Goal: Task Accomplishment & Management: Complete application form

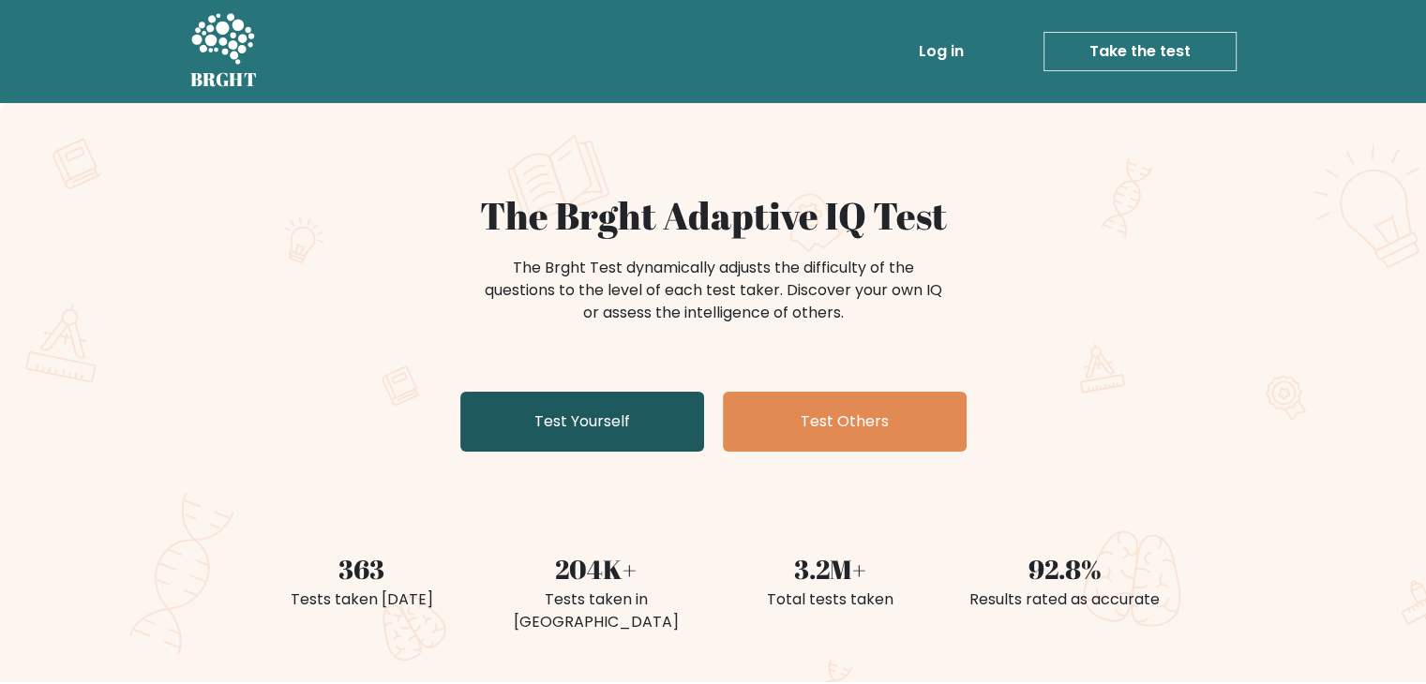
click at [589, 418] on link "Test Yourself" at bounding box center [582, 422] width 244 height 60
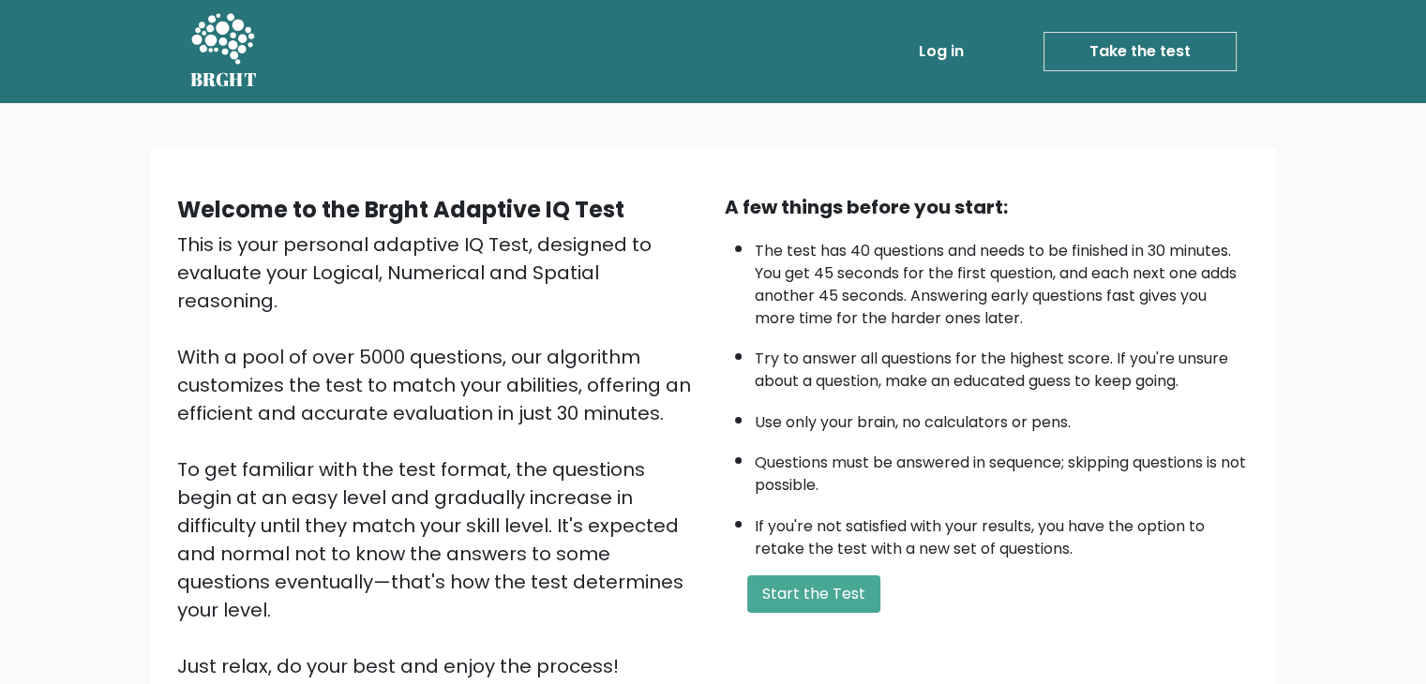
scroll to position [174, 0]
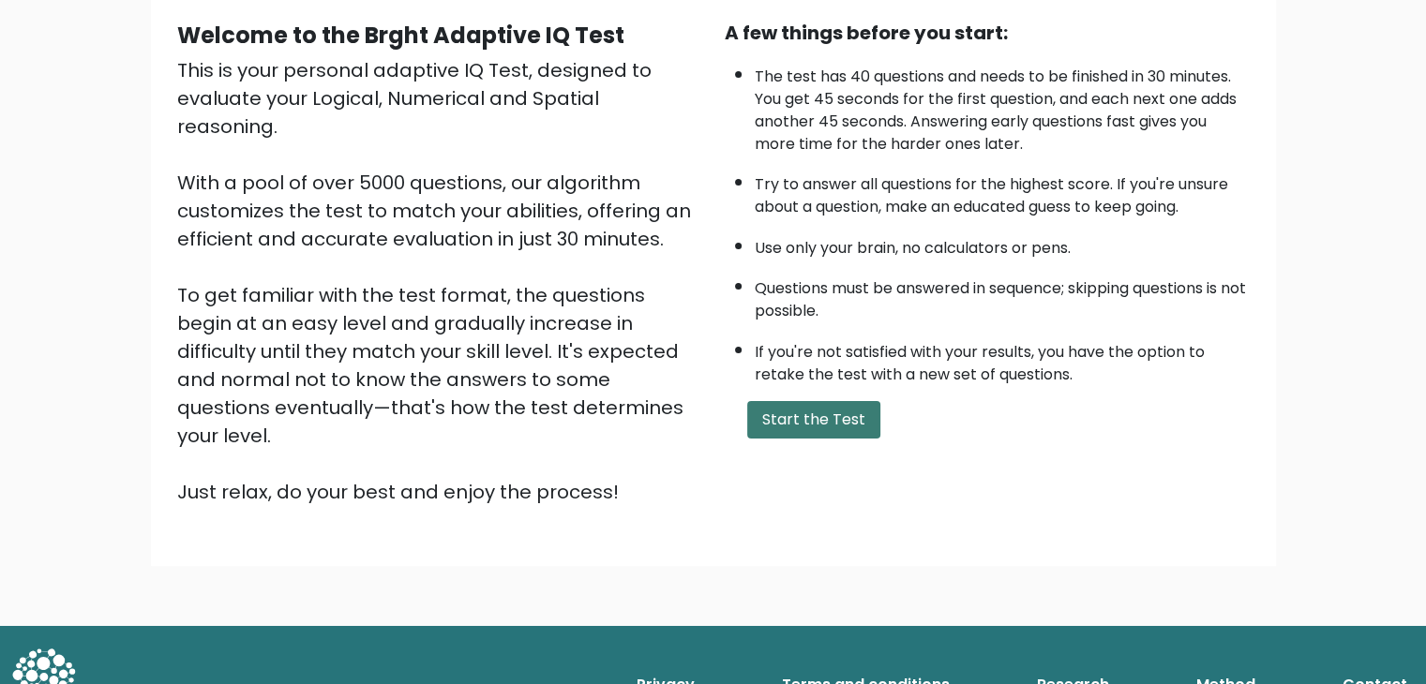
click at [833, 409] on button "Start the Test" at bounding box center [813, 420] width 133 height 38
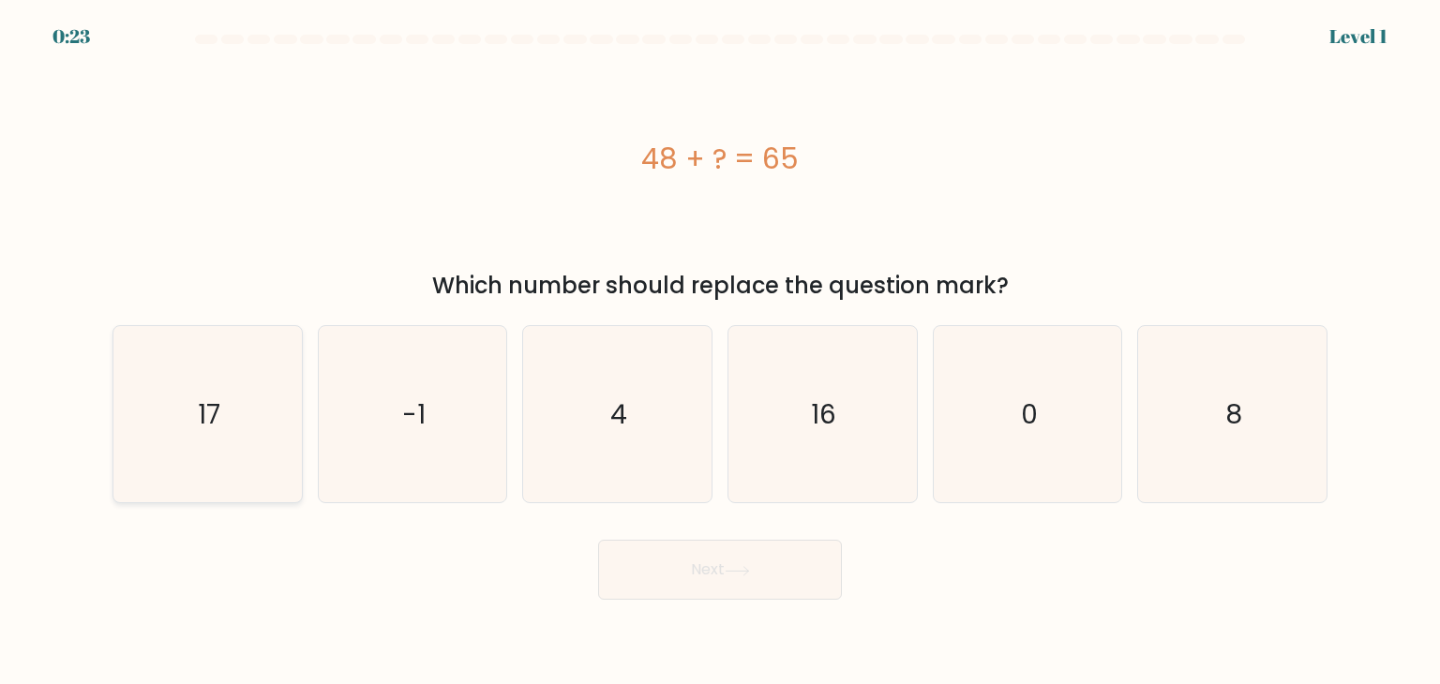
click at [164, 449] on icon "17" at bounding box center [207, 414] width 176 height 176
click at [720, 352] on input "a. 17" at bounding box center [720, 346] width 1 height 9
radio input "true"
click at [793, 578] on button "Next" at bounding box center [720, 570] width 244 height 60
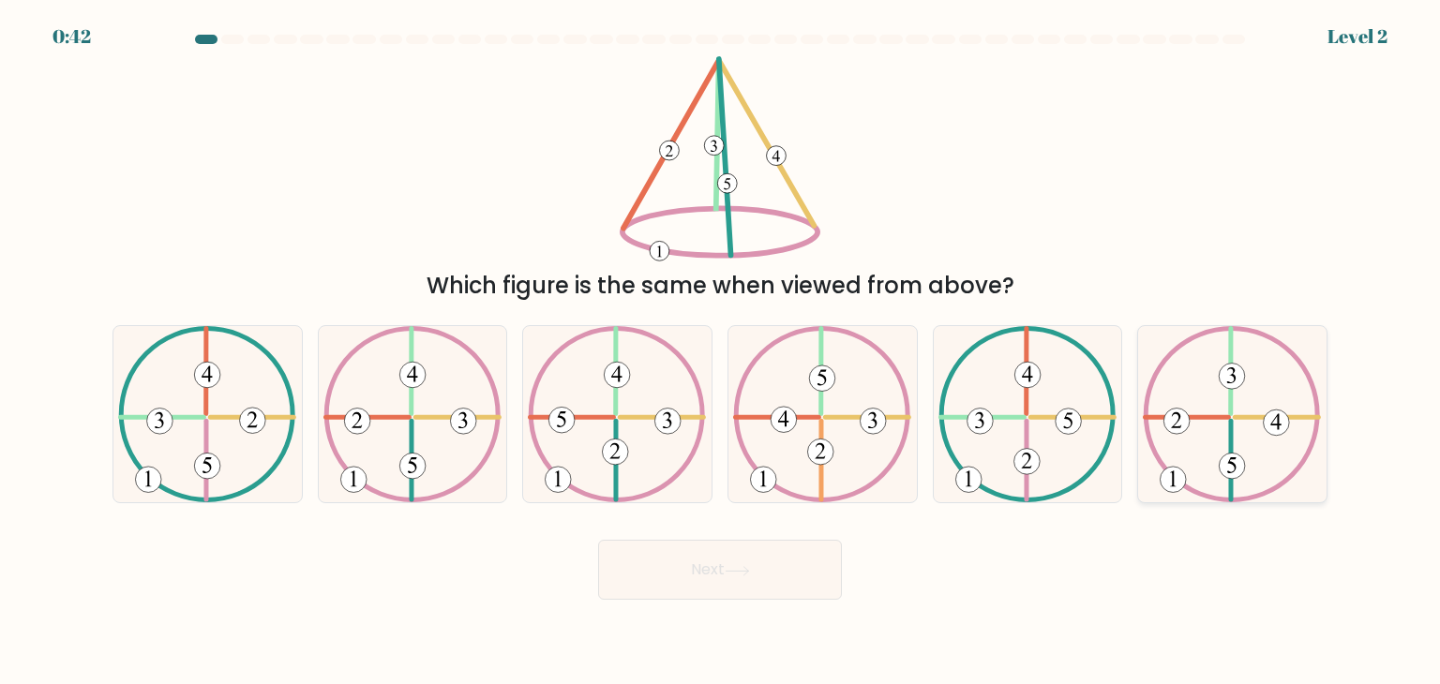
click at [1234, 460] on 492 at bounding box center [1233, 467] width 26 height 26
click at [721, 352] on input "f." at bounding box center [720, 346] width 1 height 9
radio input "true"
click at [751, 595] on button "Next" at bounding box center [720, 570] width 244 height 60
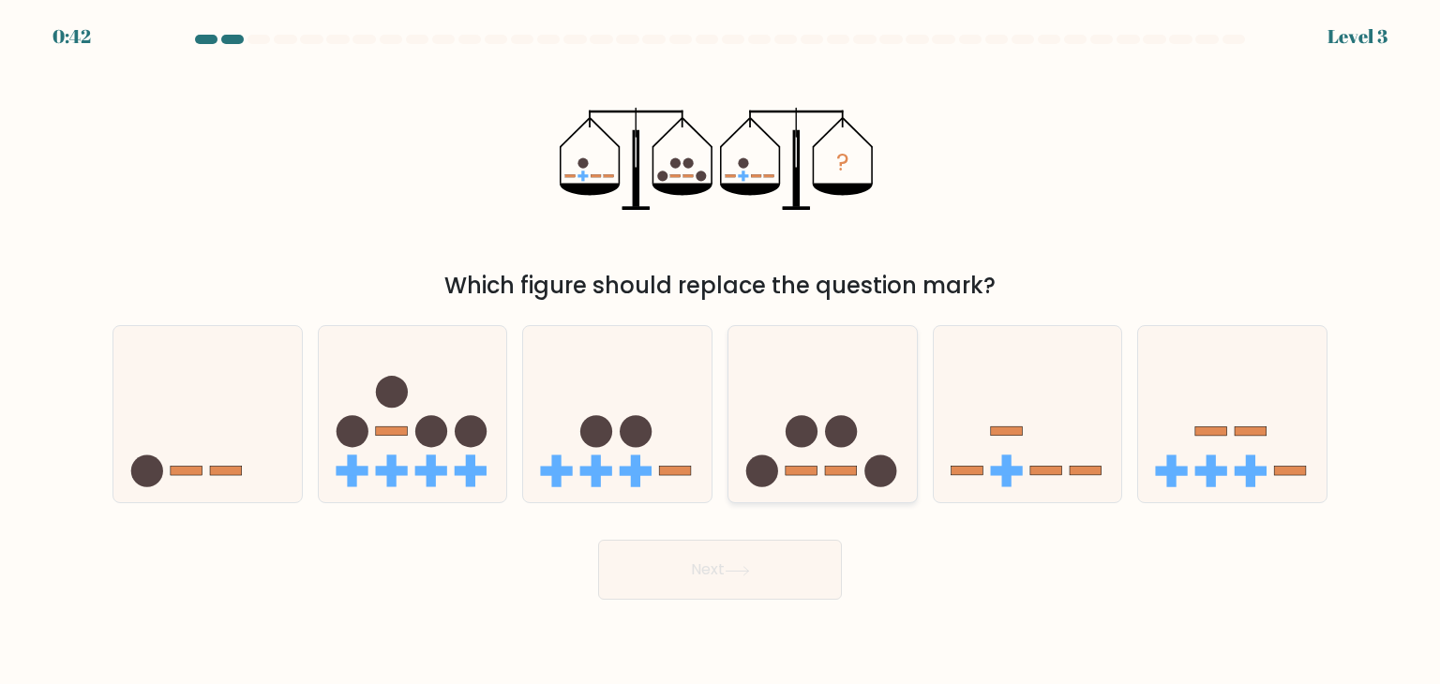
click at [874, 415] on icon at bounding box center [822, 415] width 188 height 156
click at [721, 352] on input "d." at bounding box center [720, 346] width 1 height 9
radio input "true"
click at [725, 596] on button "Next" at bounding box center [720, 570] width 244 height 60
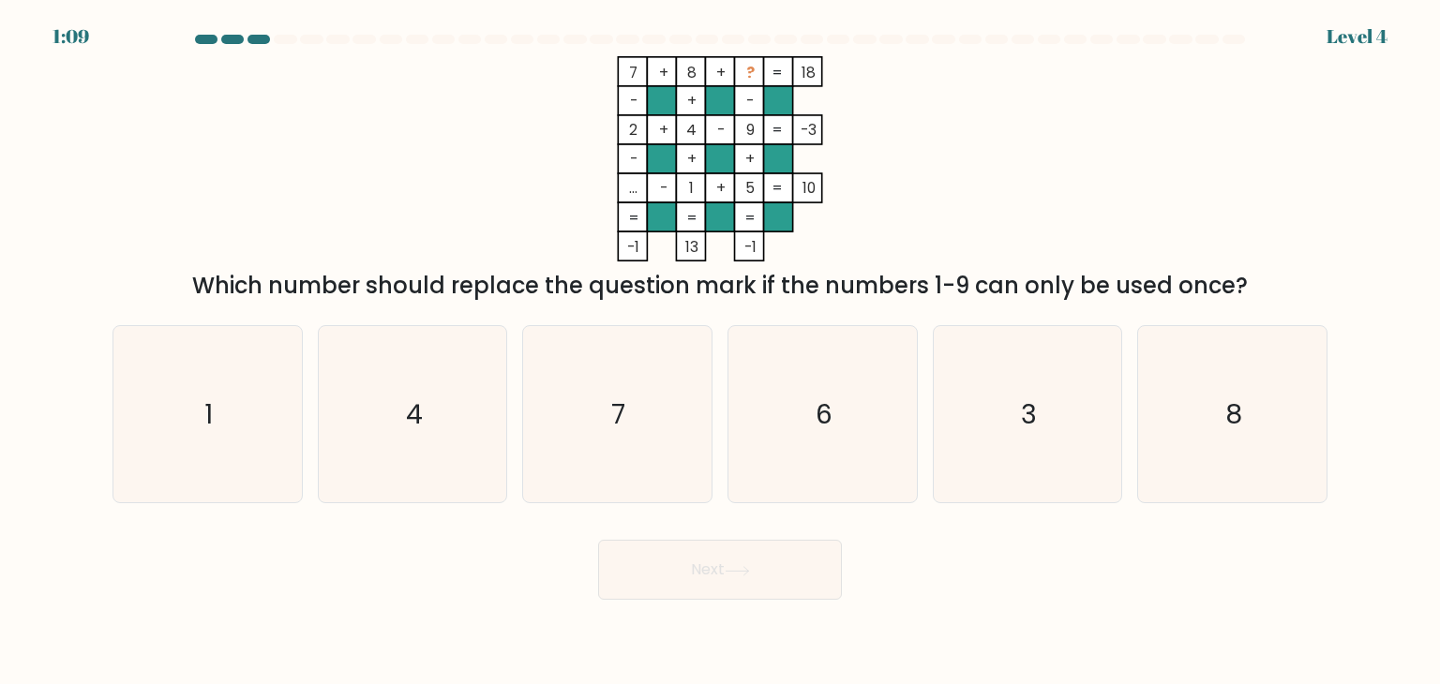
click at [570, 189] on icon "7 + 8 + ? 18 - + - 2 + 4 - 9 -3 - + + ... - 1 + 5 = 10 = = = = -1 13 -1 =" at bounding box center [720, 158] width 563 height 205
click at [1001, 388] on icon "3" at bounding box center [1027, 414] width 176 height 176
click at [721, 352] on input "e. 3" at bounding box center [720, 346] width 1 height 9
radio input "true"
click at [716, 566] on button "Next" at bounding box center [720, 570] width 244 height 60
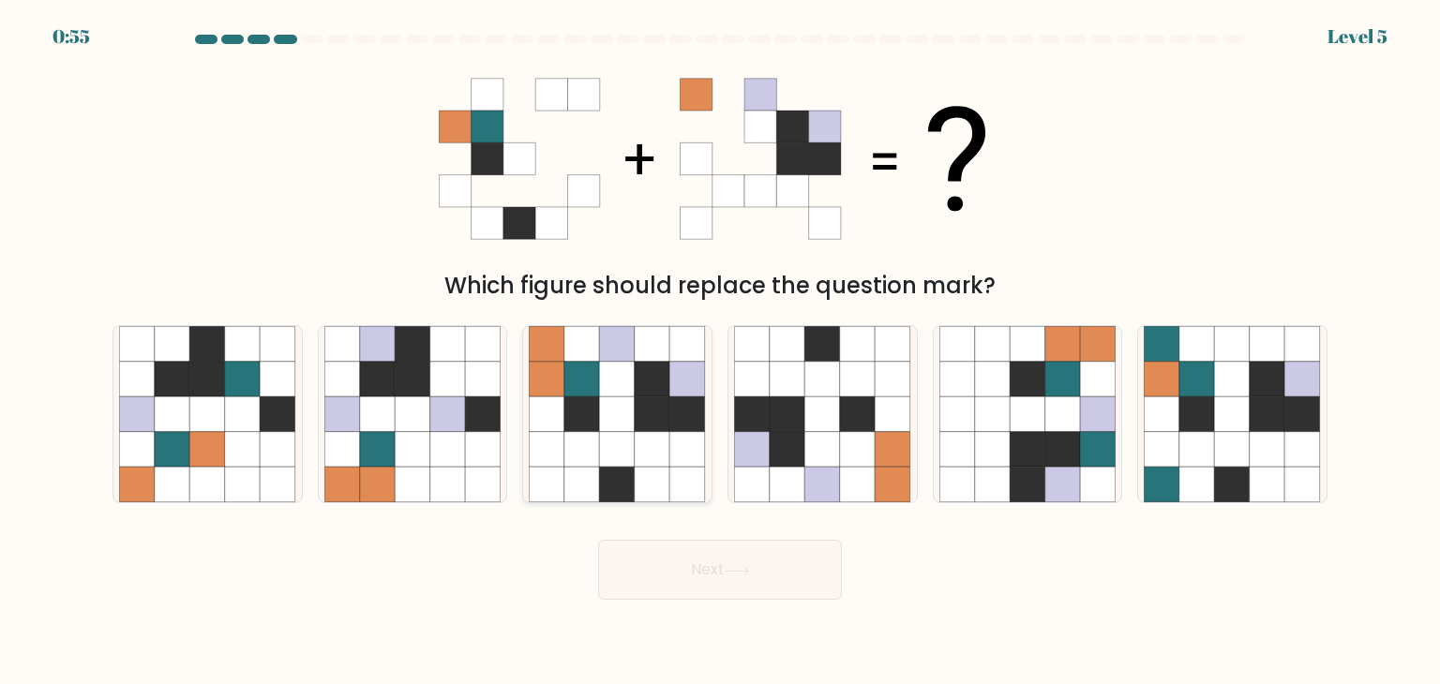
click at [608, 455] on icon at bounding box center [618, 450] width 36 height 36
click at [720, 352] on input "c." at bounding box center [720, 346] width 1 height 9
radio input "true"
click at [686, 567] on button "Next" at bounding box center [720, 570] width 244 height 60
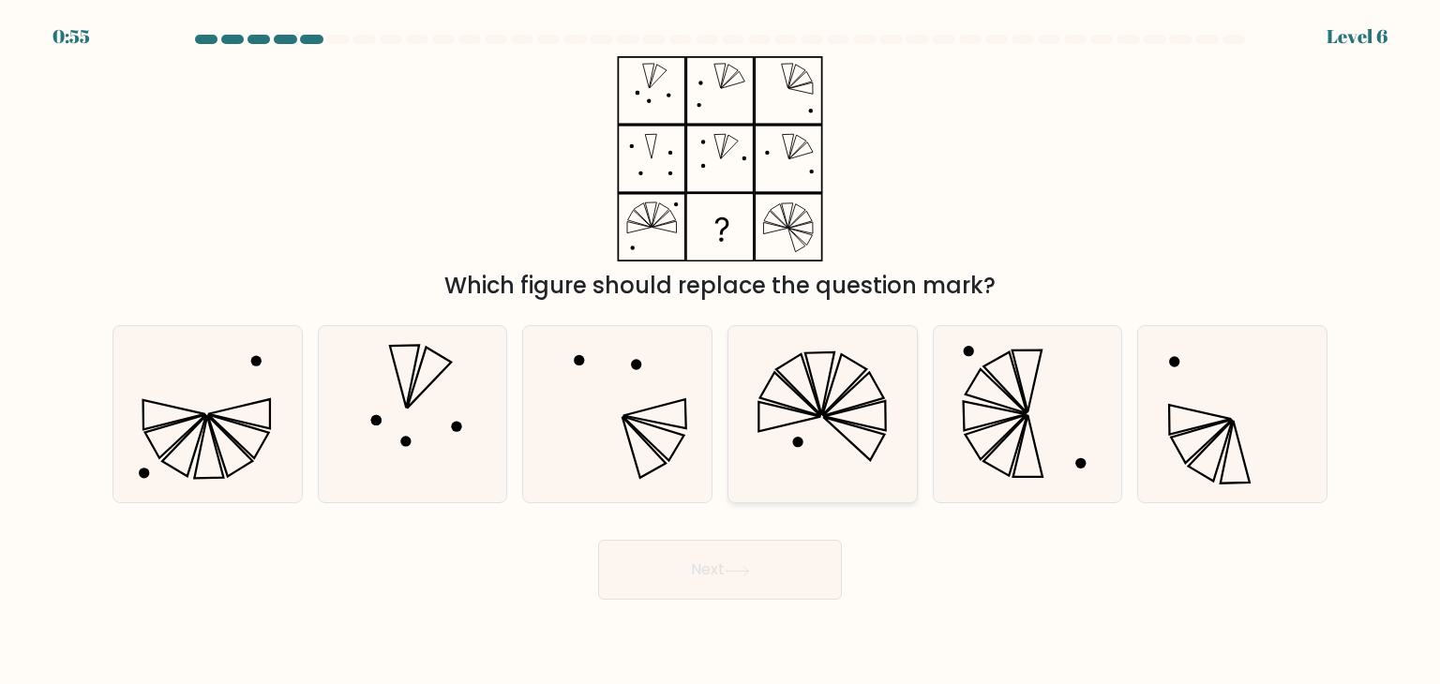
click at [761, 395] on icon at bounding box center [790, 394] width 61 height 44
click at [721, 352] on input "d." at bounding box center [720, 346] width 1 height 9
radio input "true"
click at [739, 586] on button "Next" at bounding box center [720, 570] width 244 height 60
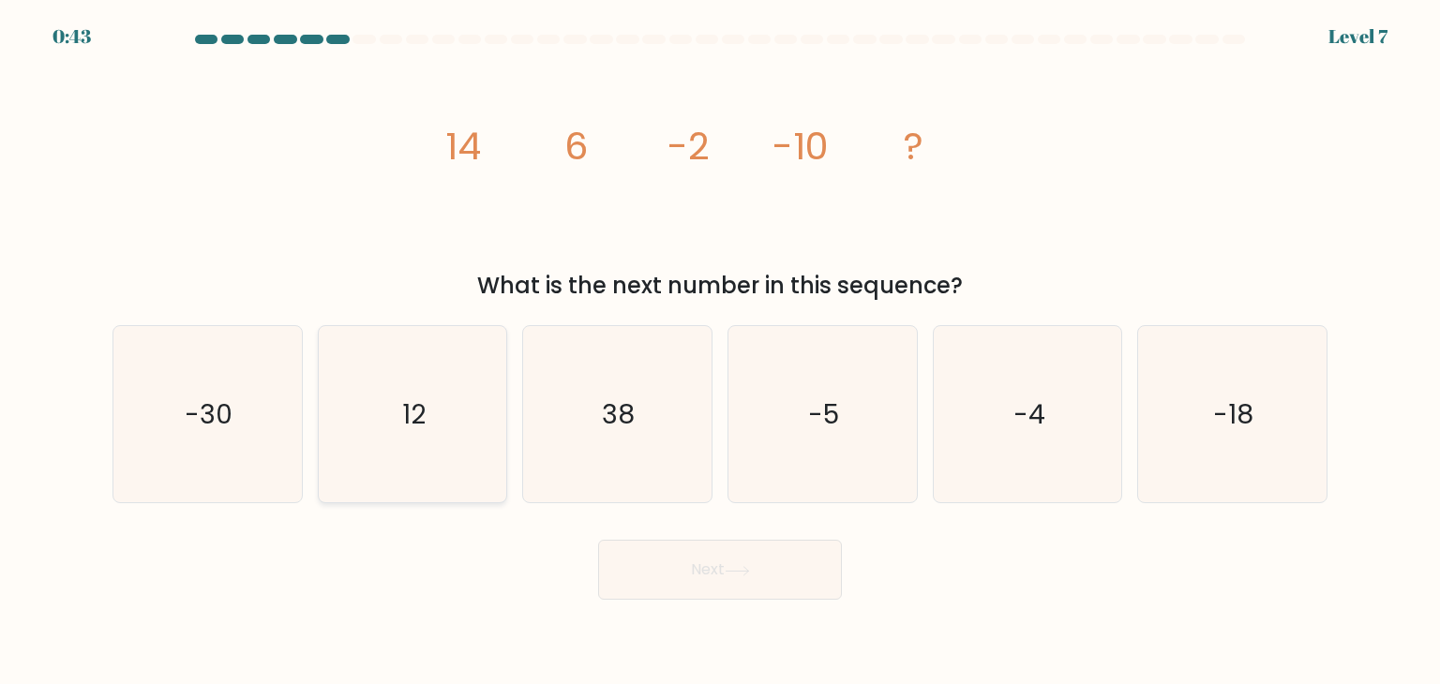
click at [431, 395] on icon "12" at bounding box center [412, 414] width 176 height 176
click at [720, 352] on input "b. 12" at bounding box center [720, 346] width 1 height 9
radio input "true"
click at [774, 586] on button "Next" at bounding box center [720, 570] width 244 height 60
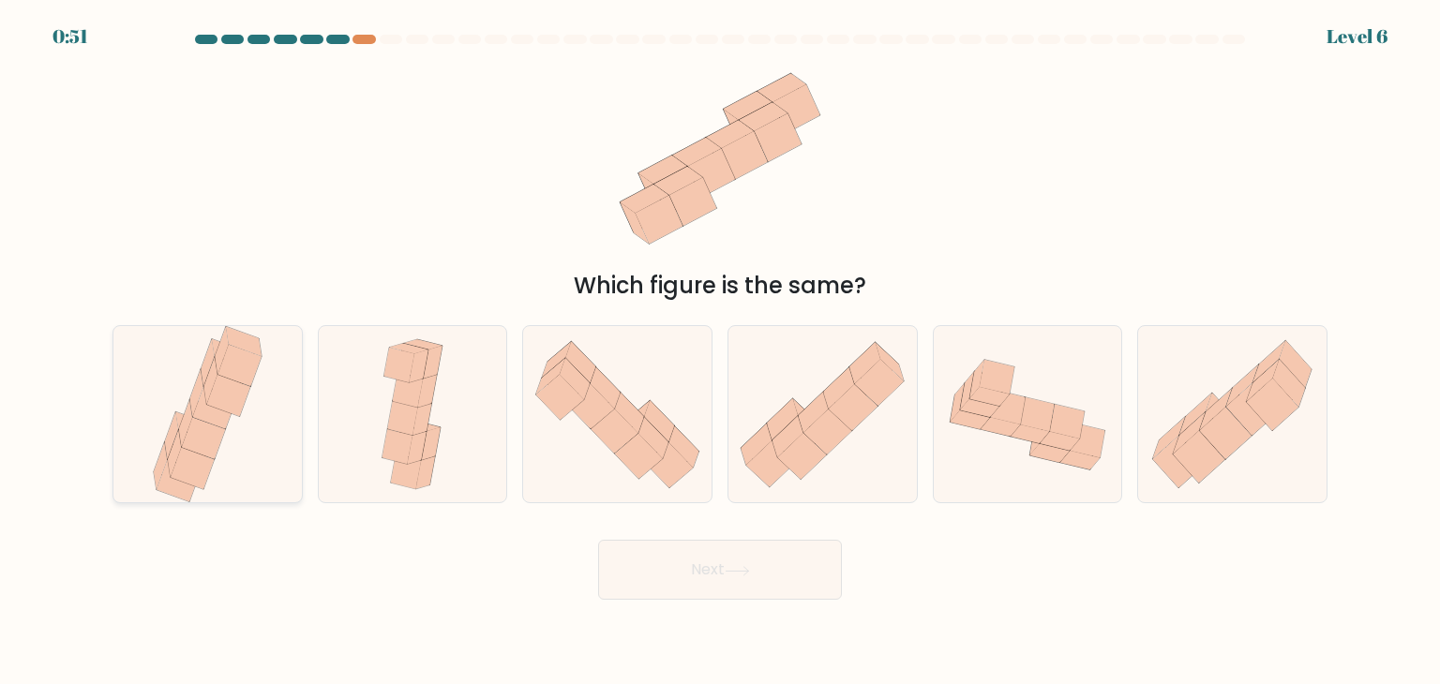
click at [267, 387] on div at bounding box center [208, 414] width 190 height 178
click at [720, 352] on input "a." at bounding box center [720, 346] width 1 height 9
radio input "true"
click at [623, 553] on button "Next" at bounding box center [720, 570] width 244 height 60
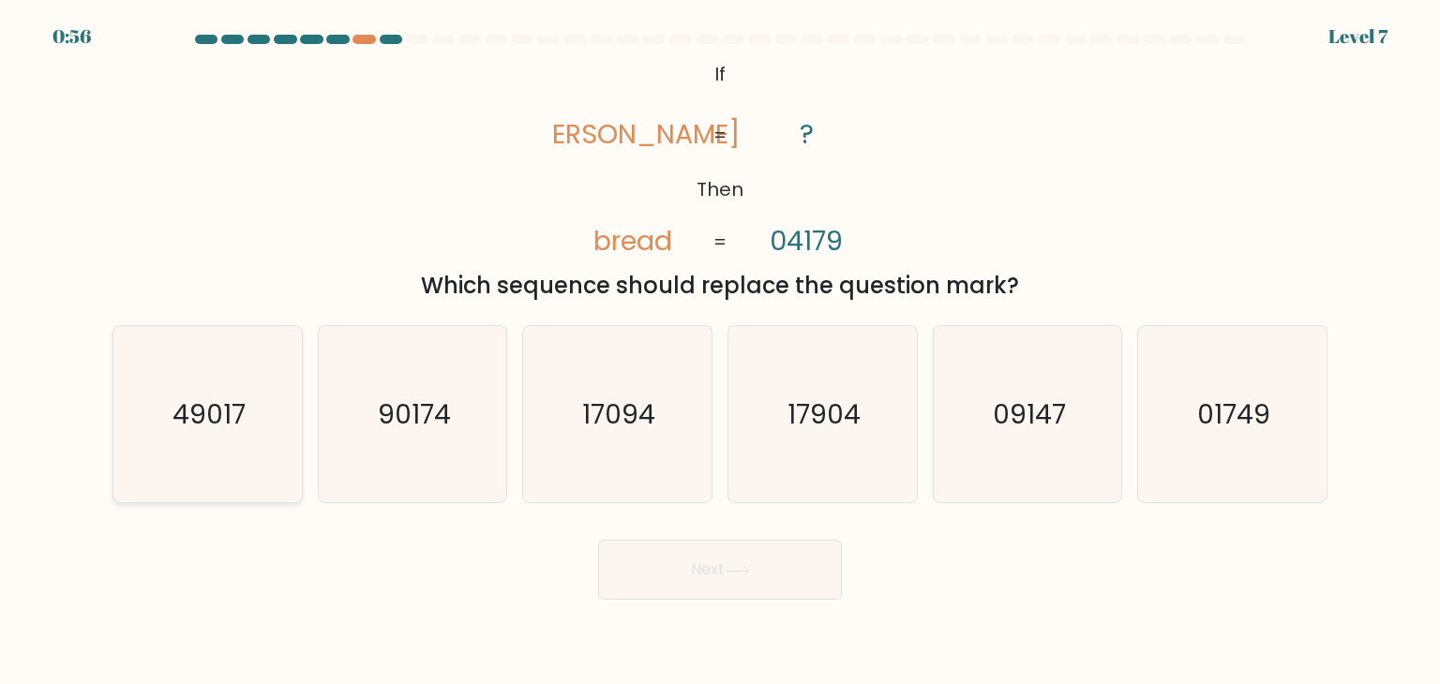
click at [224, 354] on icon "49017" at bounding box center [207, 414] width 176 height 176
click at [720, 352] on input "a. 49017" at bounding box center [720, 346] width 1 height 9
radio input "true"
click at [671, 541] on button "Next" at bounding box center [720, 570] width 244 height 60
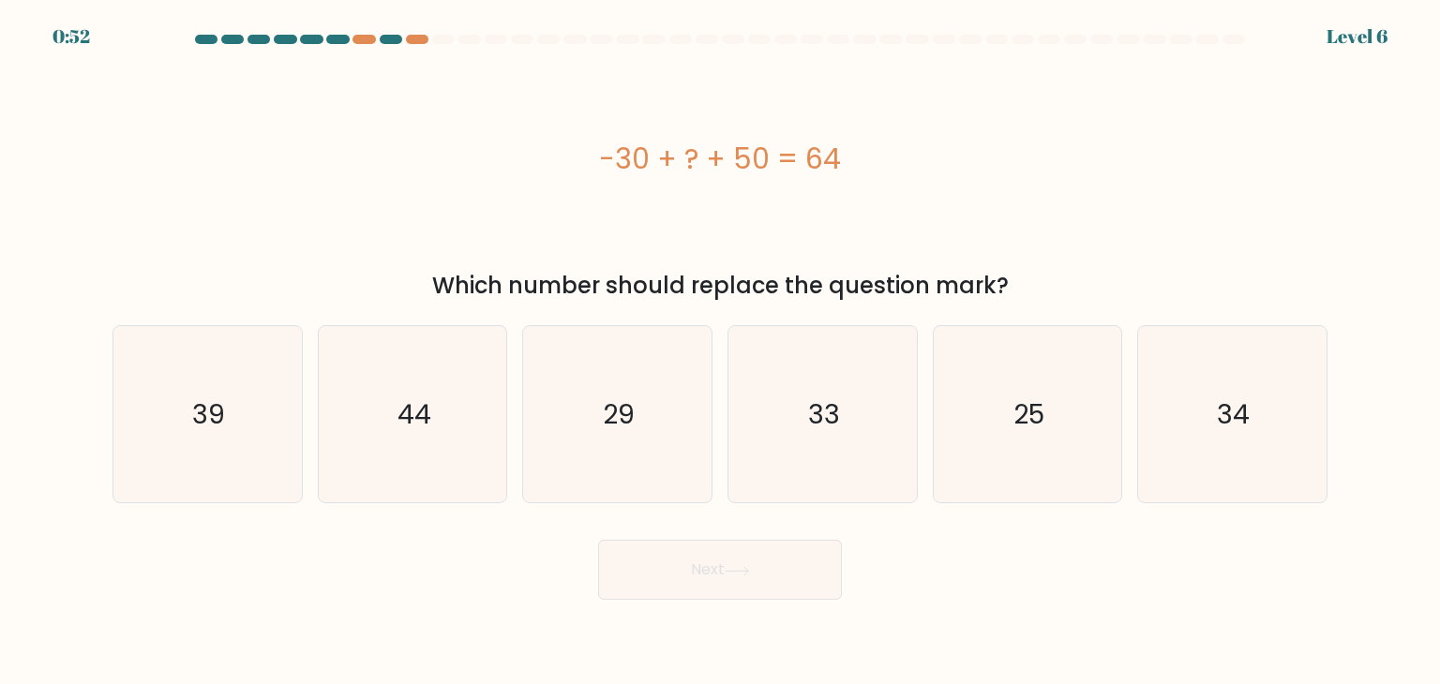
click at [680, 556] on button "Next" at bounding box center [720, 570] width 244 height 60
click at [383, 440] on icon "44" at bounding box center [412, 414] width 176 height 176
click at [720, 352] on input "b. 44" at bounding box center [720, 346] width 1 height 9
radio input "true"
click at [758, 578] on button "Next" at bounding box center [720, 570] width 244 height 60
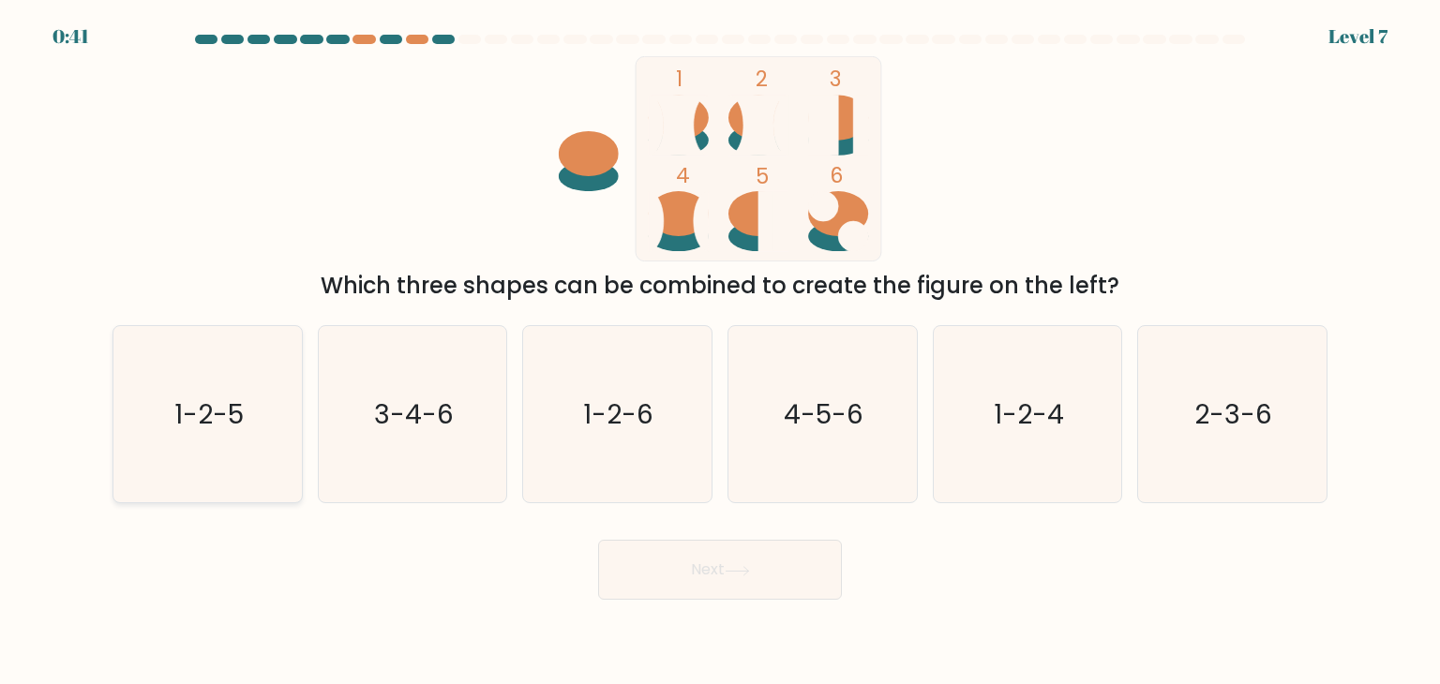
click at [151, 421] on icon "1-2-5" at bounding box center [207, 414] width 176 height 176
click at [720, 352] on input "a. 1-2-5" at bounding box center [720, 346] width 1 height 9
radio input "true"
click at [762, 590] on button "Next" at bounding box center [720, 570] width 244 height 60
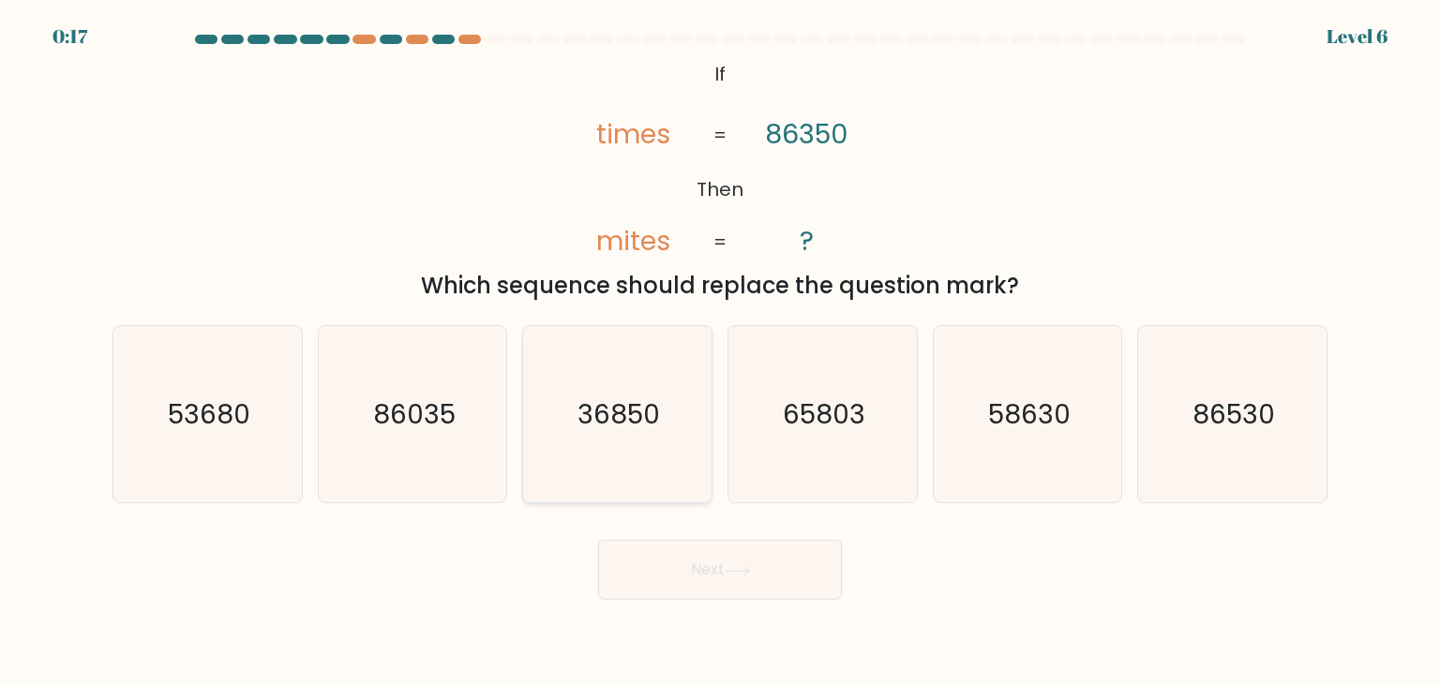
click at [623, 427] on text "36850" at bounding box center [619, 415] width 83 height 38
click at [720, 352] on input "c. 36850" at bounding box center [720, 346] width 1 height 9
radio input "true"
click at [717, 568] on button "Next" at bounding box center [720, 570] width 244 height 60
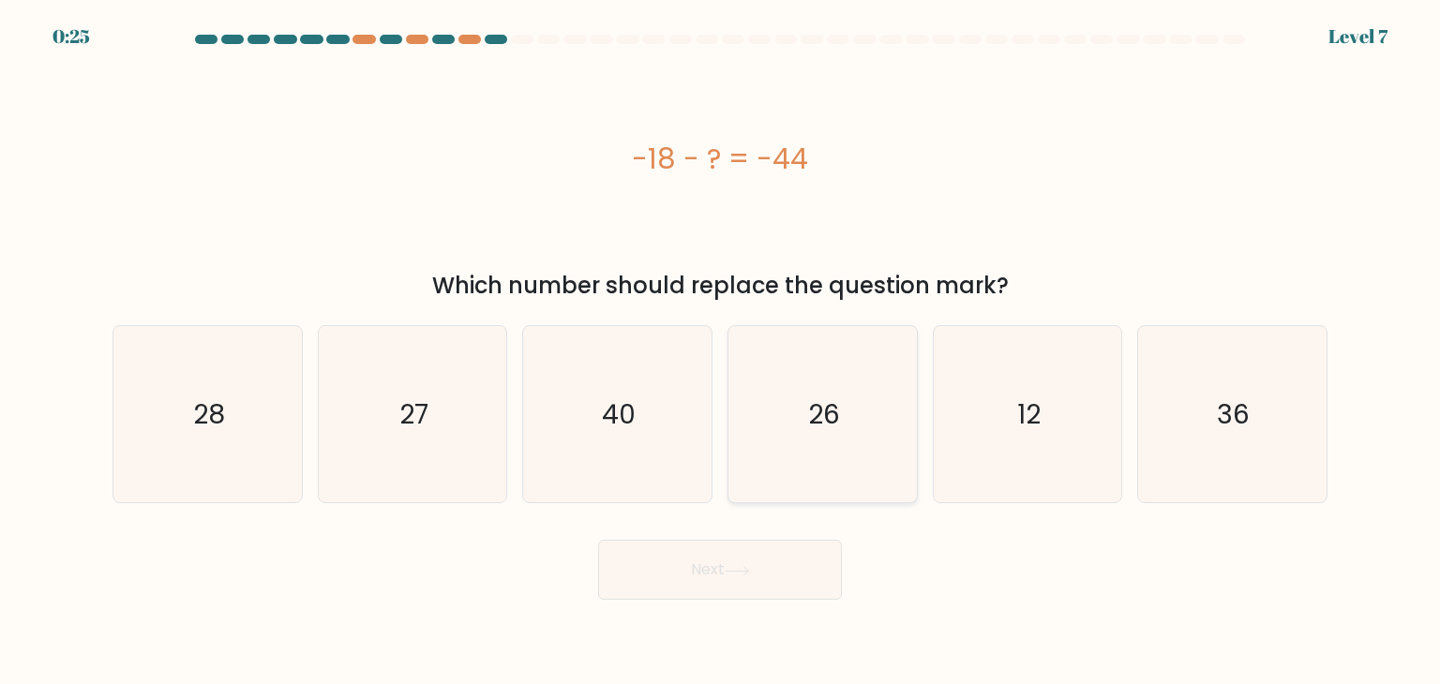
click at [798, 408] on icon "26" at bounding box center [822, 414] width 176 height 176
click at [721, 352] on input "d. 26" at bounding box center [720, 346] width 1 height 9
radio input "true"
click at [750, 566] on icon at bounding box center [737, 571] width 25 height 10
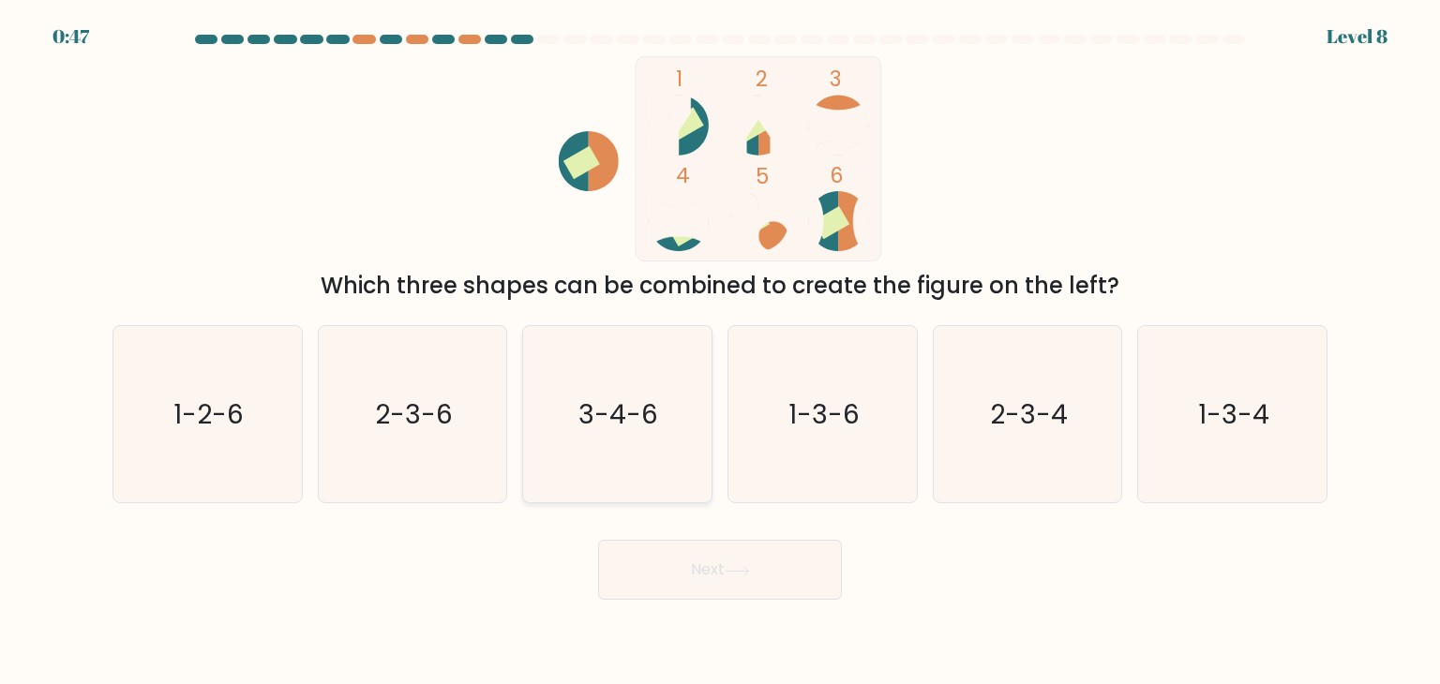
click at [651, 440] on icon "3-4-6" at bounding box center [617, 414] width 176 height 176
click at [720, 352] on input "c. 3-4-6" at bounding box center [720, 346] width 1 height 9
radio input "true"
click at [728, 567] on icon at bounding box center [737, 571] width 25 height 10
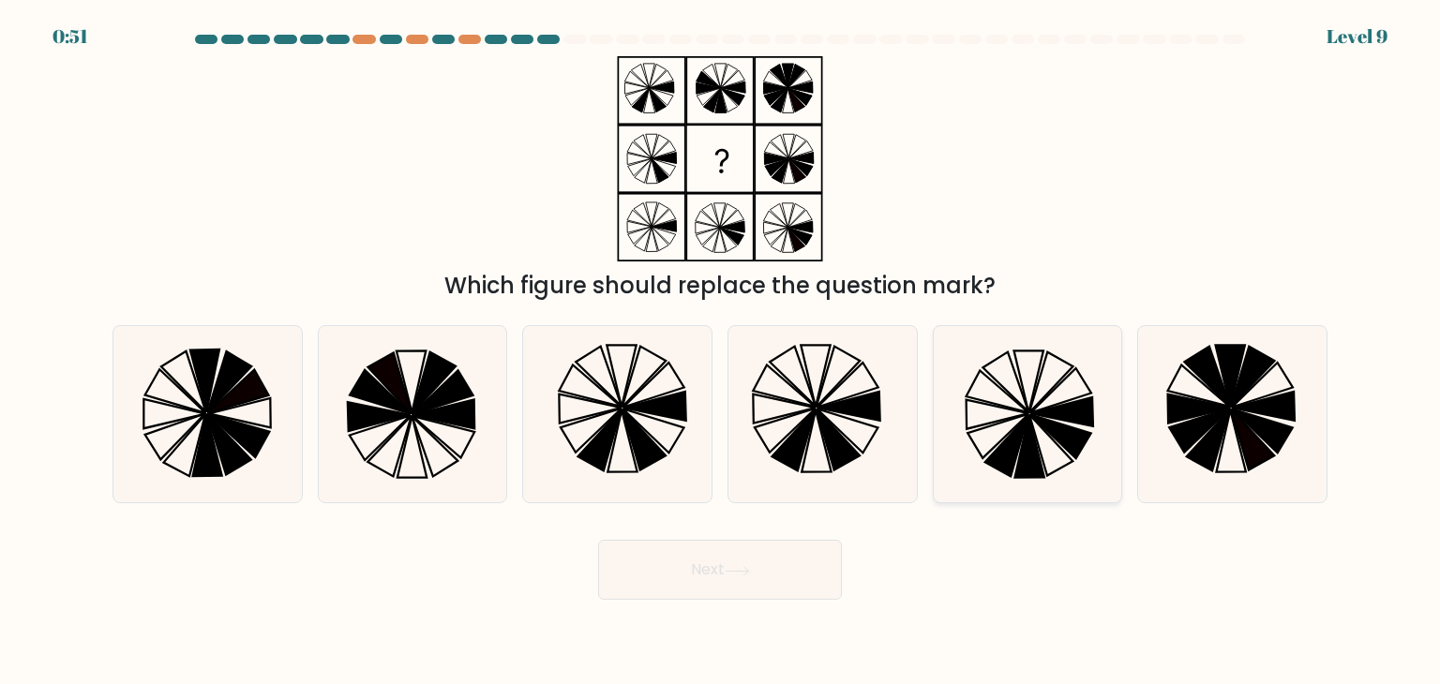
click at [994, 368] on icon at bounding box center [1027, 414] width 176 height 176
click at [721, 352] on input "e." at bounding box center [720, 346] width 1 height 9
radio input "true"
click at [690, 586] on button "Next" at bounding box center [720, 570] width 244 height 60
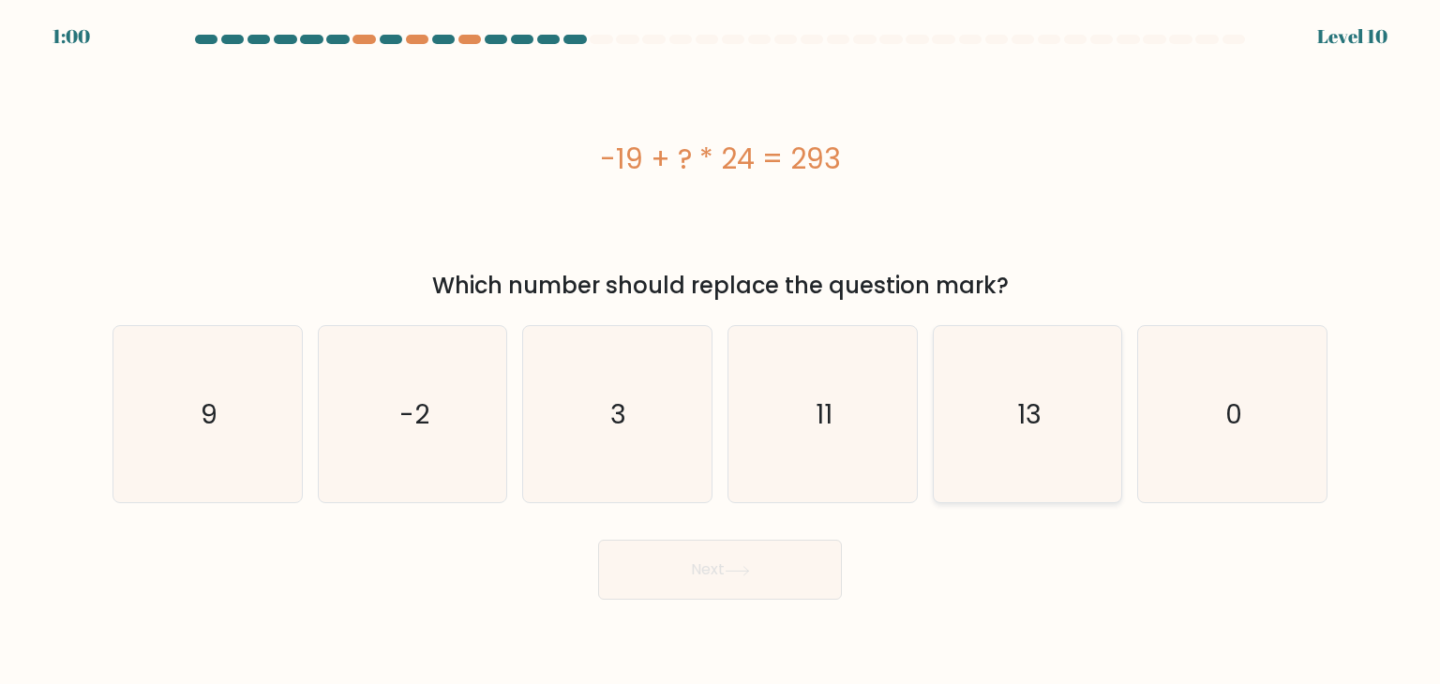
click at [1032, 410] on text "13" at bounding box center [1029, 415] width 24 height 38
click at [721, 352] on input "e. 13" at bounding box center [720, 346] width 1 height 9
radio input "true"
click at [784, 563] on button "Next" at bounding box center [720, 570] width 244 height 60
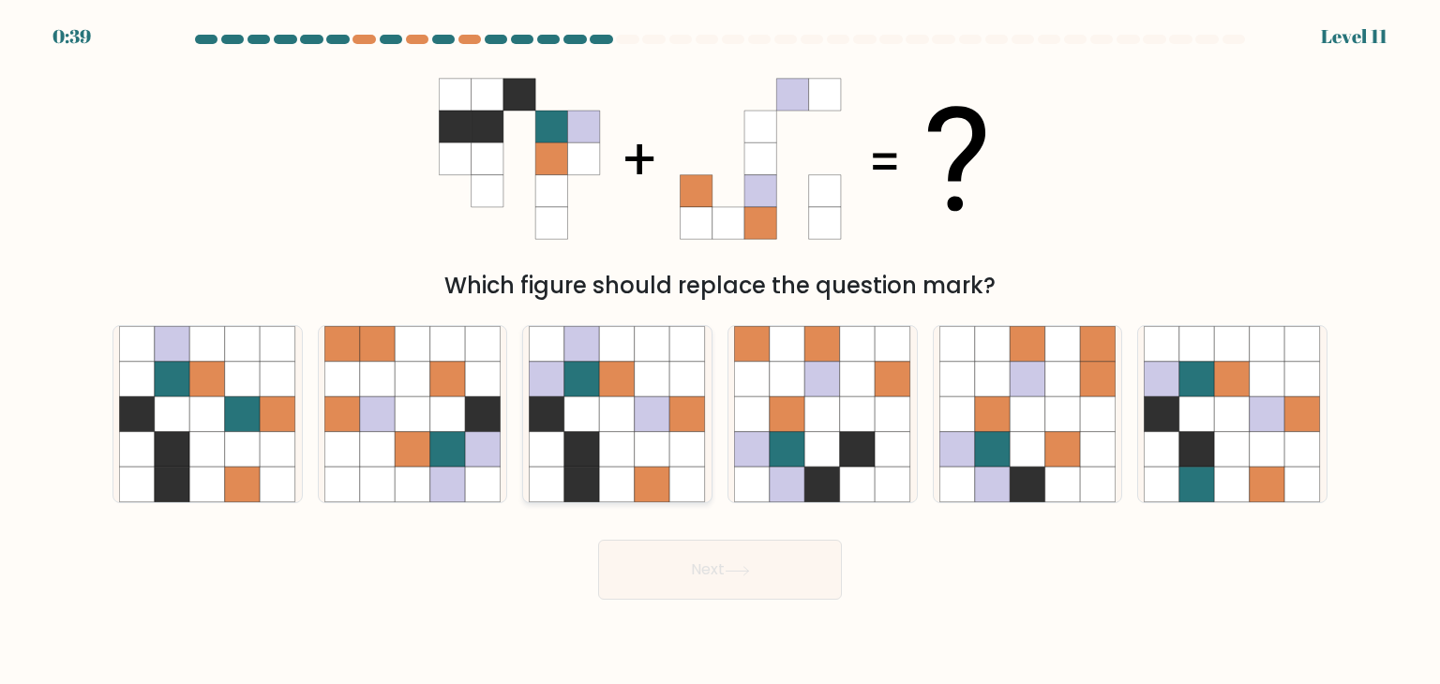
click at [674, 477] on icon at bounding box center [688, 486] width 36 height 36
click at [720, 352] on input "c." at bounding box center [720, 346] width 1 height 9
radio input "true"
click at [726, 543] on button "Next" at bounding box center [720, 570] width 244 height 60
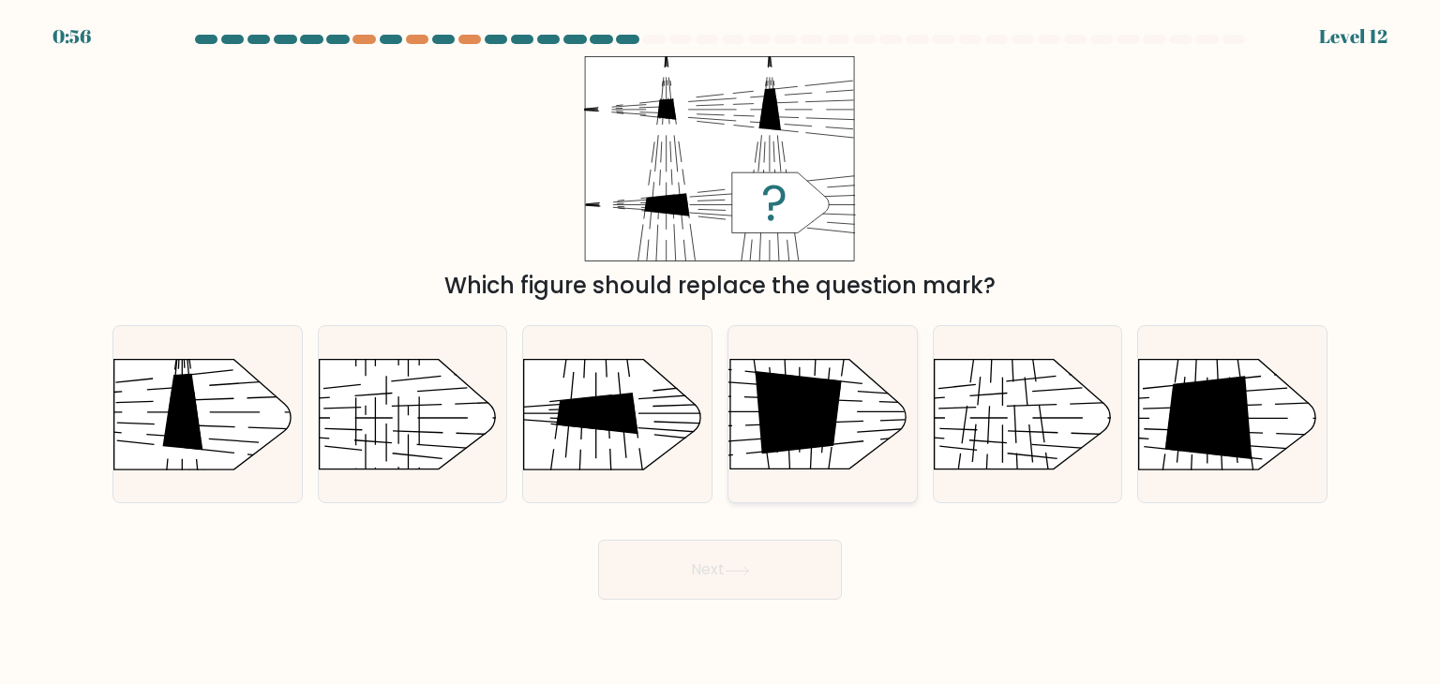
click at [765, 449] on icon at bounding box center [798, 412] width 86 height 83
click at [721, 352] on input "d." at bounding box center [720, 346] width 1 height 9
radio input "true"
click at [615, 402] on icon at bounding box center [597, 413] width 82 height 41
click at [720, 352] on input "c." at bounding box center [720, 346] width 1 height 9
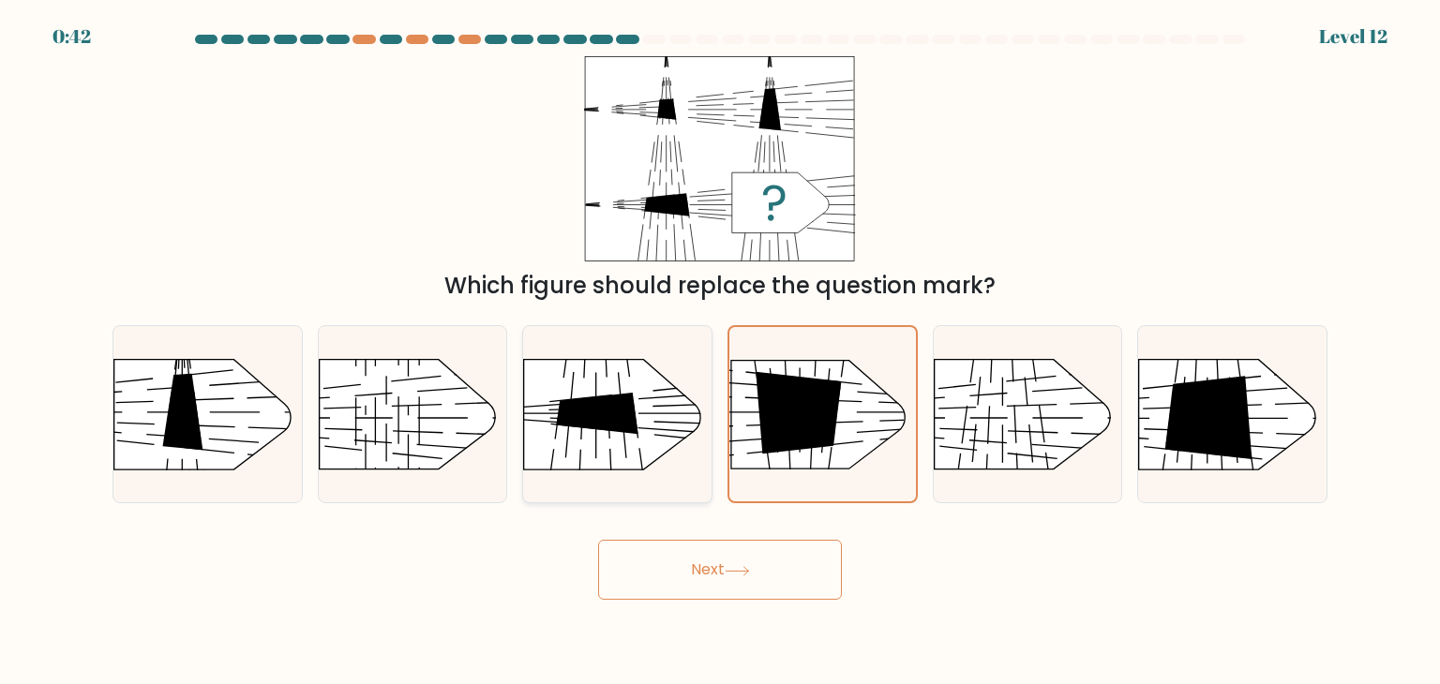
radio input "true"
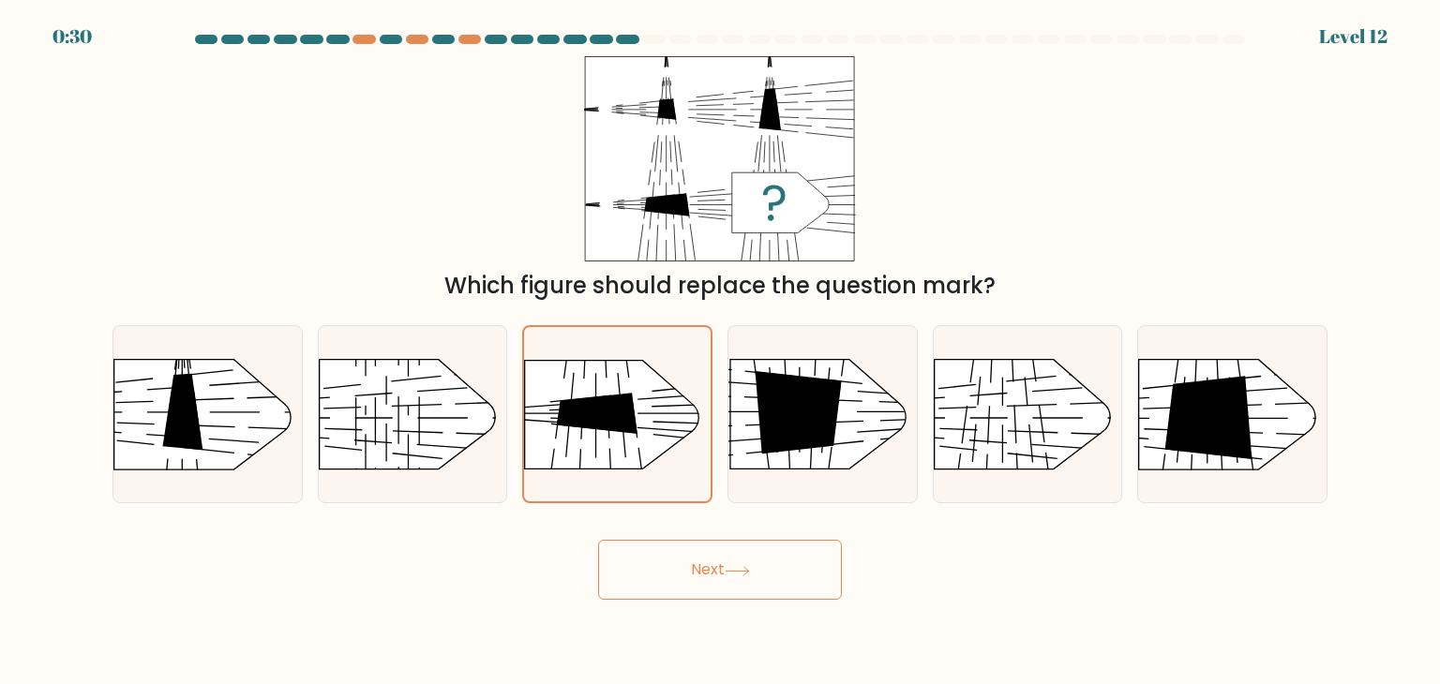
click at [712, 557] on button "Next" at bounding box center [720, 570] width 244 height 60
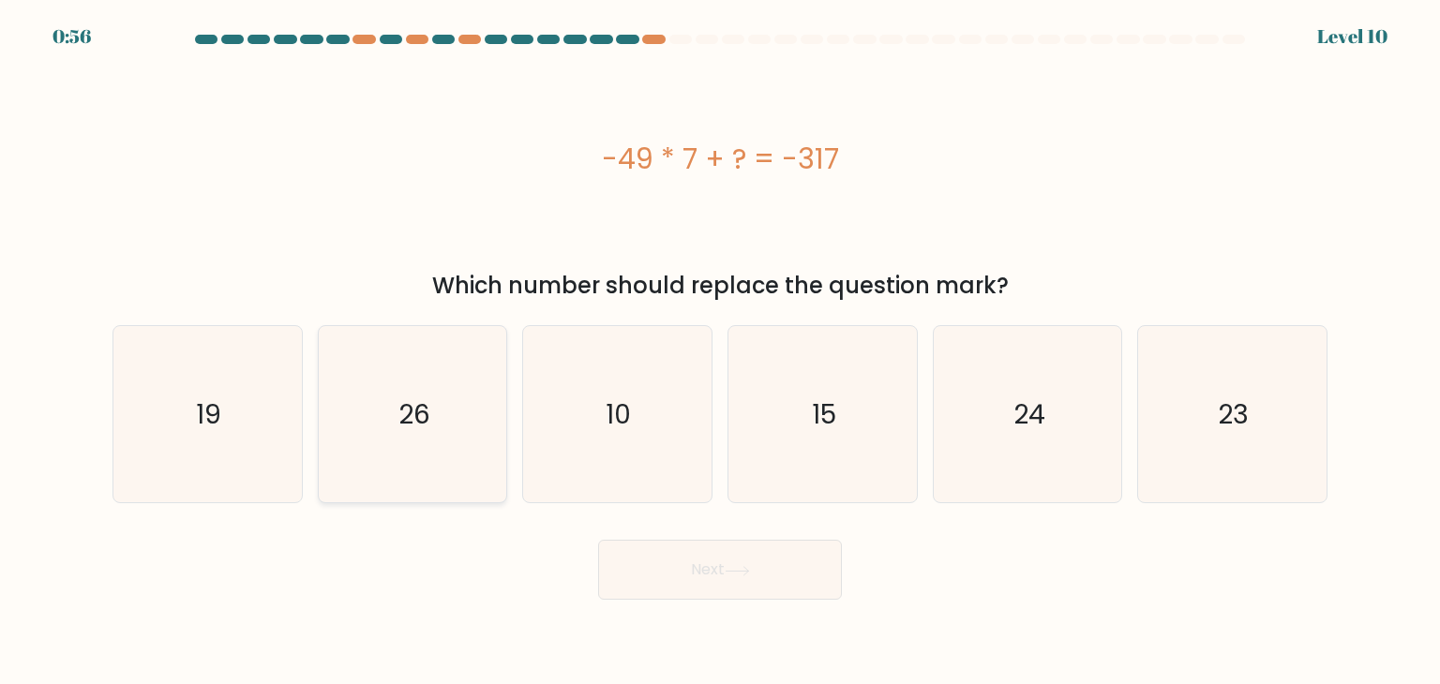
click at [429, 374] on icon "26" at bounding box center [412, 414] width 176 height 176
click at [720, 352] on input "b. 26" at bounding box center [720, 346] width 1 height 9
radio input "true"
click at [688, 543] on button "Next" at bounding box center [720, 570] width 244 height 60
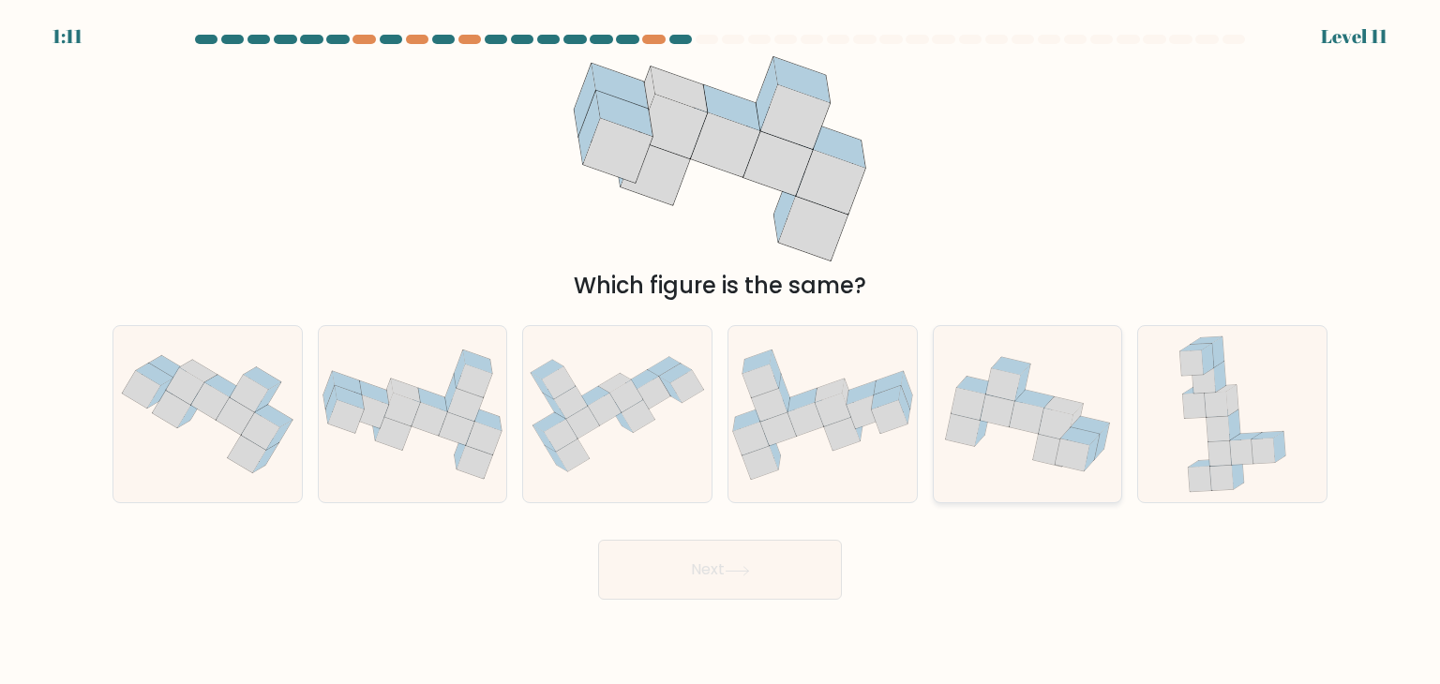
click at [1009, 380] on icon at bounding box center [1003, 384] width 35 height 33
click at [721, 352] on input "e." at bounding box center [720, 346] width 1 height 9
radio input "true"
click at [796, 548] on button "Next" at bounding box center [720, 570] width 244 height 60
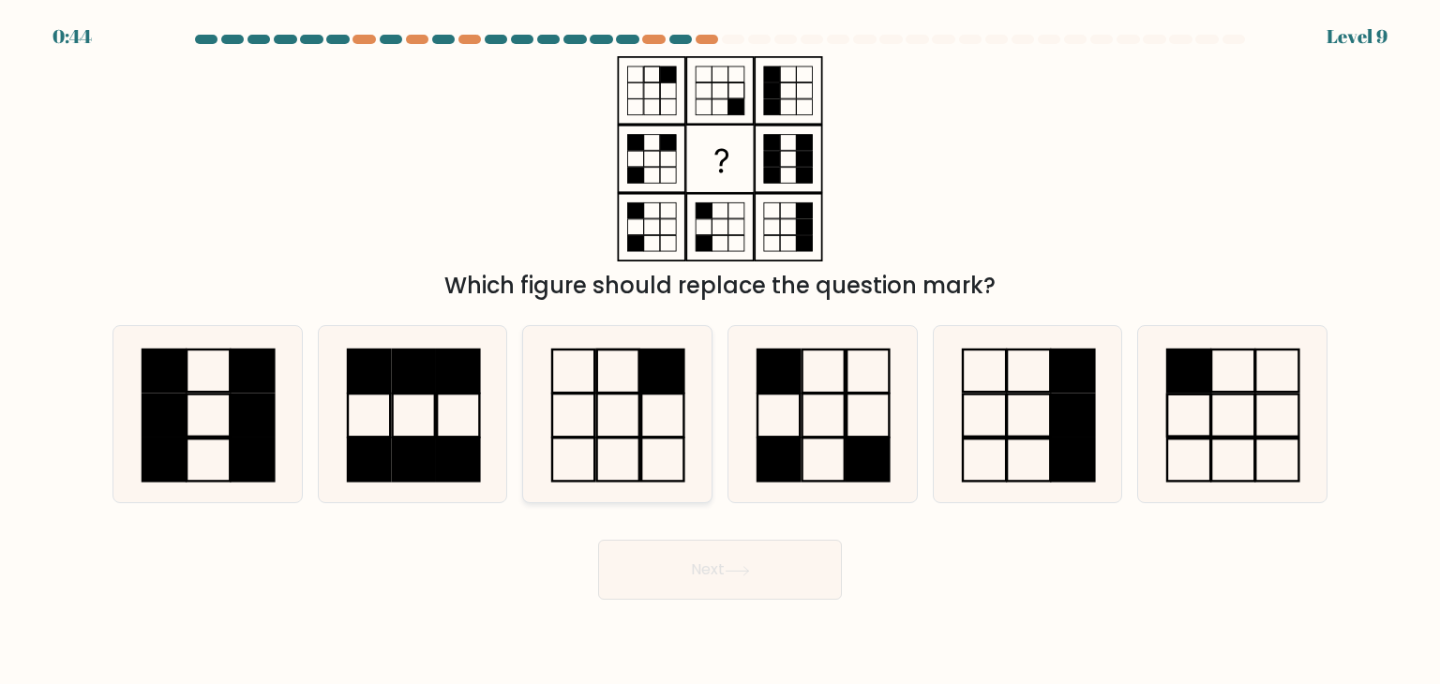
click at [674, 393] on rect at bounding box center [663, 371] width 42 height 43
click at [720, 352] on input "c." at bounding box center [720, 346] width 1 height 9
radio input "true"
click at [767, 579] on button "Next" at bounding box center [720, 570] width 244 height 60
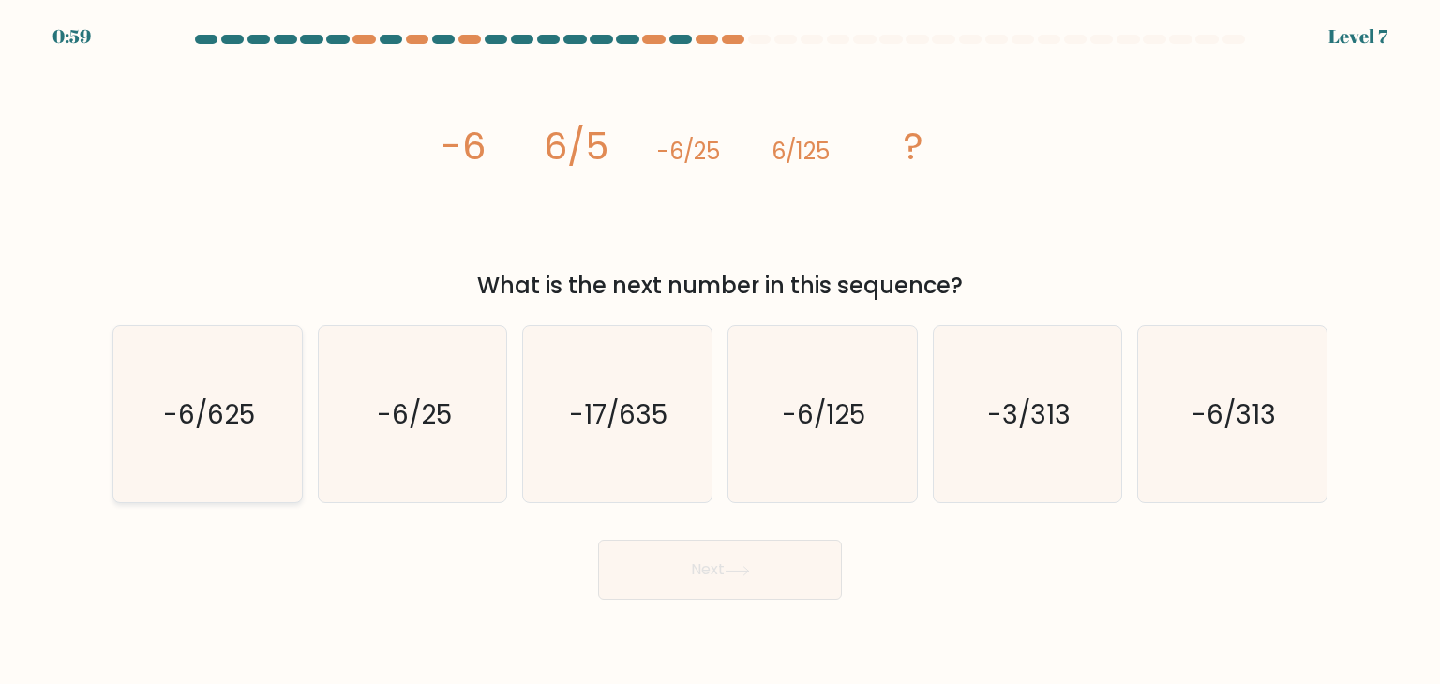
click at [251, 389] on icon "-6/625" at bounding box center [207, 414] width 176 height 176
click at [720, 352] on input "a. -6/625" at bounding box center [720, 346] width 1 height 9
radio input "true"
click at [727, 580] on button "Next" at bounding box center [720, 570] width 244 height 60
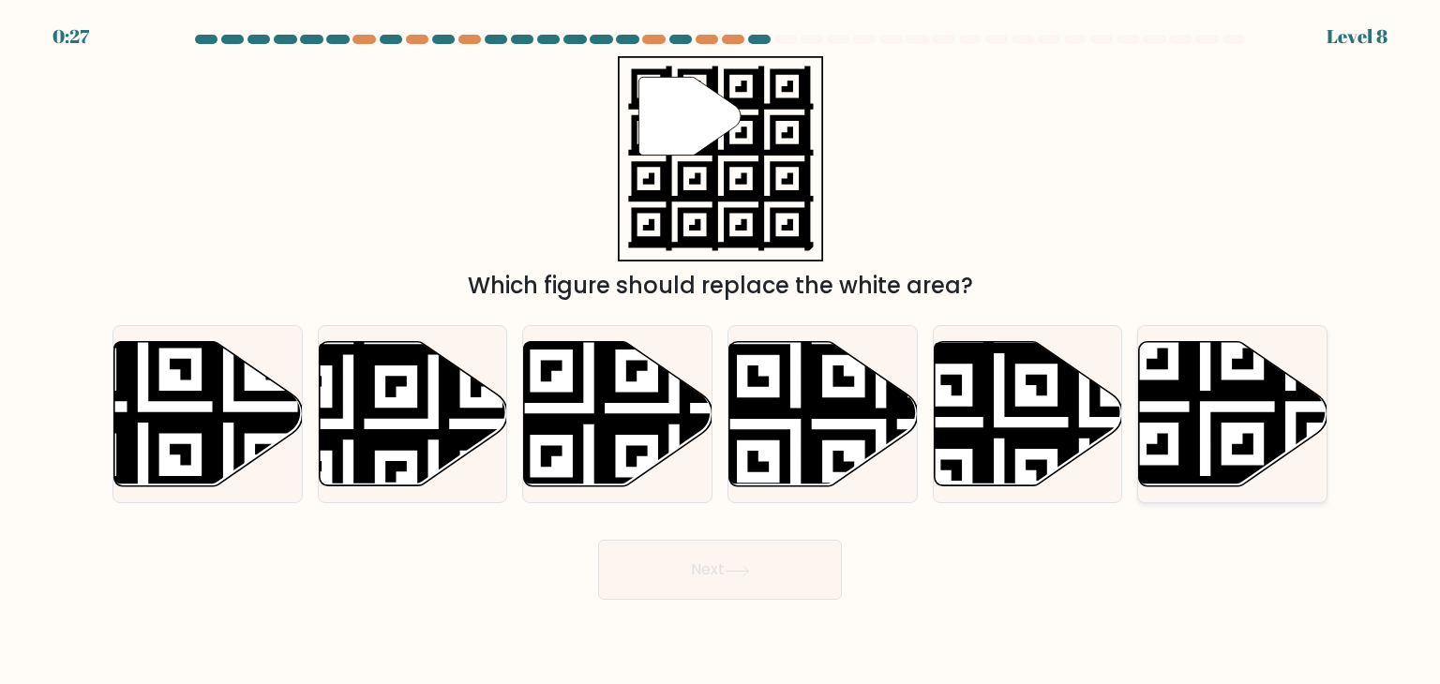
click at [1275, 413] on icon at bounding box center [1290, 492] width 341 height 341
click at [721, 352] on input "f." at bounding box center [720, 346] width 1 height 9
radio input "true"
click at [728, 551] on button "Next" at bounding box center [720, 570] width 244 height 60
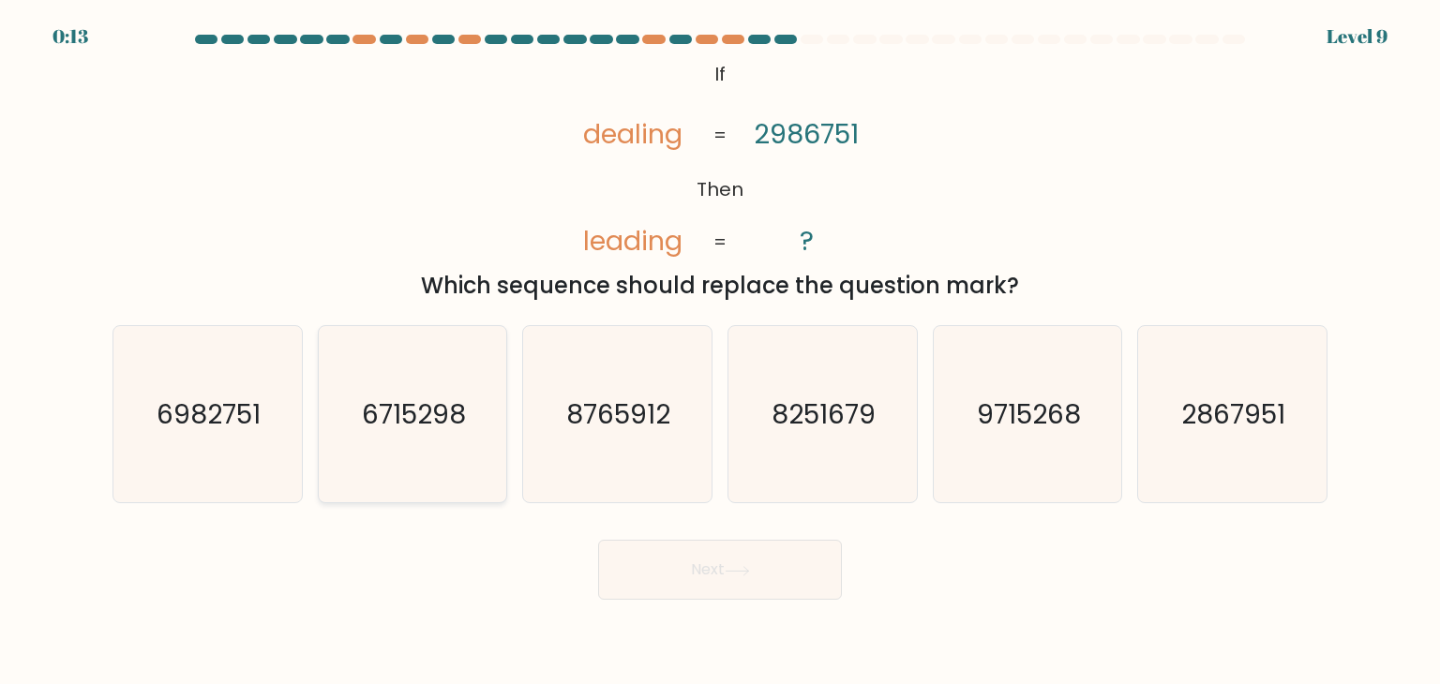
click at [339, 398] on icon "6715298" at bounding box center [412, 414] width 176 height 176
click at [720, 352] on input "b. 6715298" at bounding box center [720, 346] width 1 height 9
radio input "true"
click at [713, 571] on button "Next" at bounding box center [720, 570] width 244 height 60
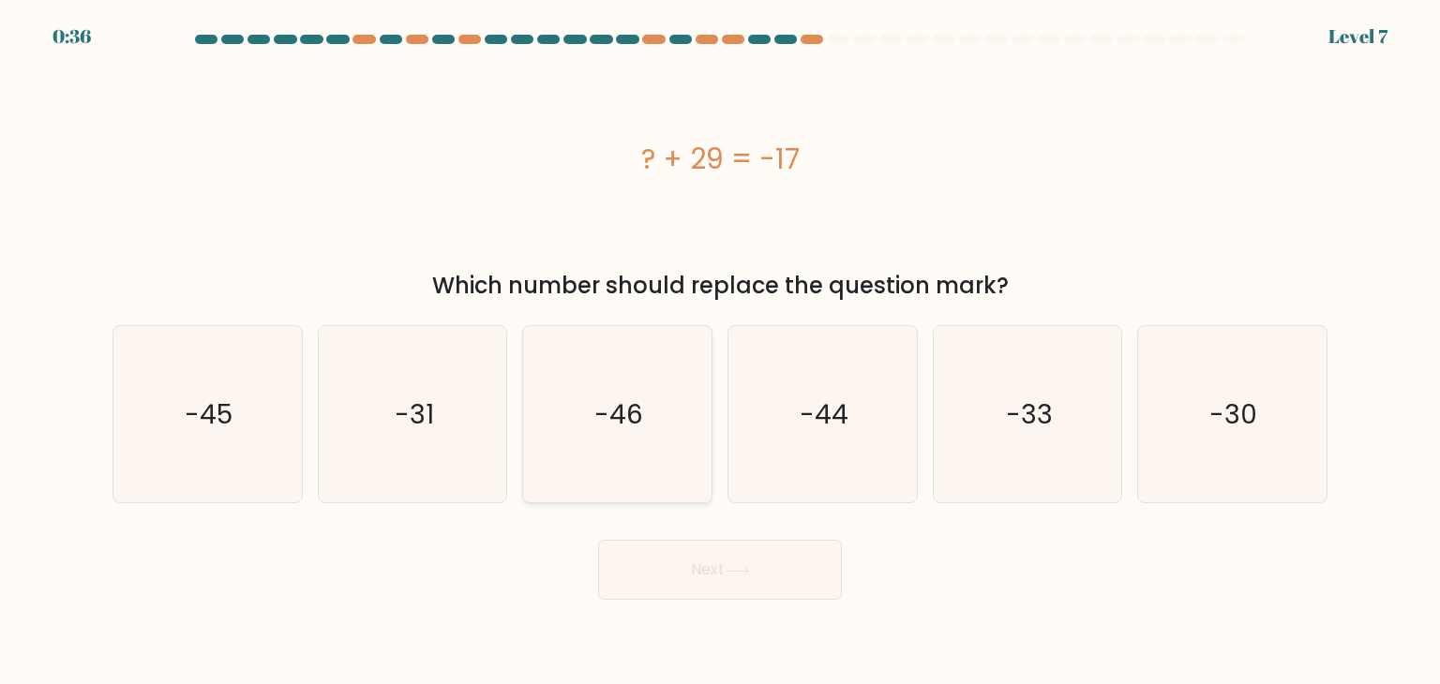
click at [533, 428] on icon "-46" at bounding box center [617, 414] width 176 height 176
click at [720, 352] on input "c. -46" at bounding box center [720, 346] width 1 height 9
radio input "true"
click at [685, 587] on button "Next" at bounding box center [720, 570] width 244 height 60
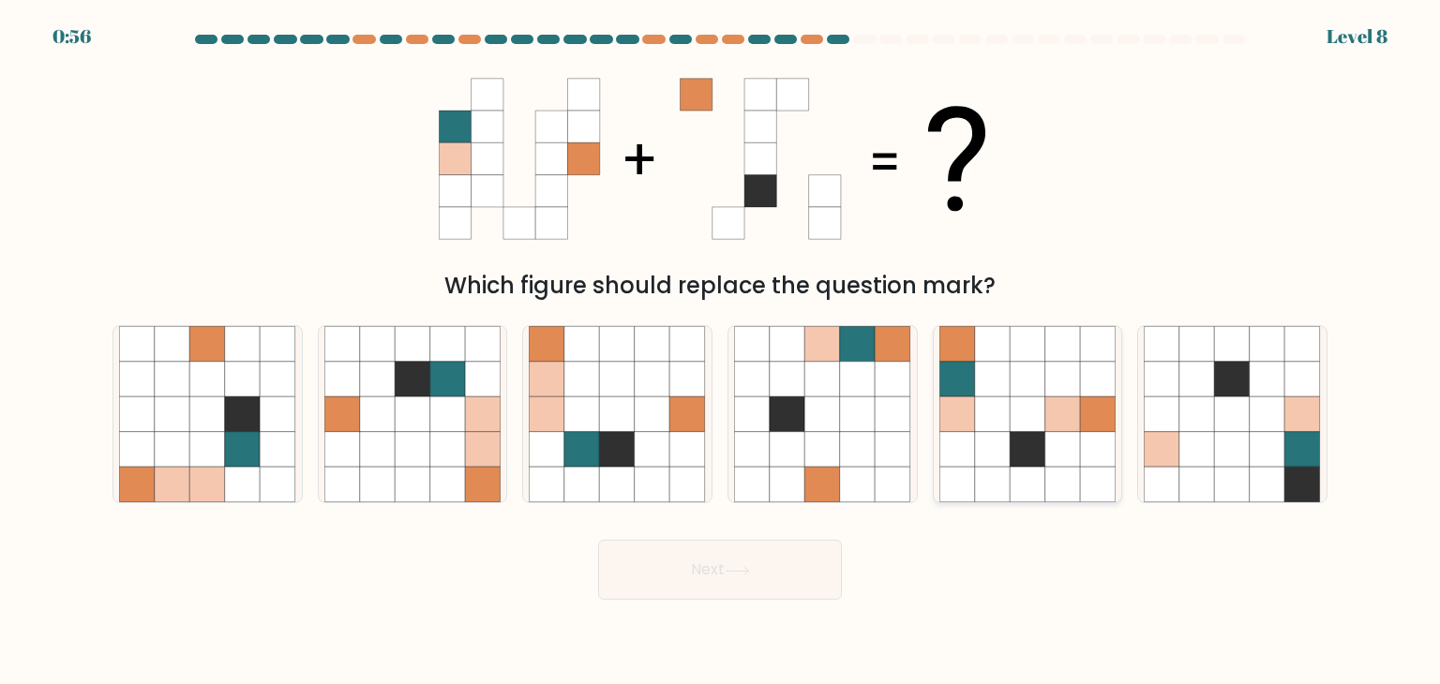
click at [1046, 353] on icon at bounding box center [1063, 344] width 36 height 36
click at [721, 352] on input "e." at bounding box center [720, 346] width 1 height 9
radio input "true"
click at [694, 587] on button "Next" at bounding box center [720, 570] width 244 height 60
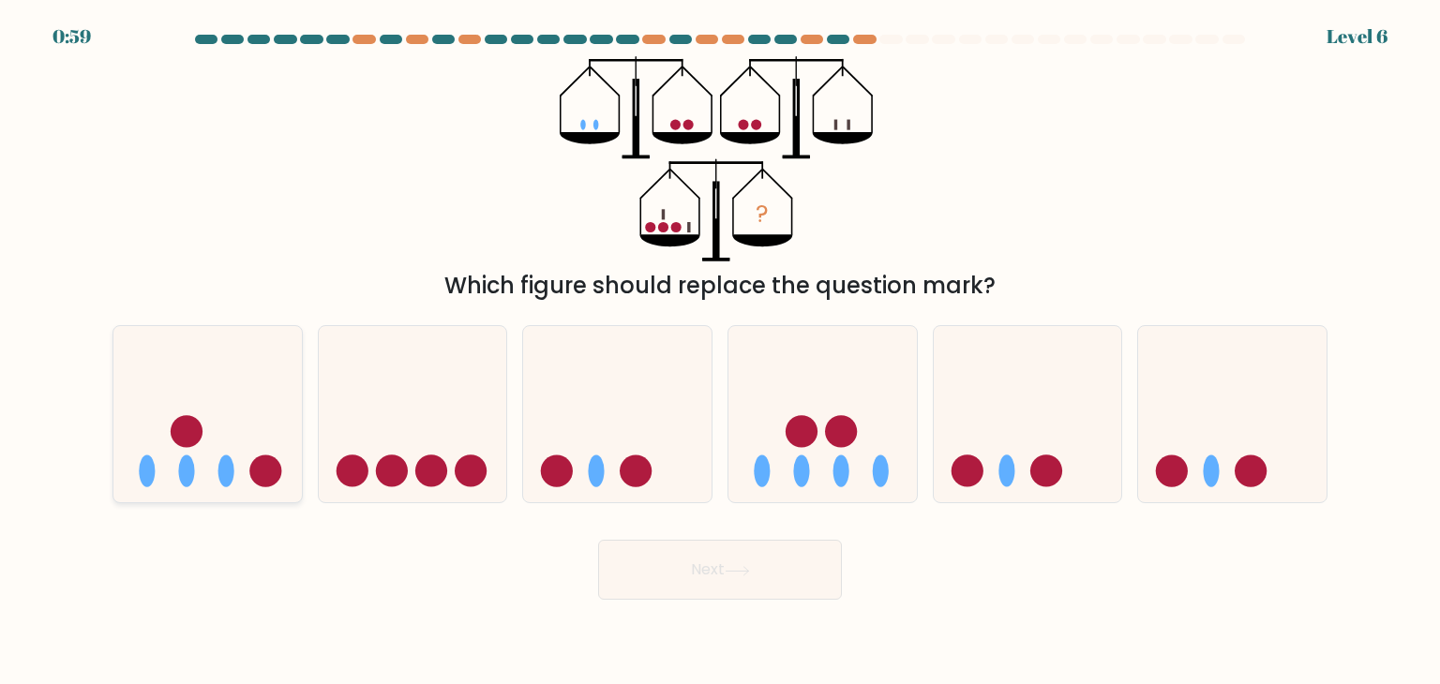
click at [139, 399] on icon at bounding box center [207, 415] width 188 height 156
click at [720, 352] on input "a." at bounding box center [720, 346] width 1 height 9
radio input "true"
click at [658, 578] on button "Next" at bounding box center [720, 570] width 244 height 60
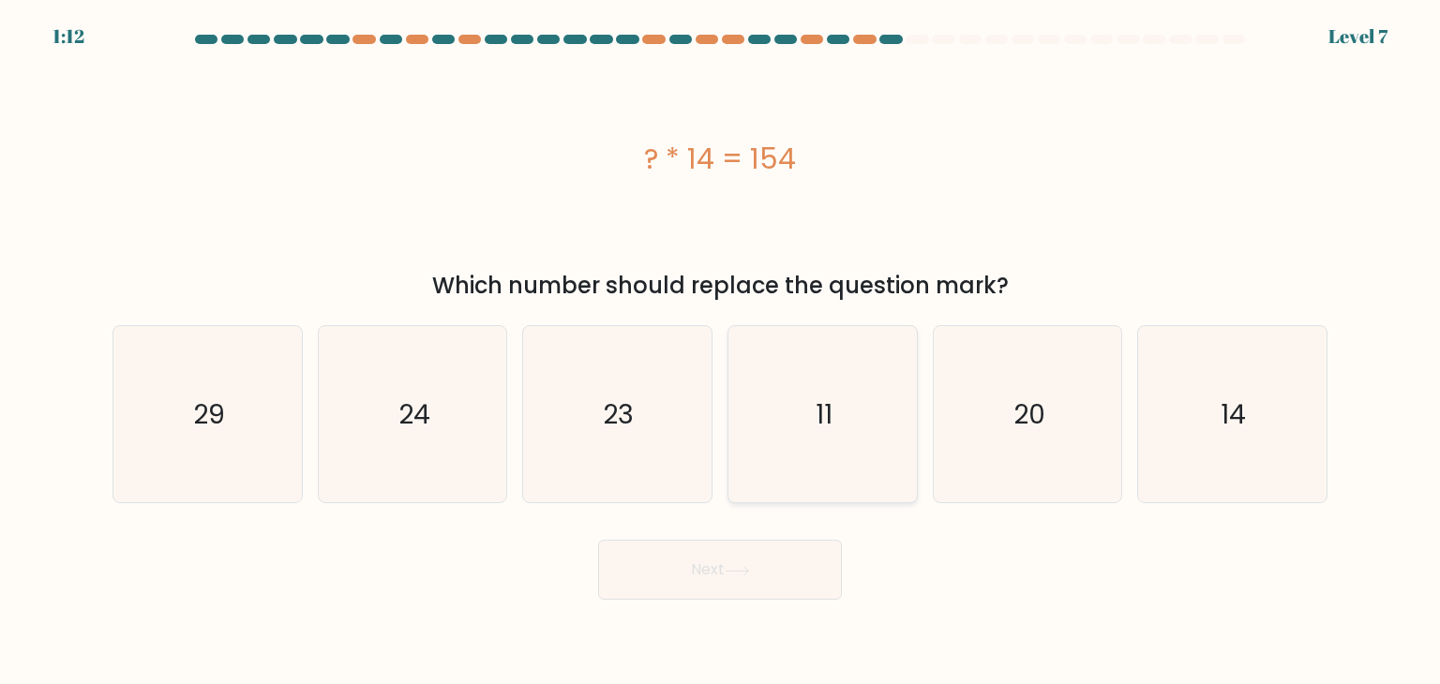
click at [836, 373] on icon "11" at bounding box center [822, 414] width 176 height 176
click at [721, 352] on input "d. 11" at bounding box center [720, 346] width 1 height 9
radio input "true"
click at [642, 576] on button "Next" at bounding box center [720, 570] width 244 height 60
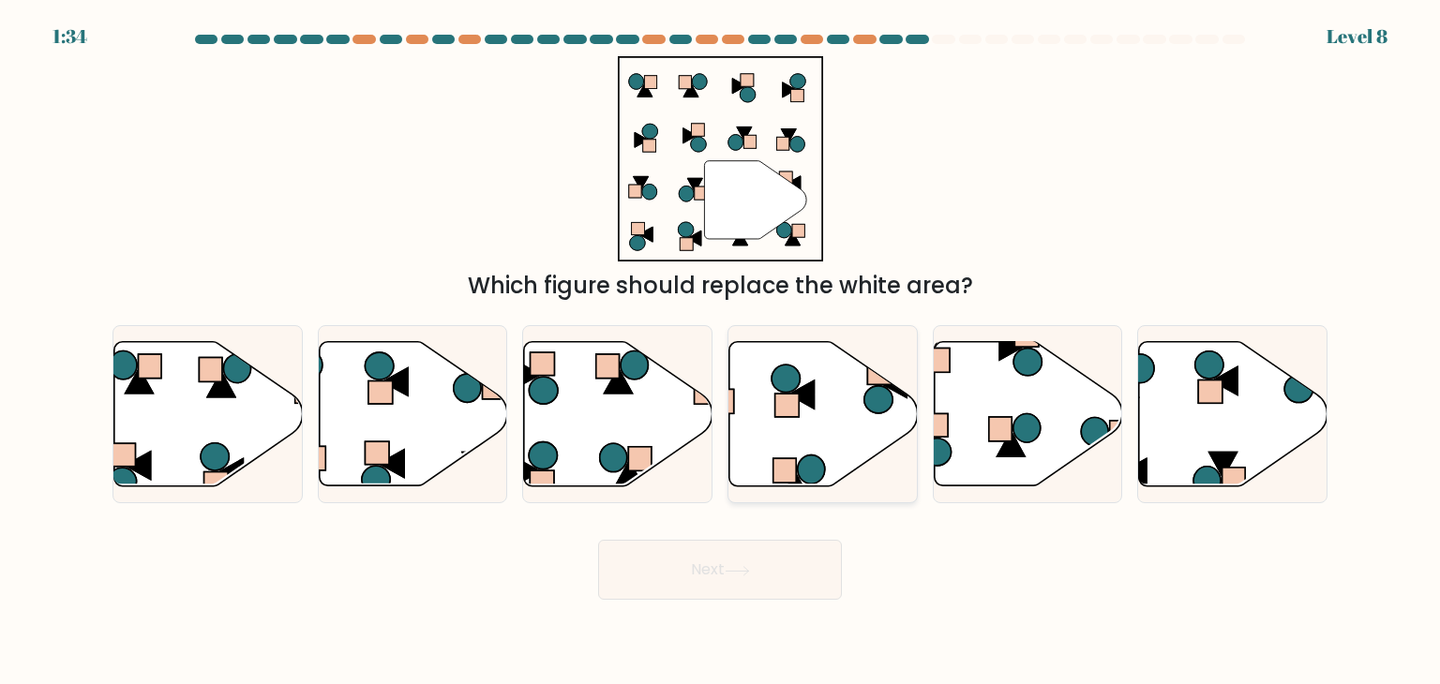
click at [787, 416] on rect at bounding box center [787, 405] width 24 height 23
click at [721, 352] on input "d." at bounding box center [720, 346] width 1 height 9
radio input "true"
click at [761, 586] on button "Next" at bounding box center [720, 570] width 244 height 60
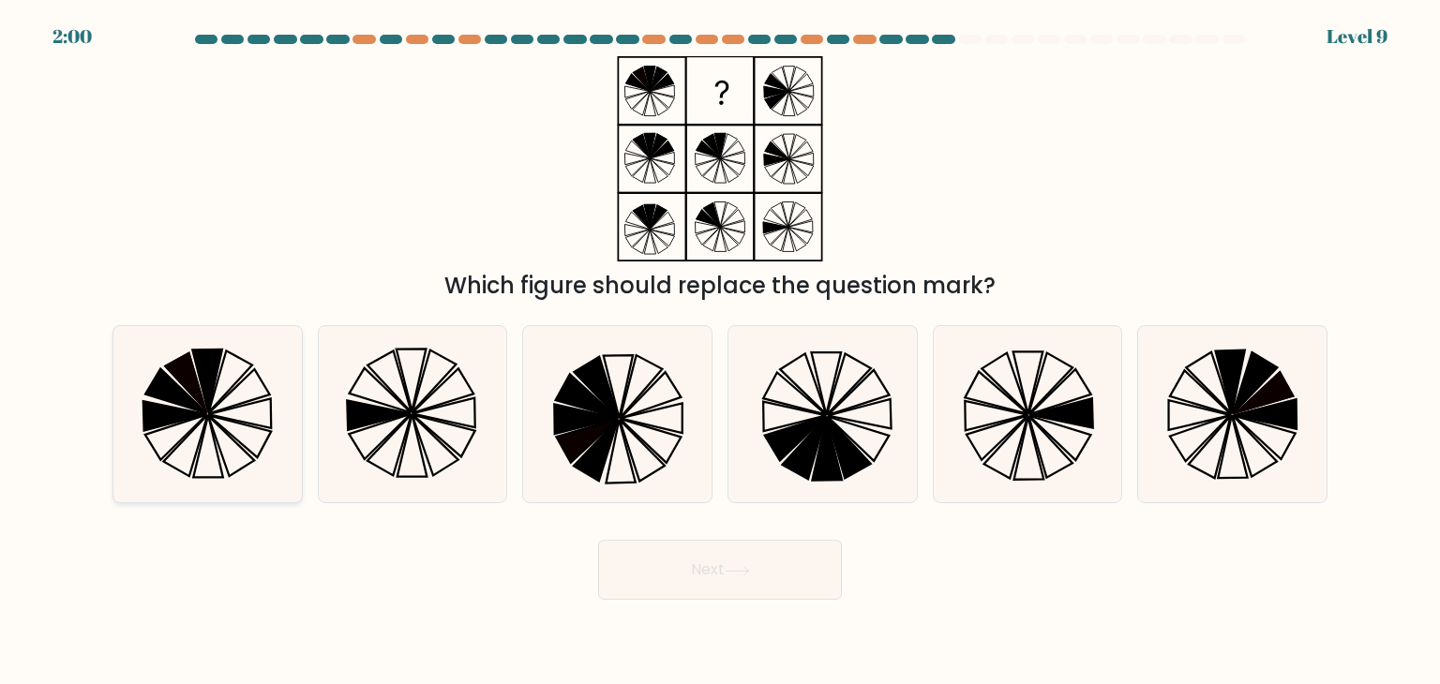
click at [168, 406] on icon at bounding box center [175, 415] width 64 height 29
click at [720, 352] on input "a." at bounding box center [720, 346] width 1 height 9
radio input "true"
click at [675, 583] on button "Next" at bounding box center [720, 570] width 244 height 60
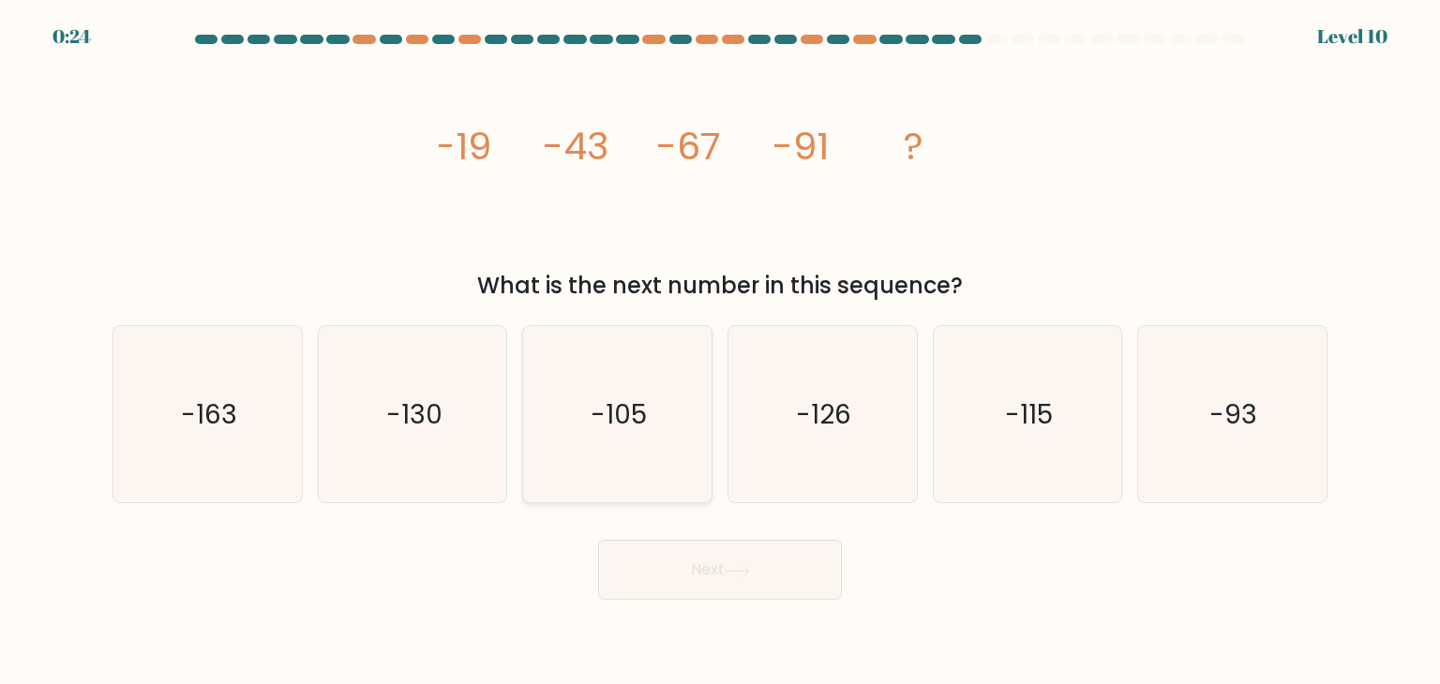
click at [663, 428] on icon "-105" at bounding box center [617, 414] width 176 height 176
click at [720, 352] on input "c. -105" at bounding box center [720, 346] width 1 height 9
radio input "true"
click at [750, 563] on button "Next" at bounding box center [720, 570] width 244 height 60
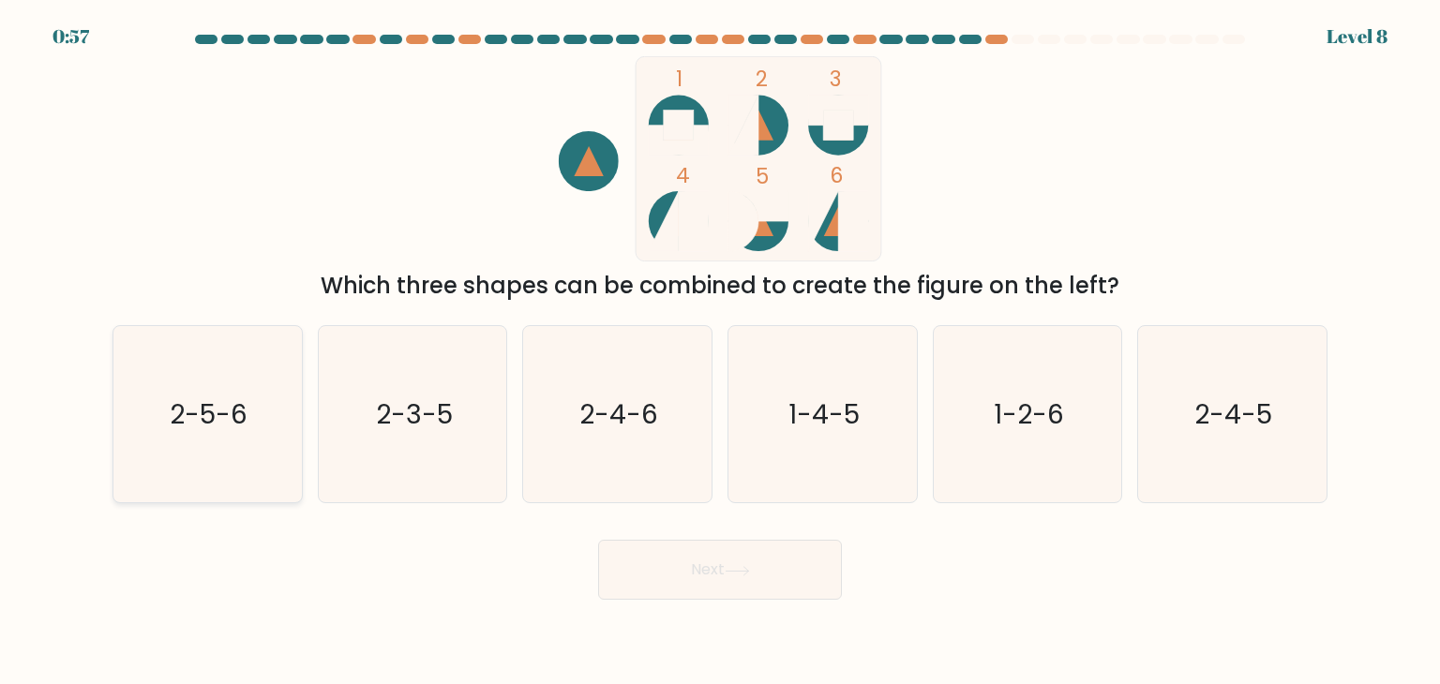
click at [221, 383] on icon "2-5-6" at bounding box center [207, 414] width 176 height 176
click at [720, 352] on input "a. 2-5-6" at bounding box center [720, 346] width 1 height 9
radio input "true"
click at [658, 449] on icon "2-4-6" at bounding box center [617, 414] width 176 height 176
click at [720, 352] on input "c. 2-4-6" at bounding box center [720, 346] width 1 height 9
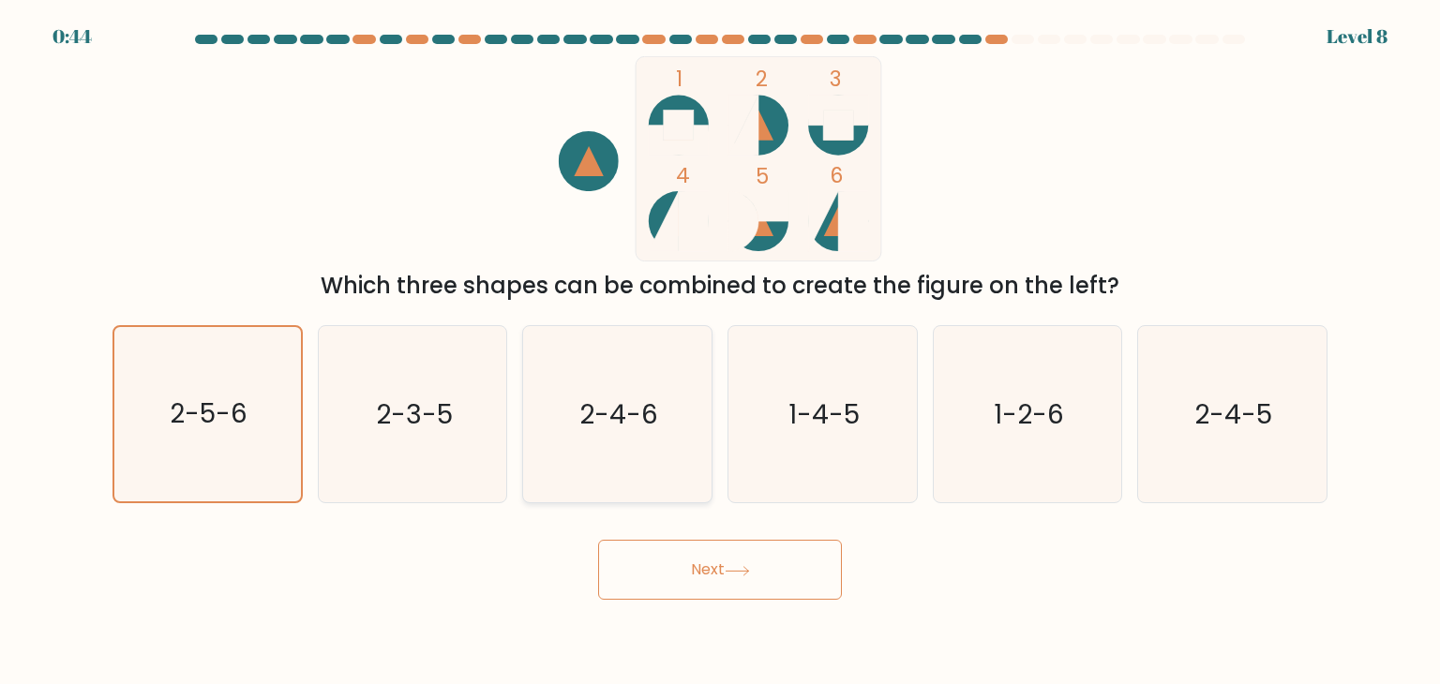
radio input "true"
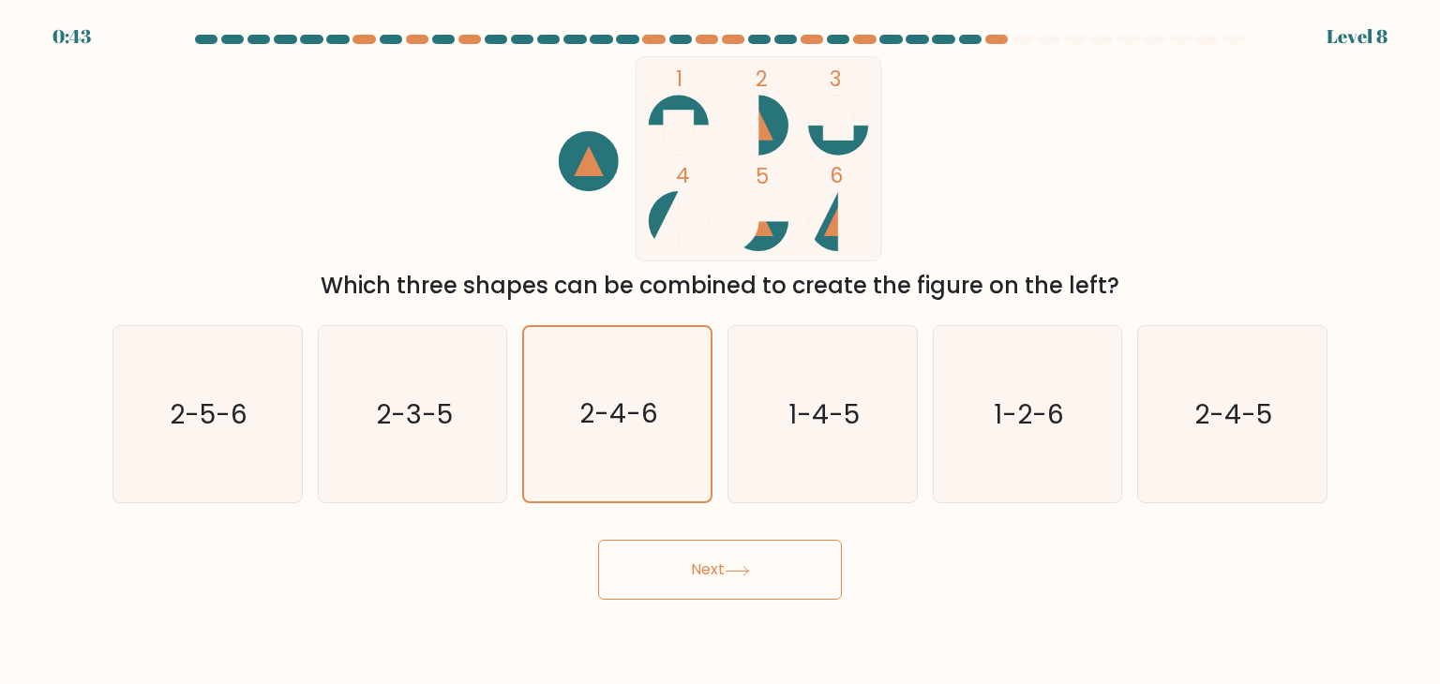
click at [699, 586] on button "Next" at bounding box center [720, 570] width 244 height 60
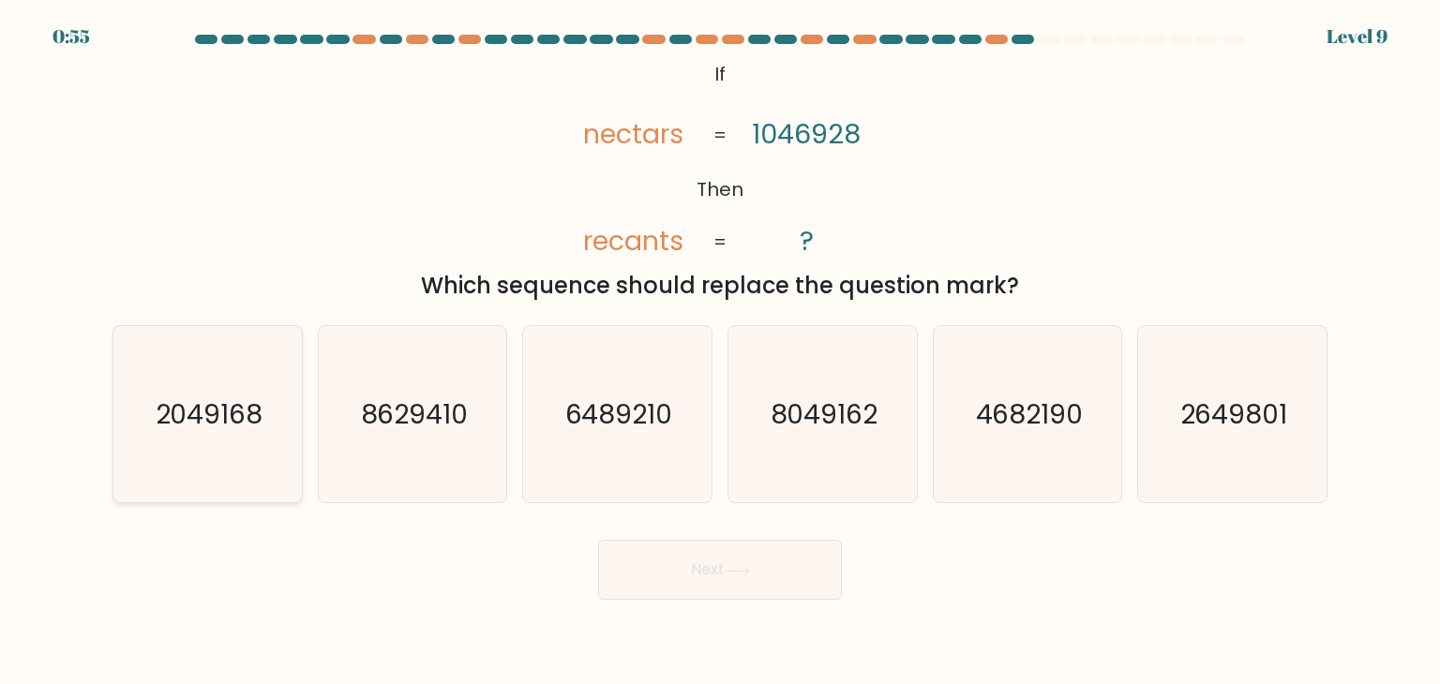
click at [251, 357] on icon "2049168" at bounding box center [207, 414] width 176 height 176
click at [720, 352] on input "a. 2049168" at bounding box center [720, 346] width 1 height 9
radio input "true"
click at [768, 545] on button "Next" at bounding box center [720, 570] width 244 height 60
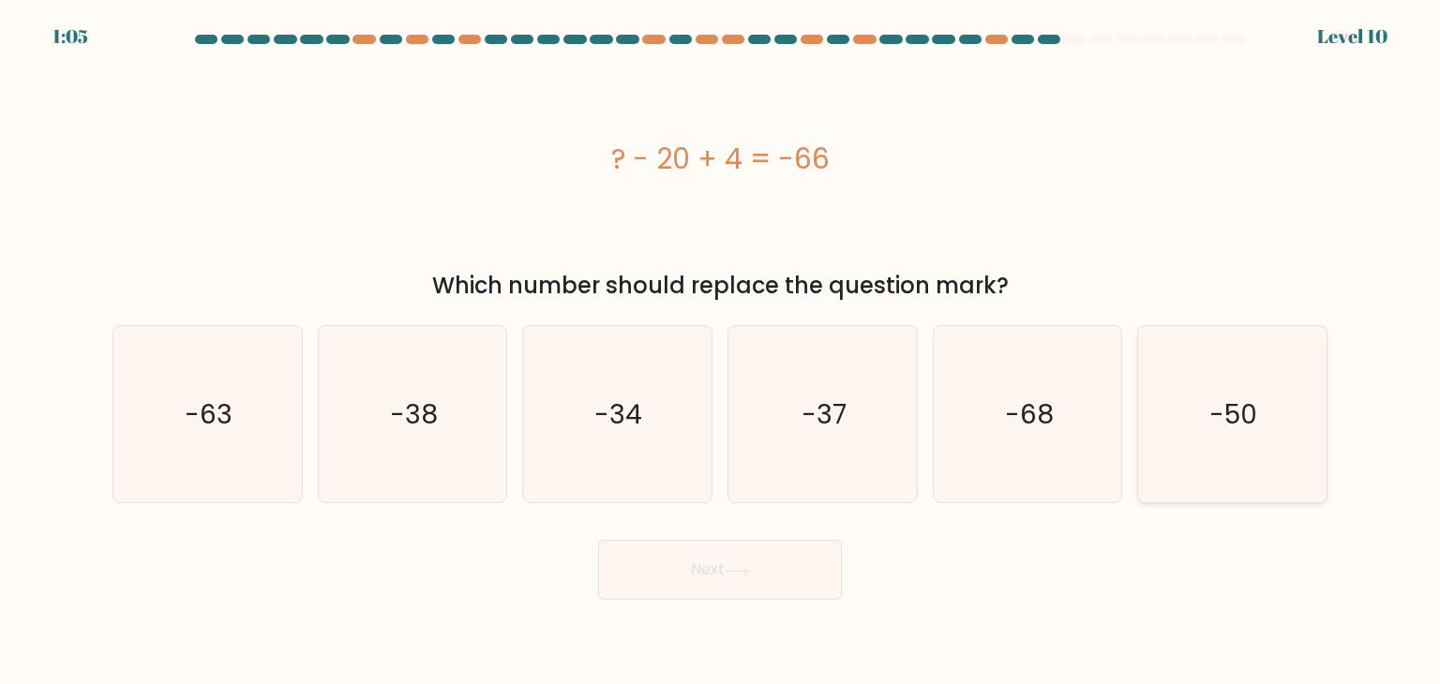
click at [1168, 443] on icon "-50" at bounding box center [1232, 414] width 176 height 176
click at [721, 352] on input "f. -50" at bounding box center [720, 346] width 1 height 9
radio input "true"
click at [784, 586] on button "Next" at bounding box center [720, 570] width 244 height 60
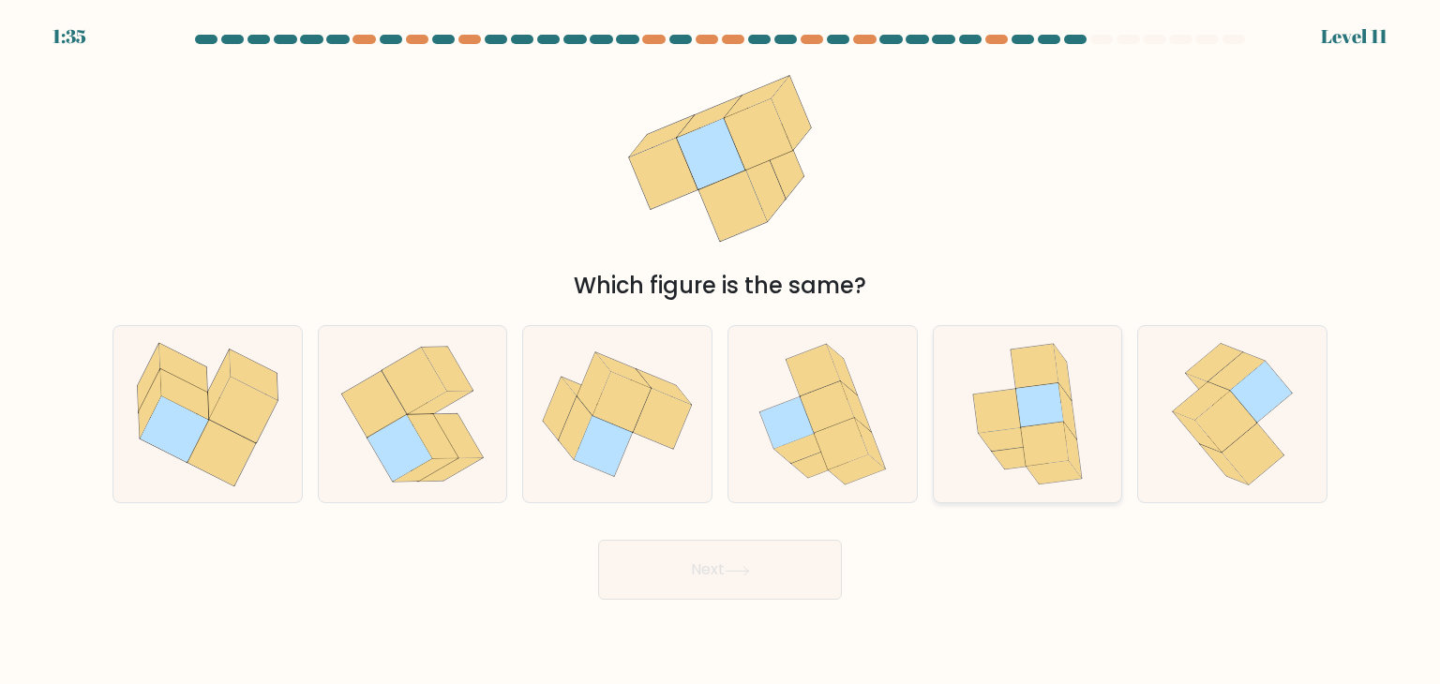
click at [953, 398] on div at bounding box center [1028, 414] width 190 height 178
click at [721, 352] on input "e." at bounding box center [720, 346] width 1 height 9
radio input "true"
click at [683, 572] on button "Next" at bounding box center [720, 570] width 244 height 60
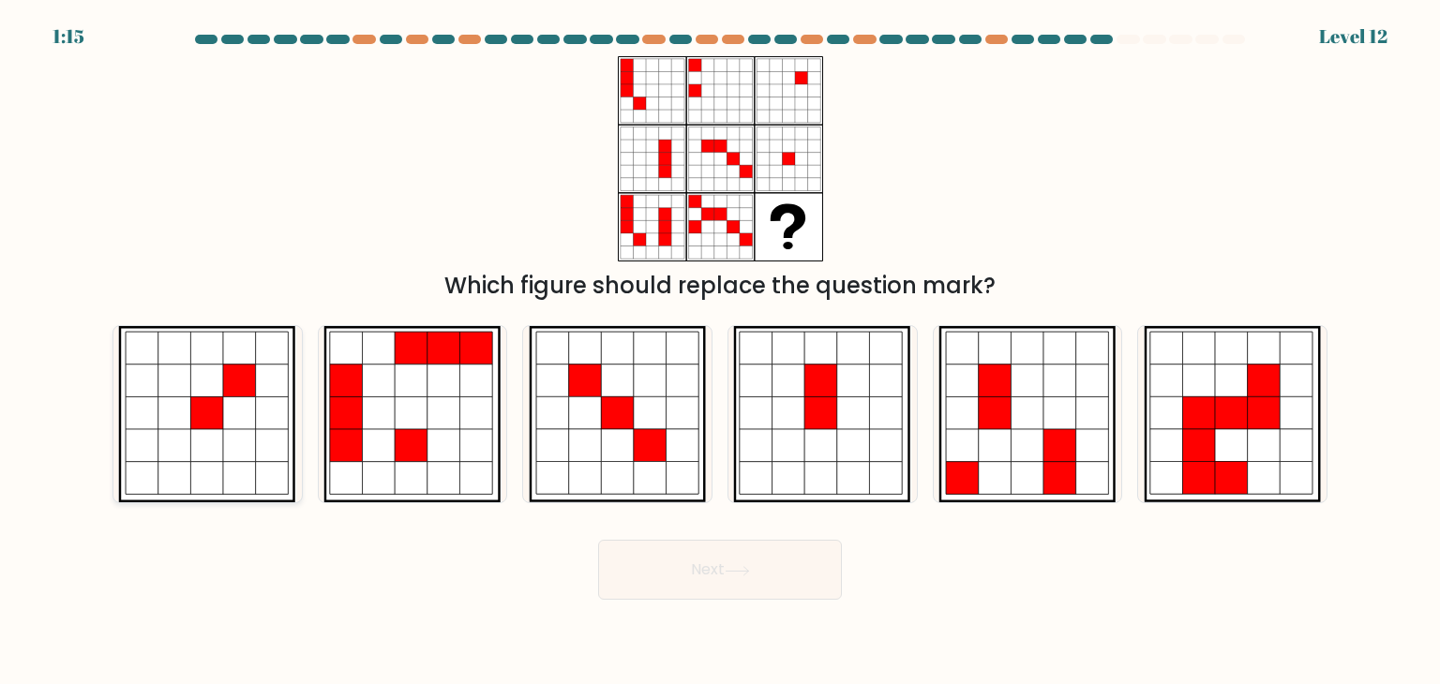
click at [204, 417] on icon at bounding box center [207, 414] width 33 height 33
click at [720, 352] on input "a." at bounding box center [720, 346] width 1 height 9
radio input "true"
click at [714, 566] on button "Next" at bounding box center [720, 570] width 244 height 60
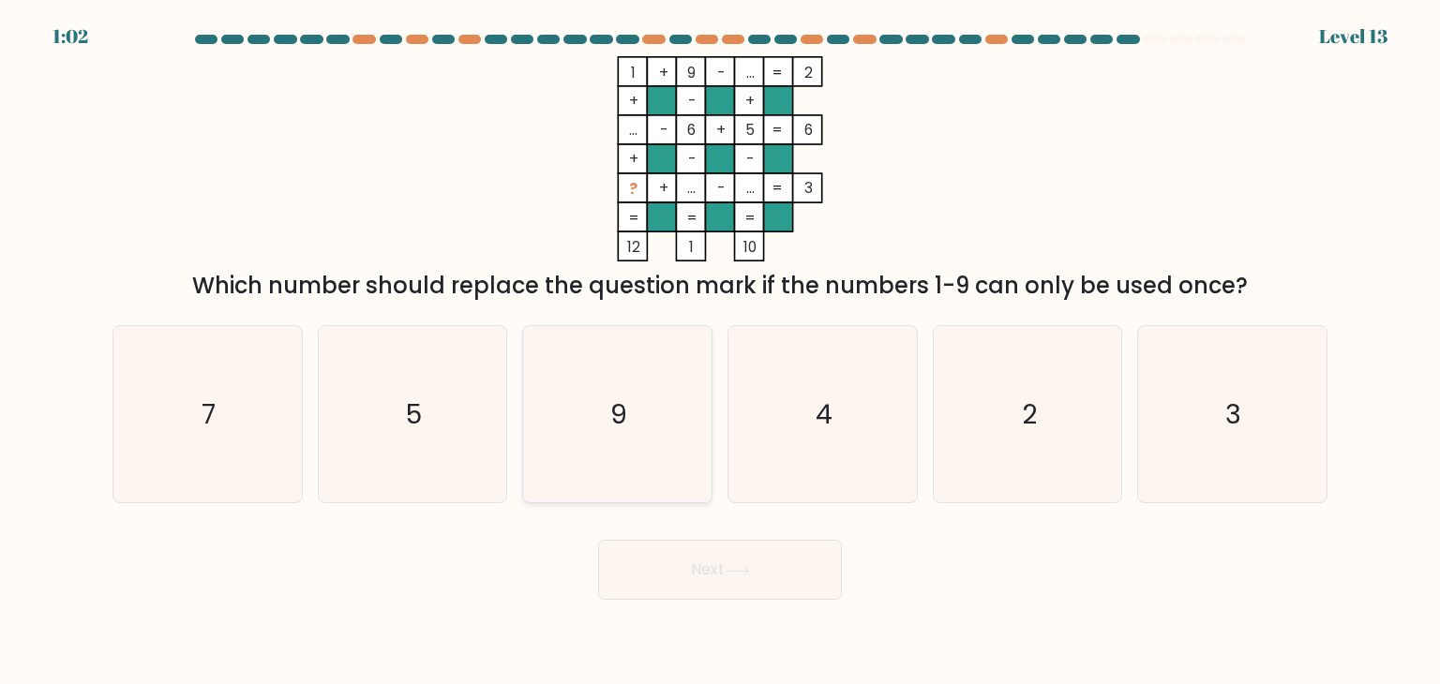
click at [698, 392] on icon "9" at bounding box center [617, 414] width 176 height 176
click at [720, 352] on input "c. 9" at bounding box center [720, 346] width 1 height 9
radio input "true"
click at [858, 424] on icon "4" at bounding box center [822, 414] width 176 height 176
click at [721, 352] on input "d. 4" at bounding box center [720, 346] width 1 height 9
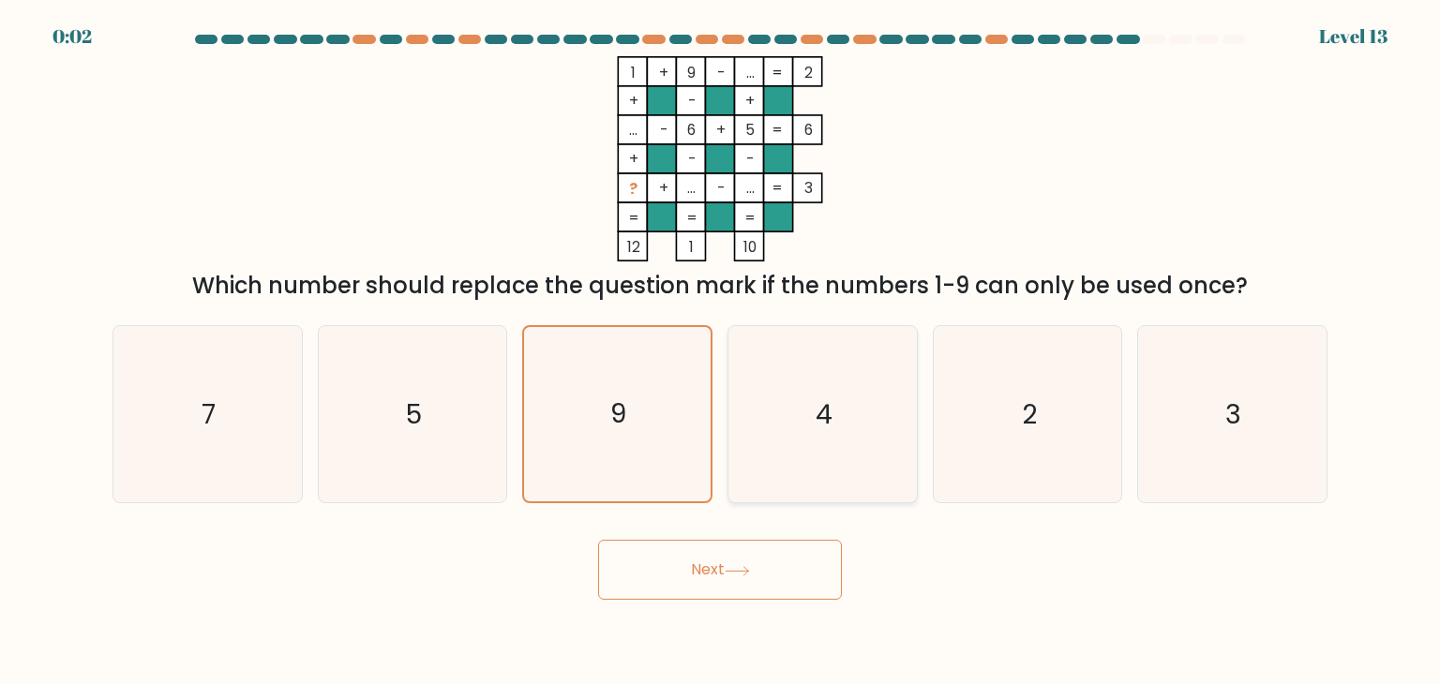
radio input "true"
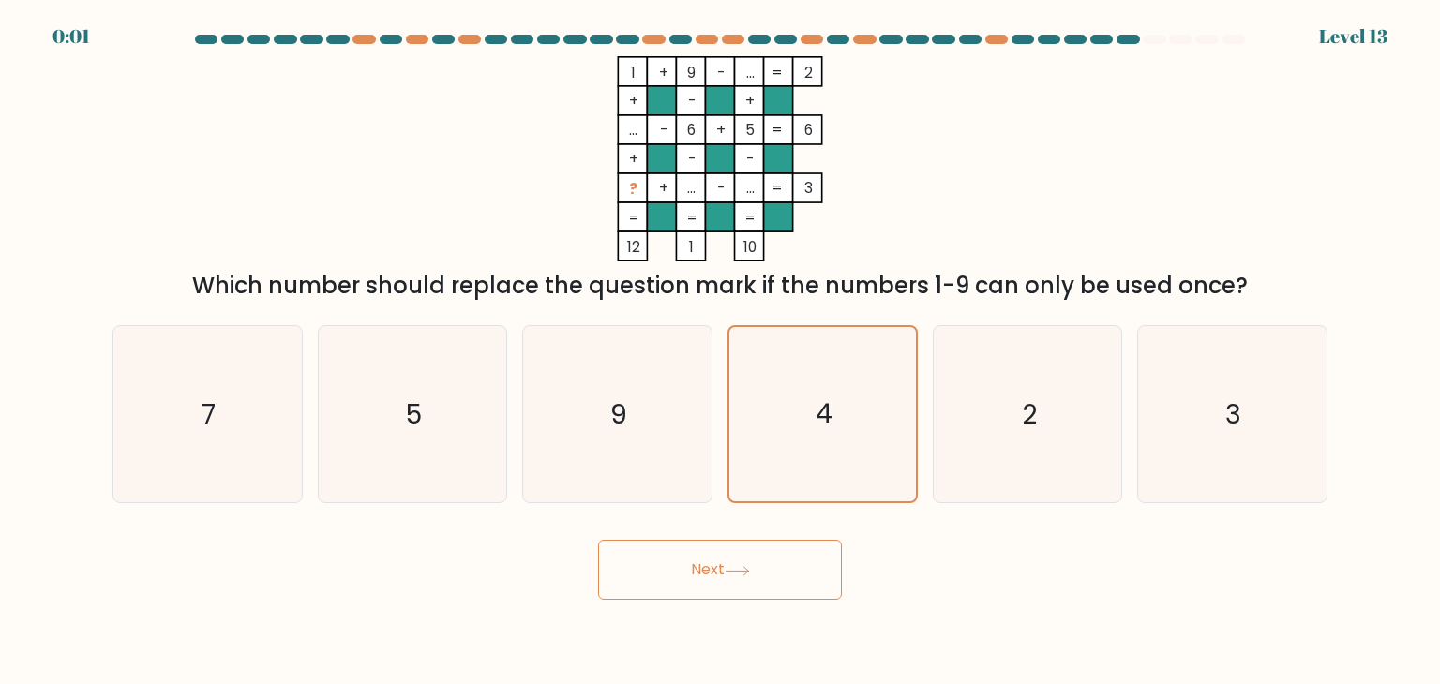
click at [777, 548] on button "Next" at bounding box center [720, 570] width 244 height 60
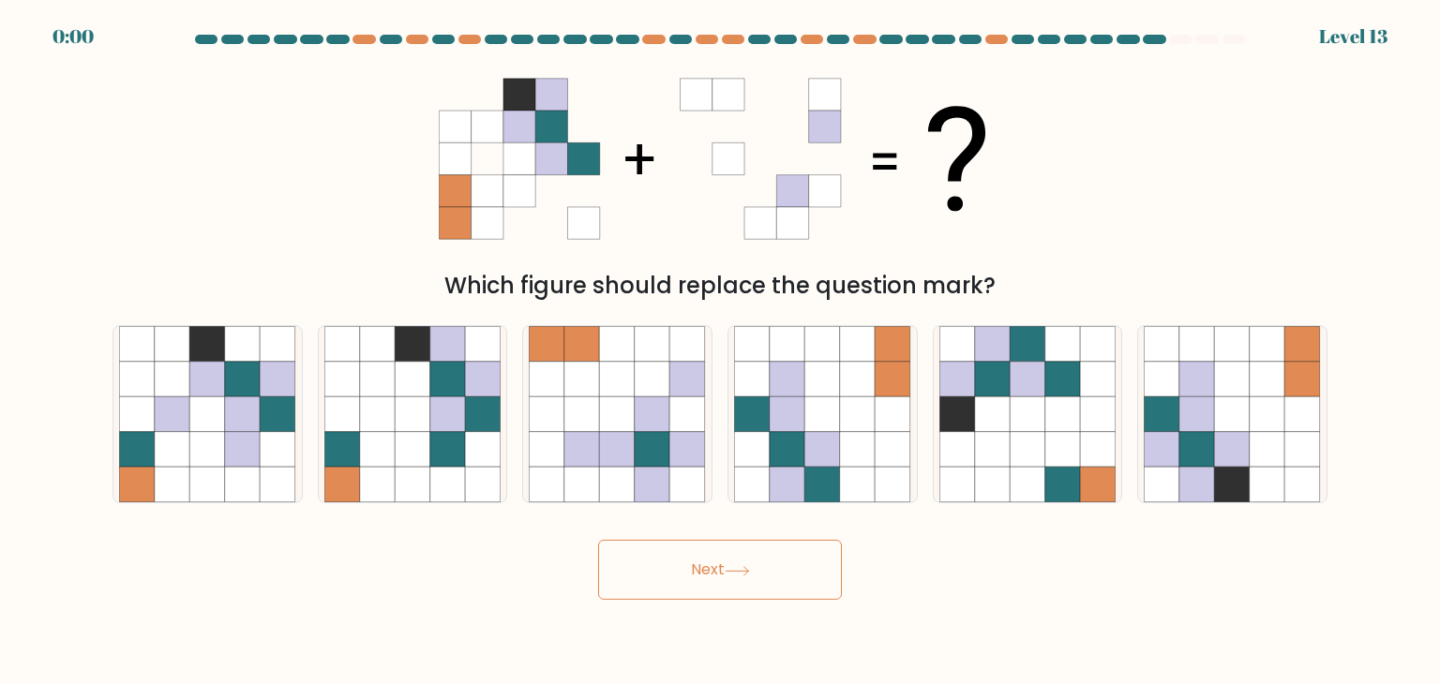
click at [777, 548] on button "Next" at bounding box center [720, 570] width 244 height 60
click at [901, 440] on icon at bounding box center [894, 450] width 36 height 36
click at [721, 352] on input "d." at bounding box center [720, 346] width 1 height 9
radio input "true"
click at [728, 557] on button "Next" at bounding box center [720, 570] width 244 height 60
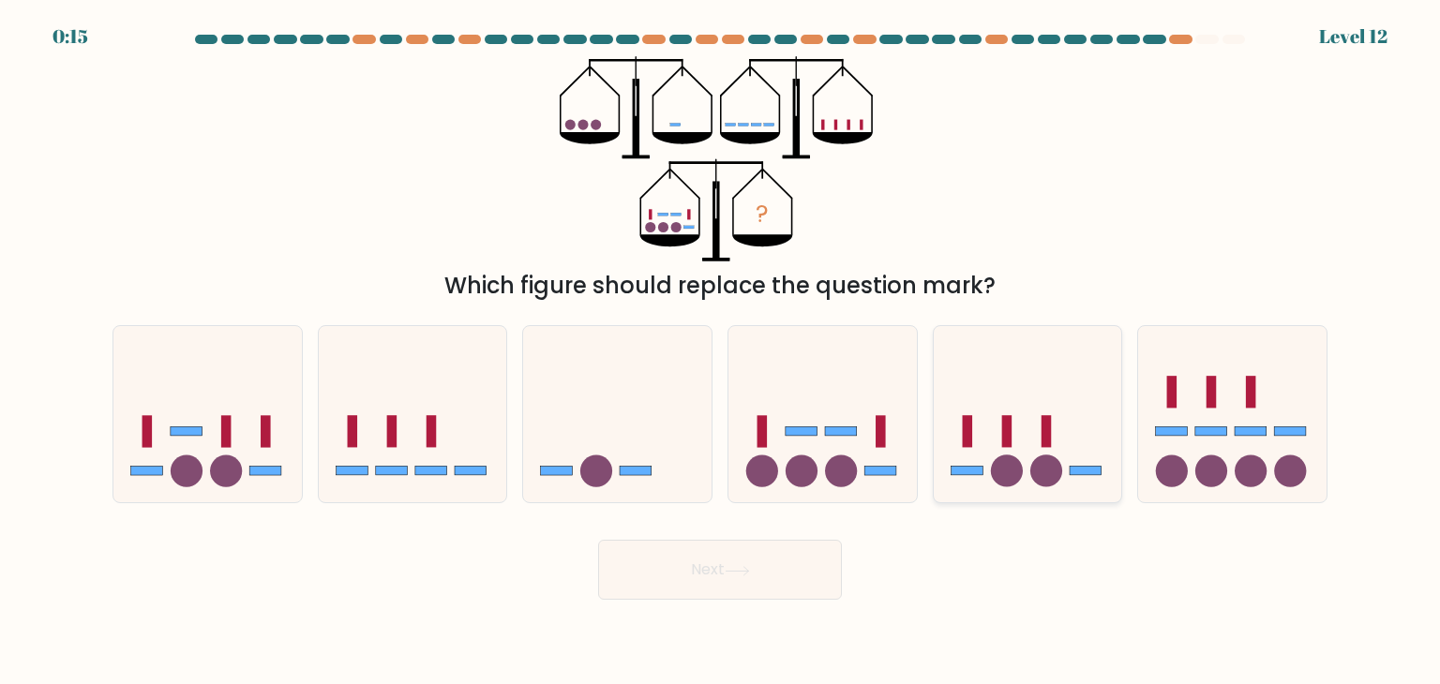
click at [1110, 392] on icon at bounding box center [1028, 415] width 188 height 156
click at [721, 352] on input "e." at bounding box center [720, 346] width 1 height 9
radio input "true"
click at [503, 468] on icon at bounding box center [413, 415] width 188 height 156
click at [720, 352] on input "b." at bounding box center [720, 346] width 1 height 9
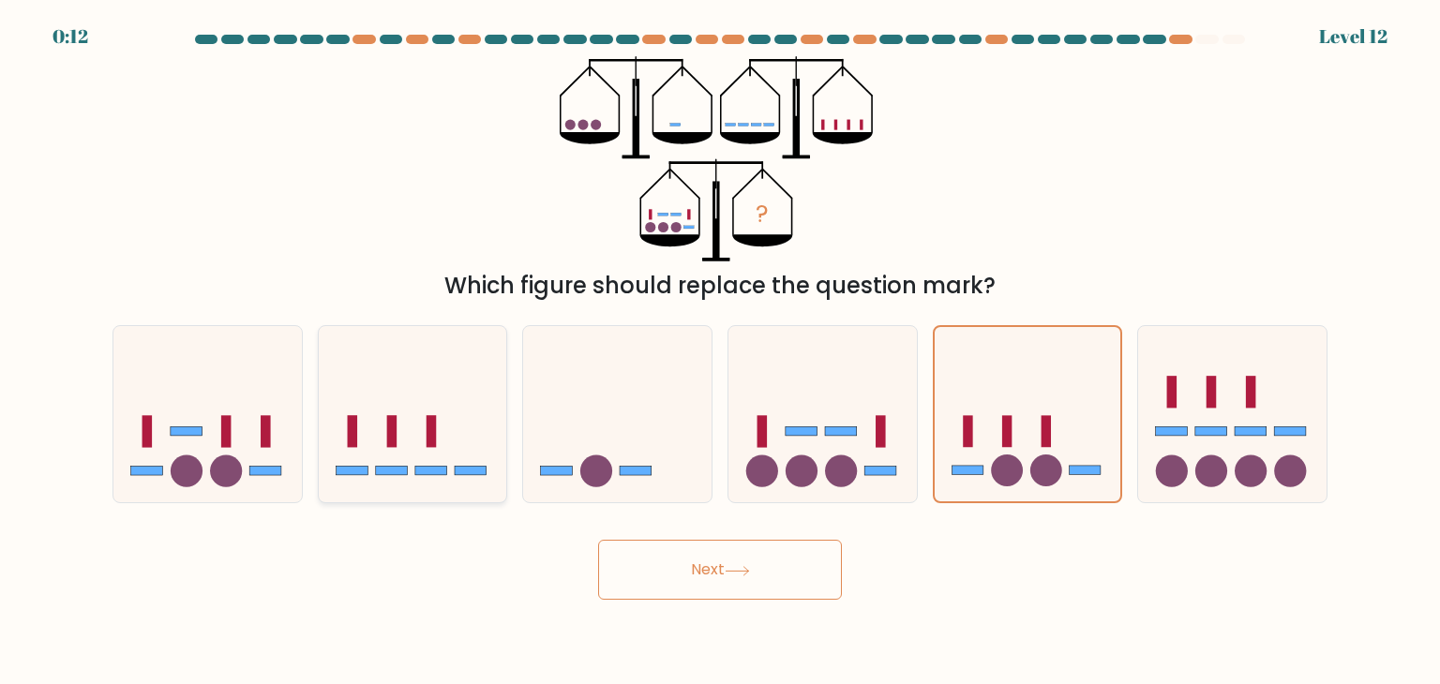
radio input "true"
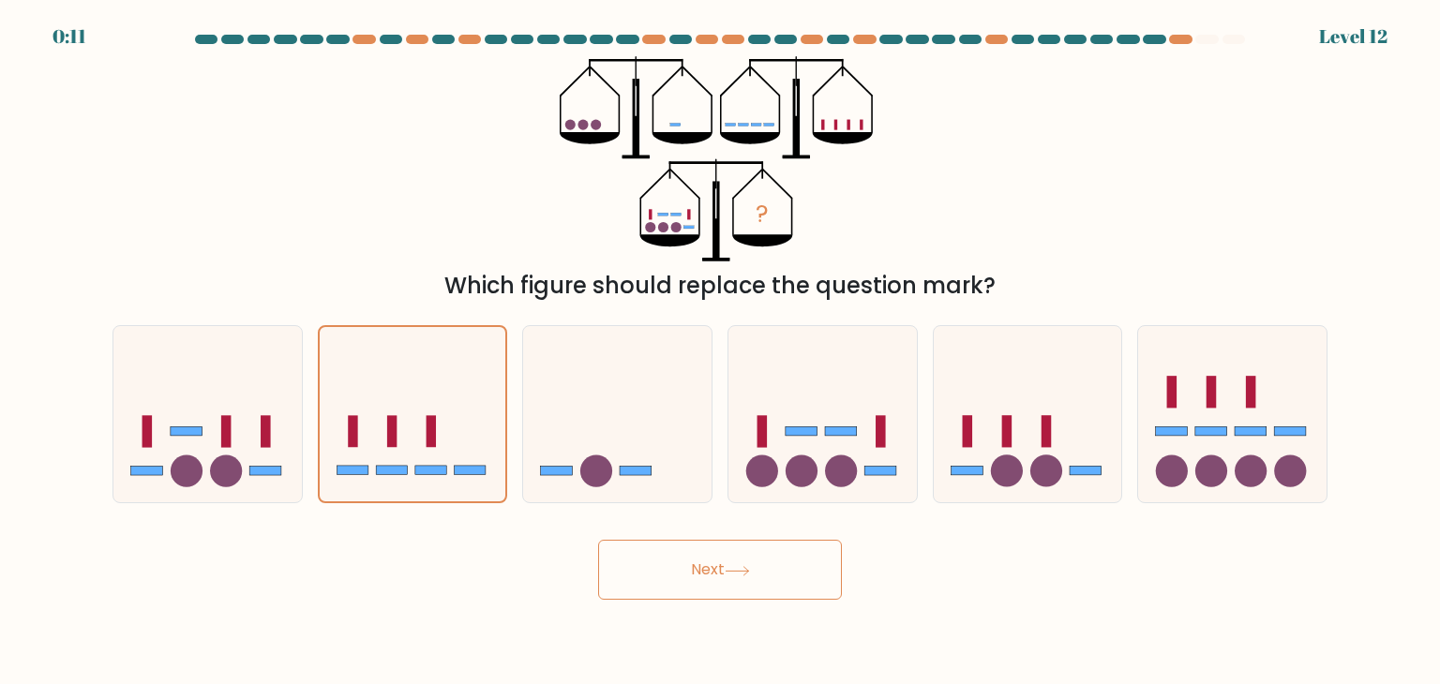
click at [716, 591] on button "Next" at bounding box center [720, 570] width 244 height 60
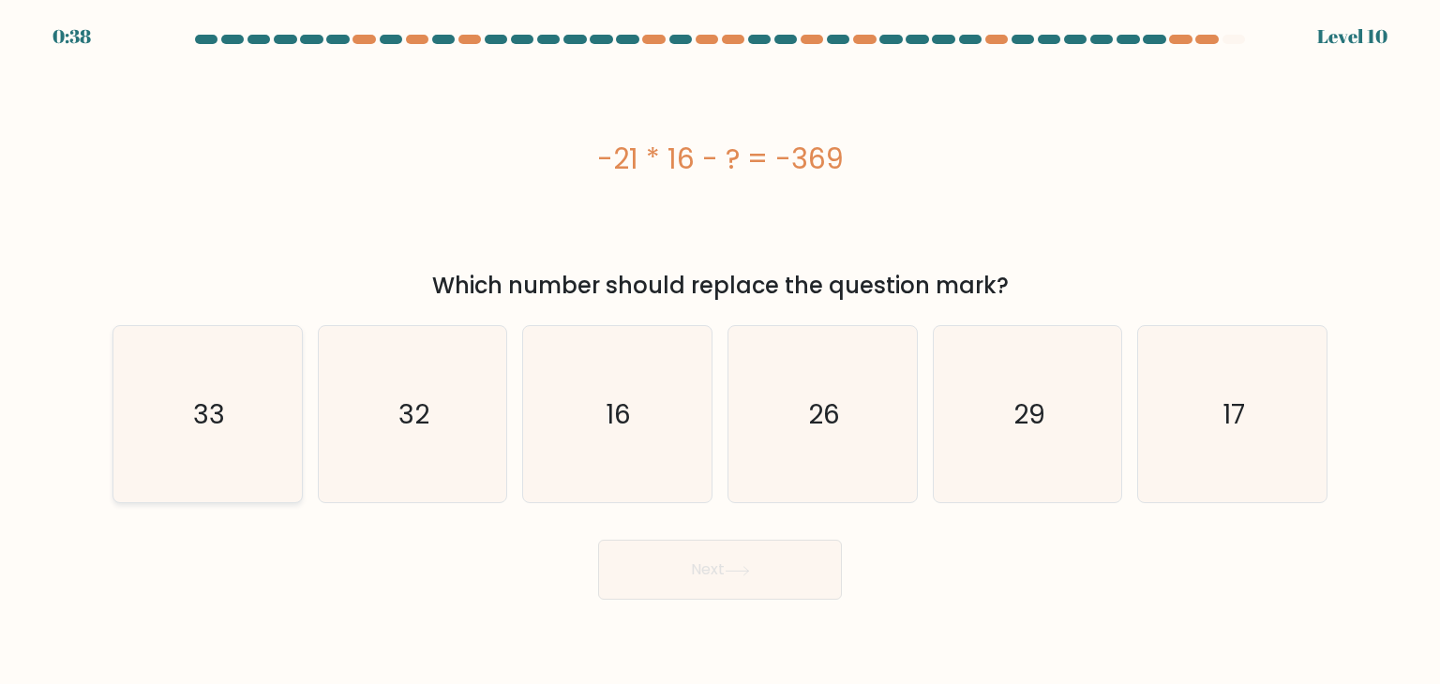
click at [280, 411] on icon "33" at bounding box center [207, 414] width 176 height 176
click at [720, 352] on input "a. 33" at bounding box center [720, 346] width 1 height 9
radio input "true"
click at [687, 560] on button "Next" at bounding box center [720, 570] width 244 height 60
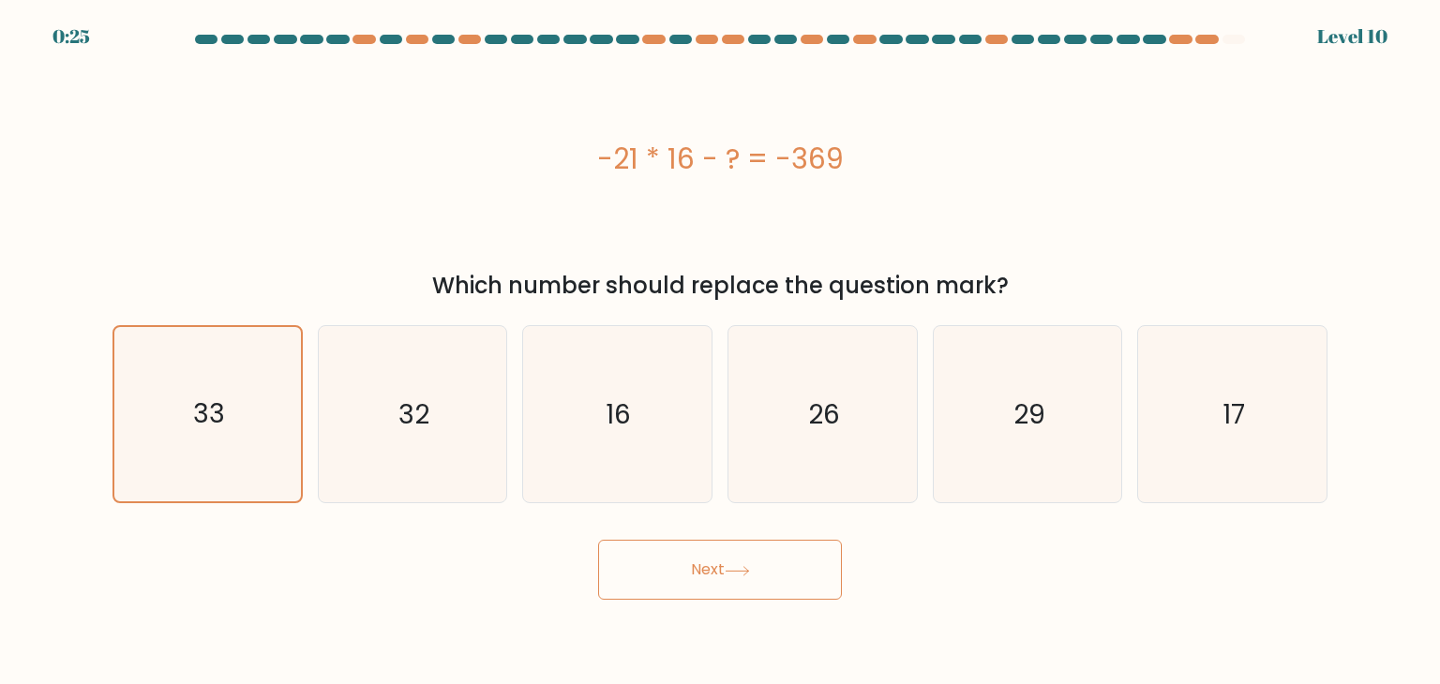
click at [741, 583] on button "Next" at bounding box center [720, 570] width 244 height 60
click at [235, 455] on icon "33" at bounding box center [207, 414] width 174 height 174
click at [720, 352] on input "a. 33" at bounding box center [720, 346] width 1 height 9
click at [671, 542] on button "Next" at bounding box center [720, 570] width 244 height 60
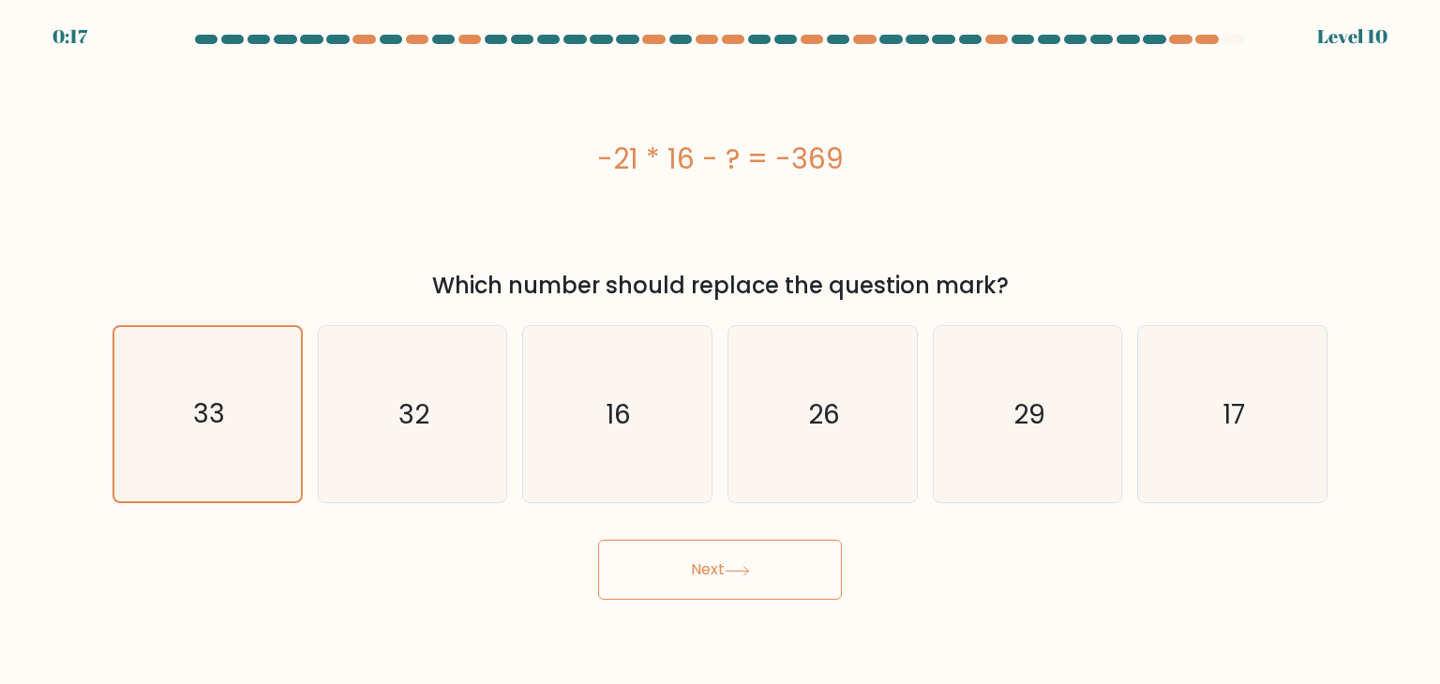
click at [647, 545] on button "Next" at bounding box center [720, 570] width 244 height 60
click at [598, 540] on button "Next" at bounding box center [720, 570] width 244 height 60
click at [756, 558] on button "Next" at bounding box center [720, 570] width 244 height 60
click at [735, 567] on icon at bounding box center [737, 571] width 25 height 10
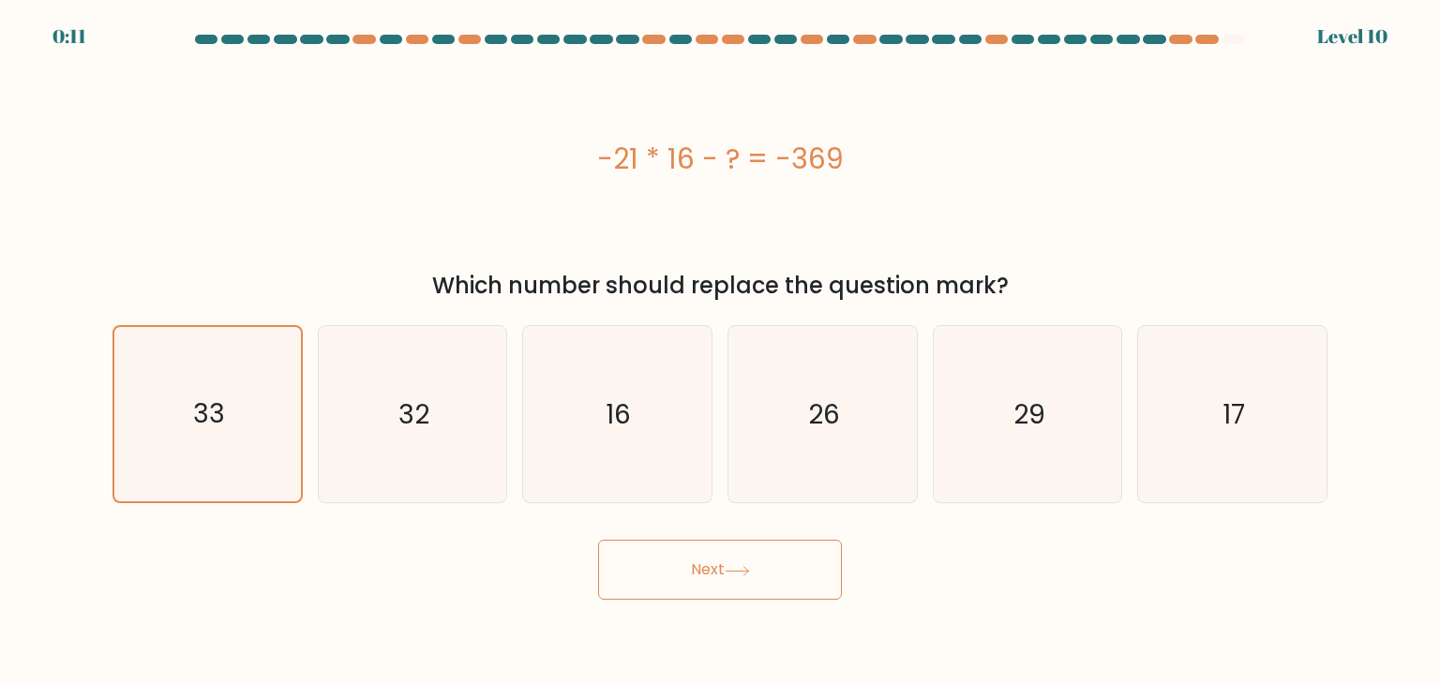
click at [735, 567] on icon at bounding box center [737, 571] width 25 height 10
click at [761, 411] on icon "26" at bounding box center [822, 414] width 176 height 176
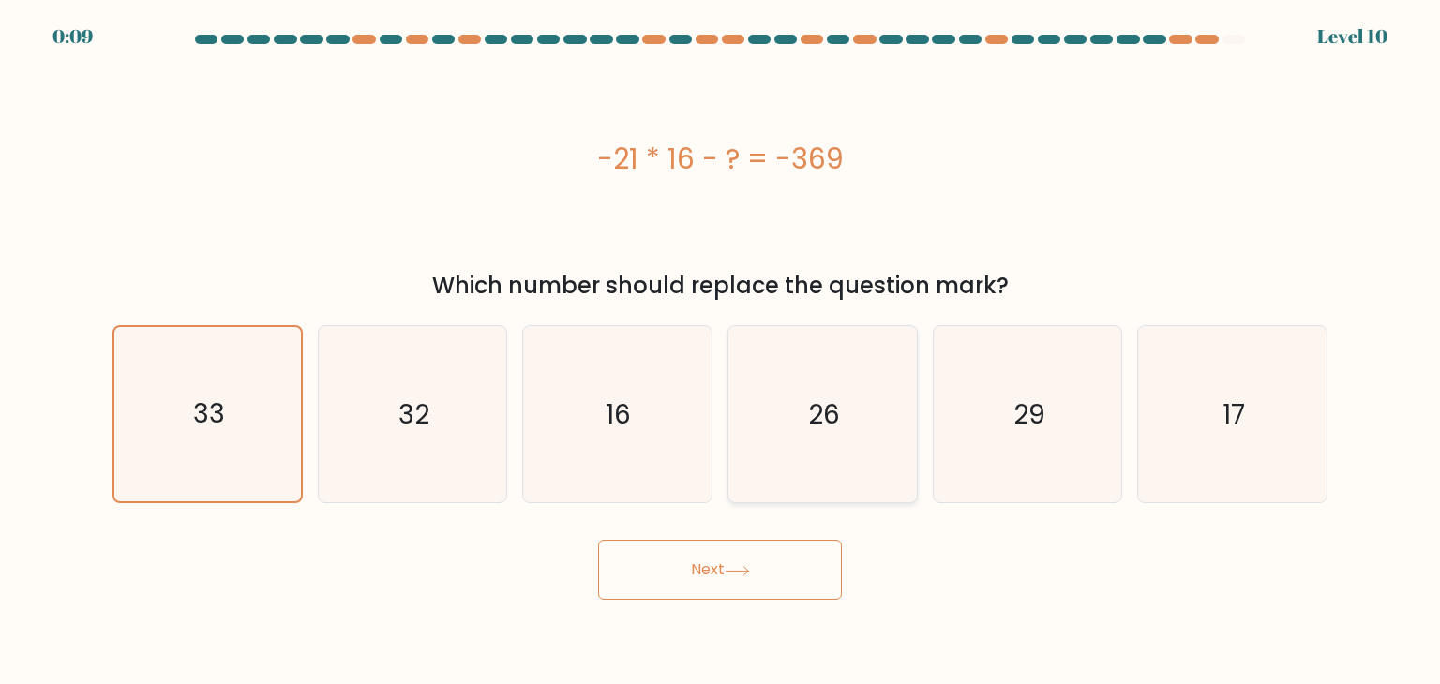
click at [721, 352] on input "d. 26" at bounding box center [720, 346] width 1 height 9
radio input "true"
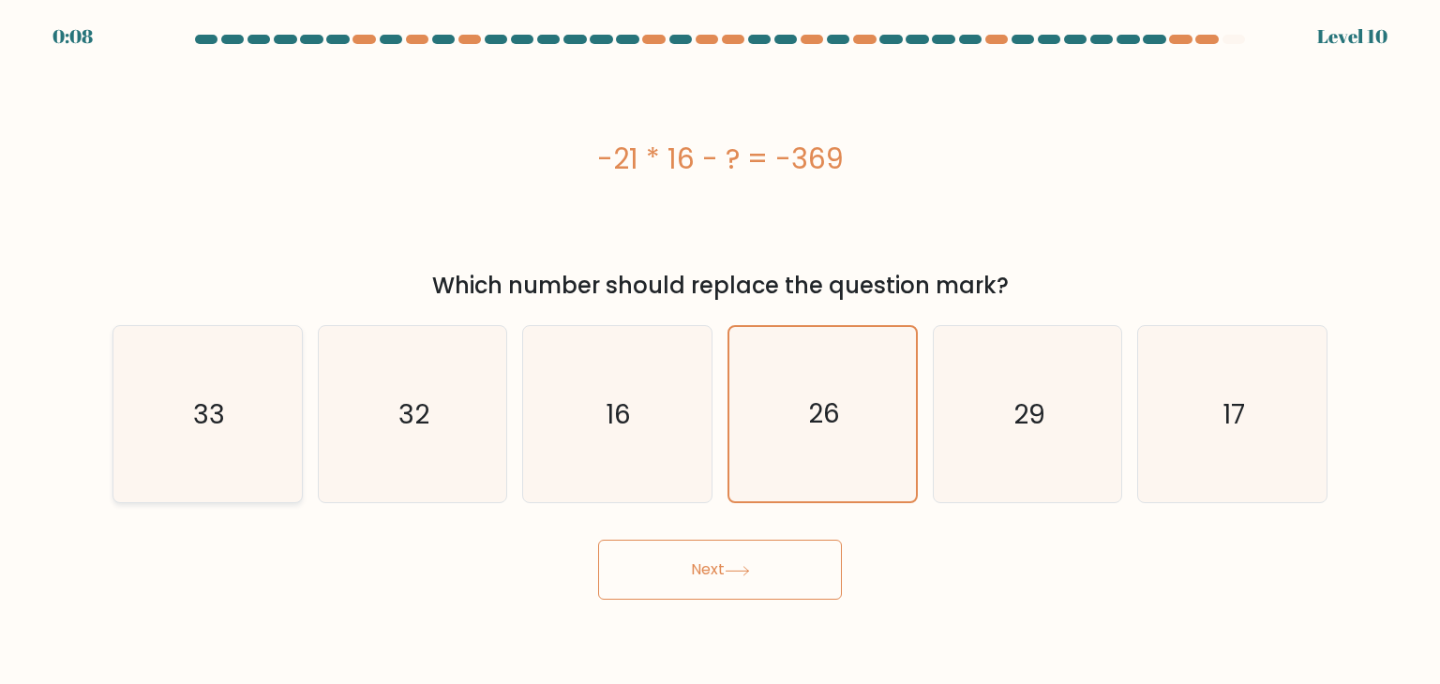
click at [169, 365] on icon "33" at bounding box center [207, 414] width 176 height 176
click at [720, 352] on input "a. 33" at bounding box center [720, 346] width 1 height 9
radio input "true"
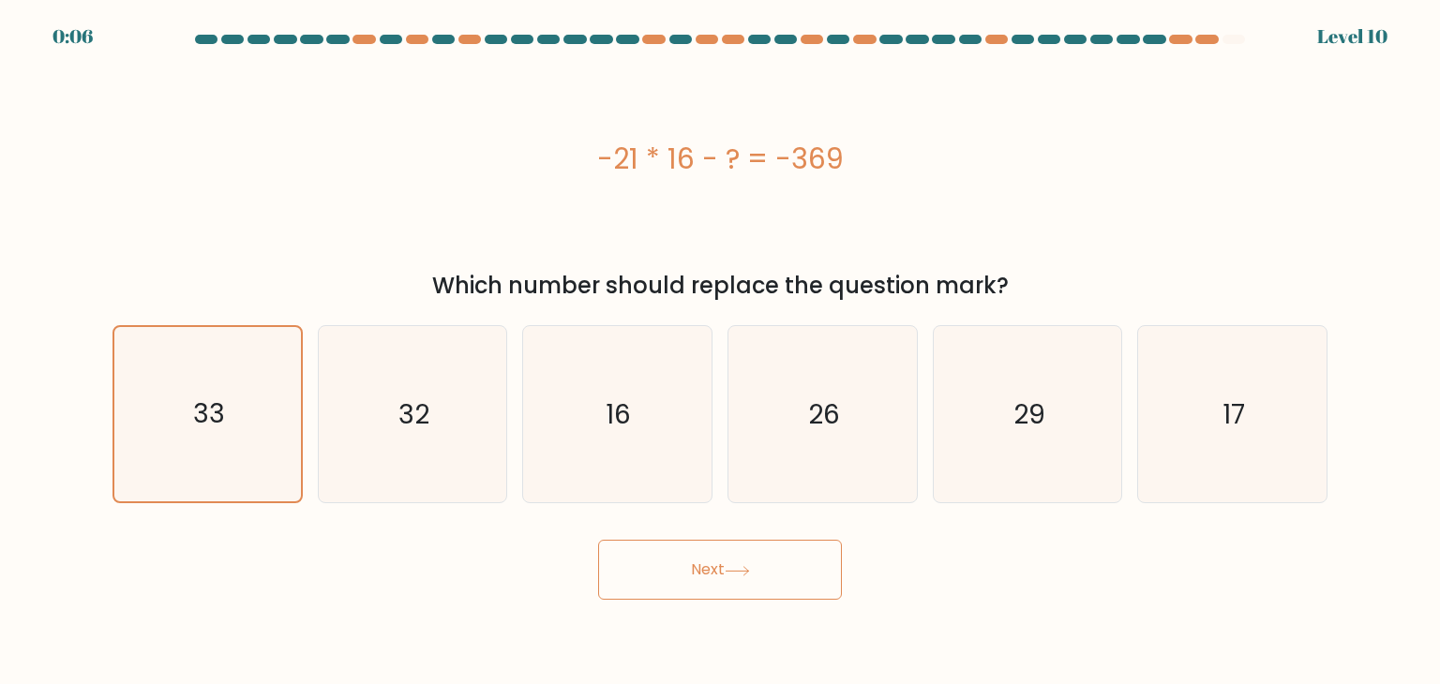
click at [646, 560] on button "Next" at bounding box center [720, 570] width 244 height 60
click at [737, 578] on button "Next" at bounding box center [720, 570] width 244 height 60
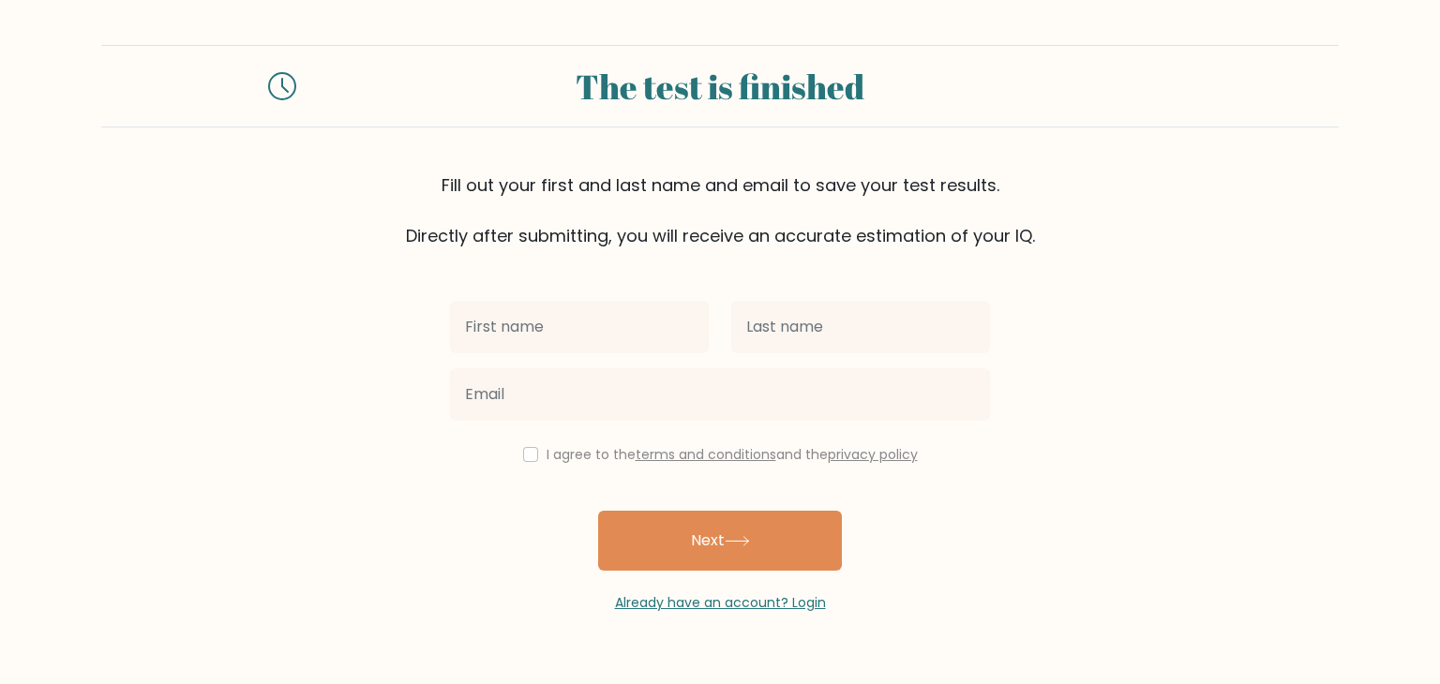
click at [581, 338] on input "text" at bounding box center [579, 327] width 259 height 53
drag, startPoint x: 609, startPoint y: 323, endPoint x: 536, endPoint y: 323, distance: 73.1
click at [536, 323] on input "angeline bernabe" at bounding box center [579, 327] width 259 height 53
type input "angeline"
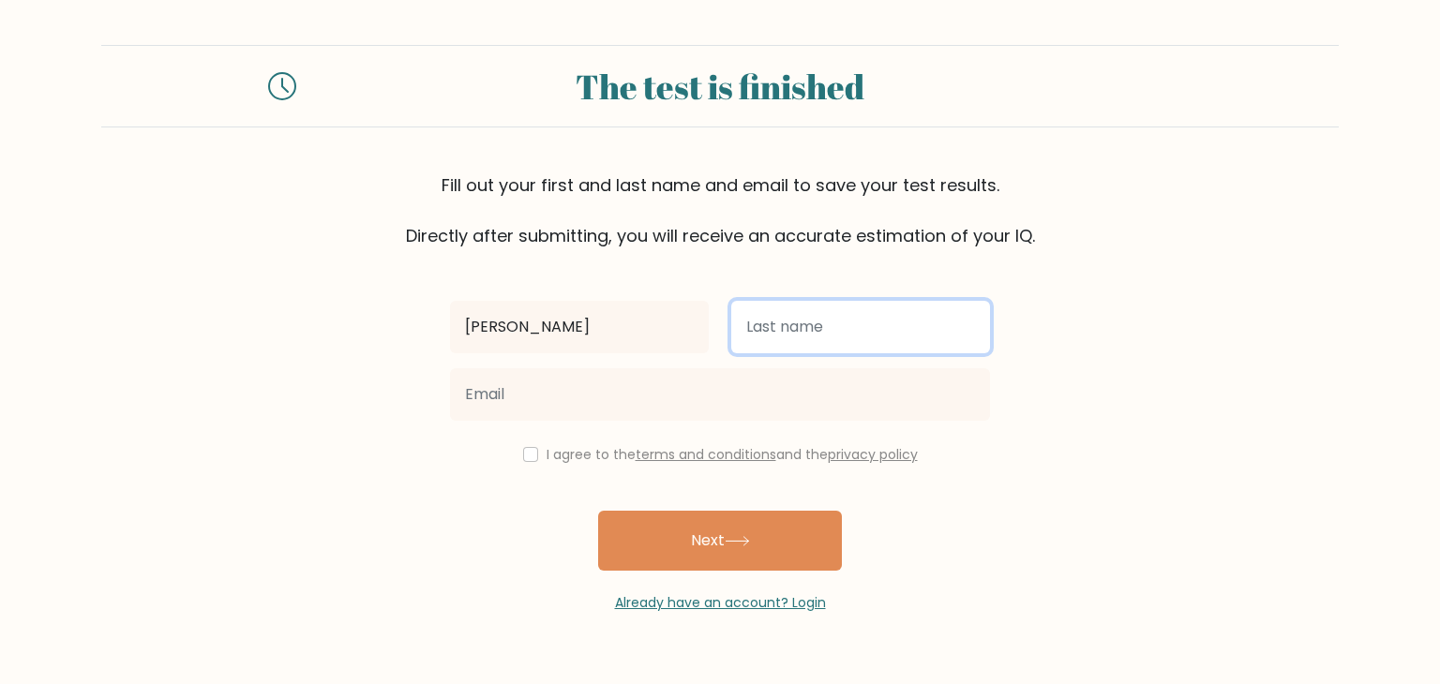
click at [754, 338] on input "text" at bounding box center [860, 327] width 259 height 53
paste input "bernabe"
type input "bernabe"
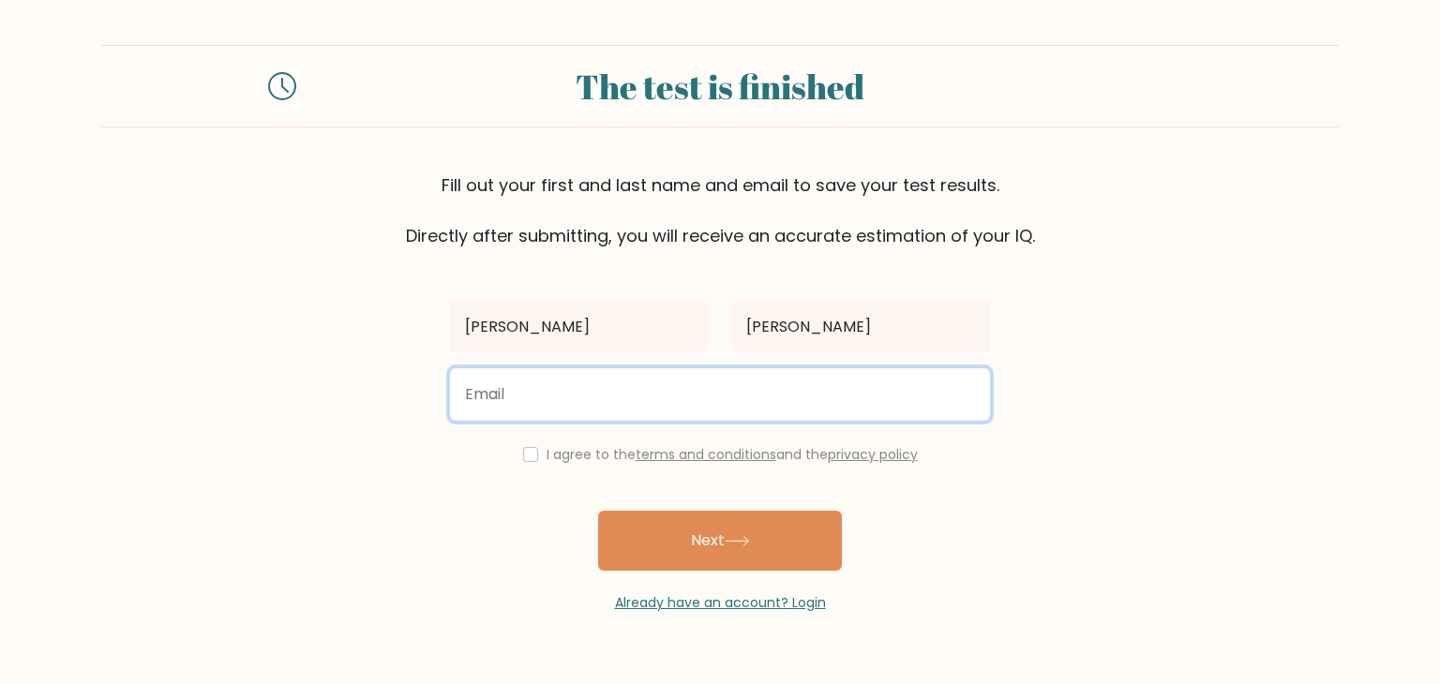
click at [593, 401] on input "email" at bounding box center [720, 394] width 540 height 53
type input "bernabe.angeline@clsu2.edu.ph"
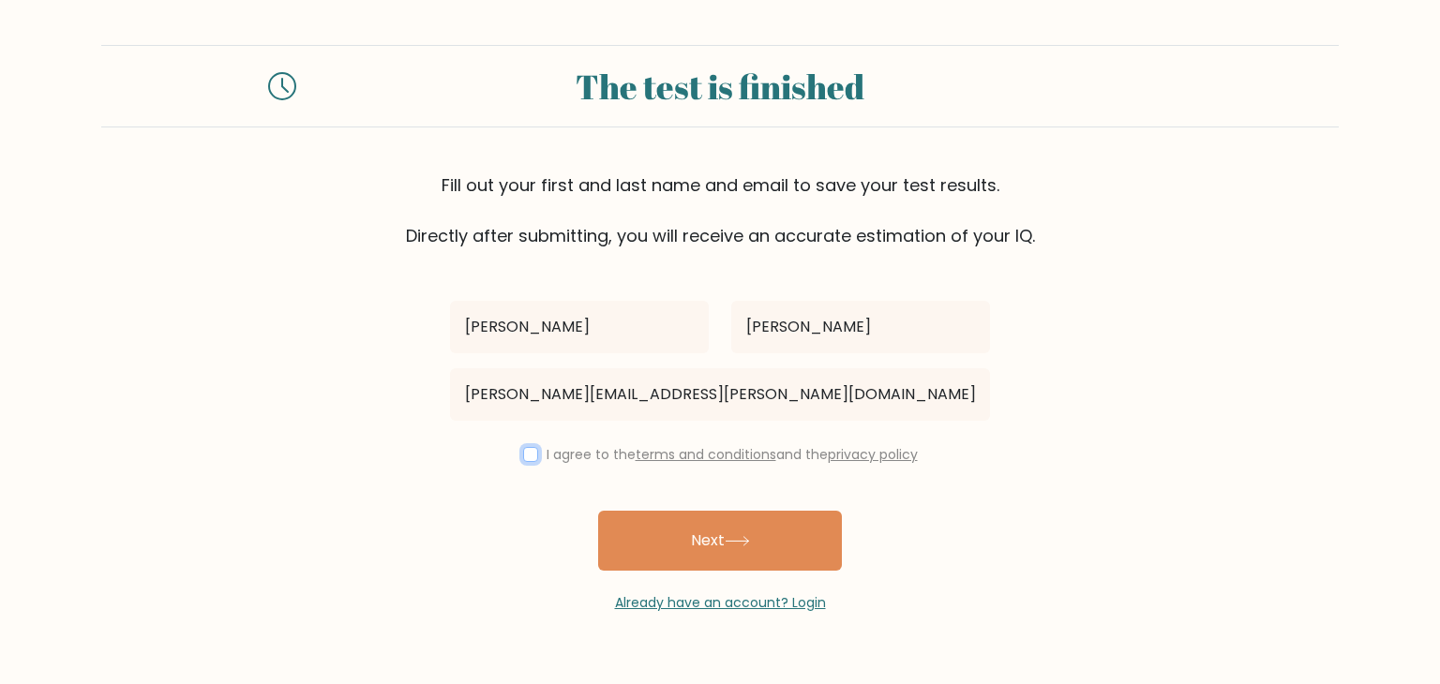
click at [531, 451] on input "checkbox" at bounding box center [530, 454] width 15 height 15
checkbox input "true"
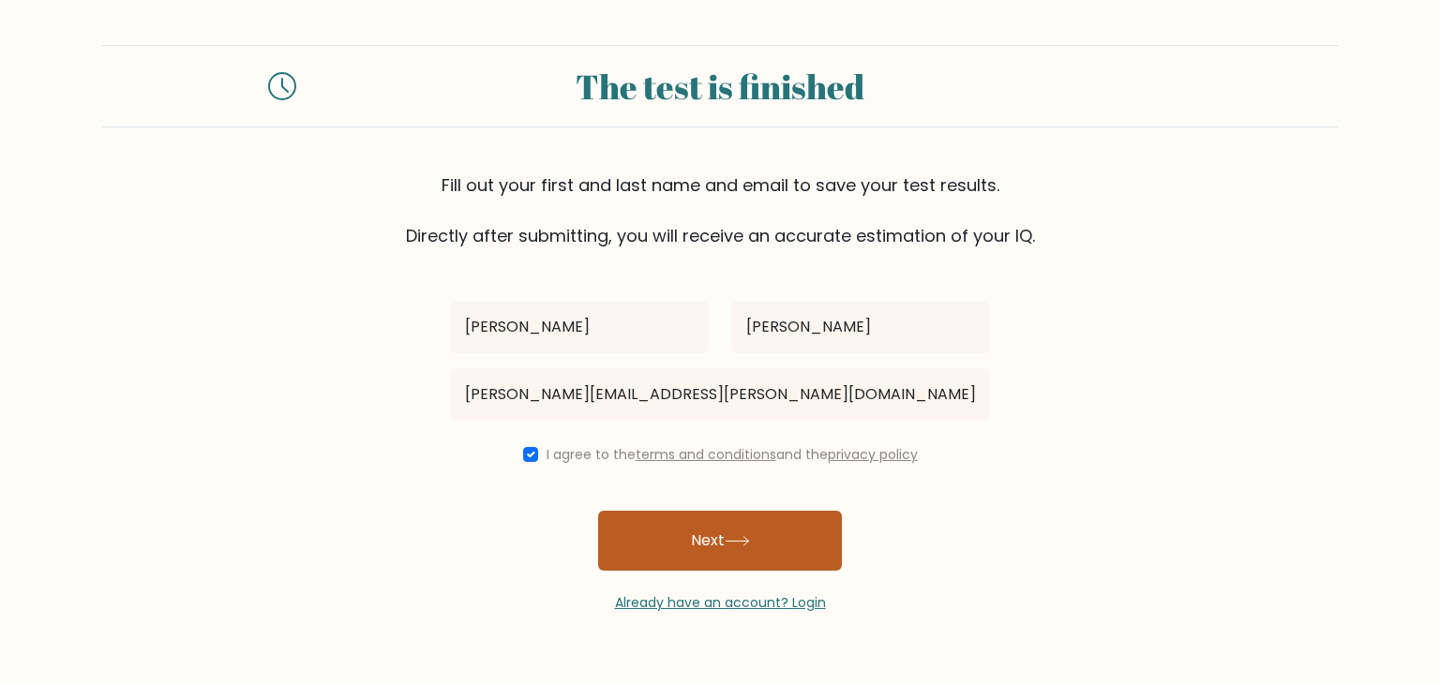
click at [713, 563] on button "Next" at bounding box center [720, 541] width 244 height 60
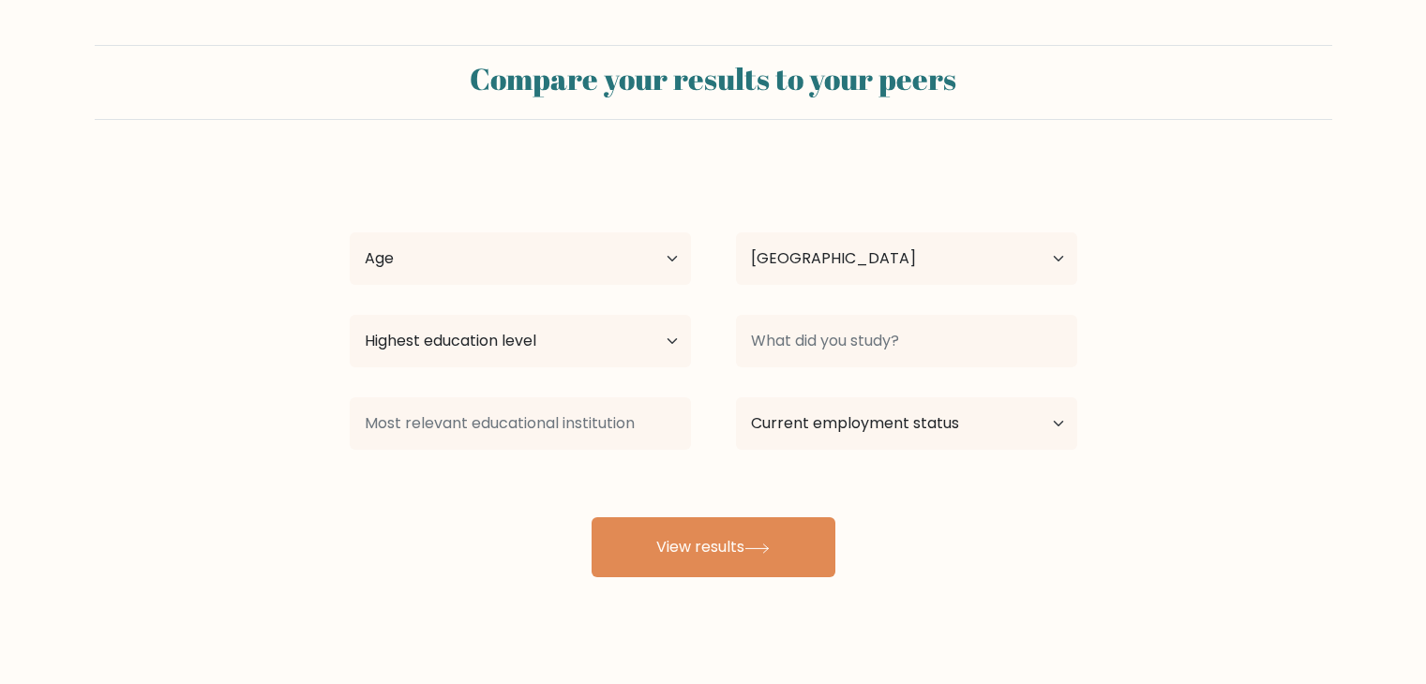
select select "PH"
click at [629, 244] on select "Age Under [DEMOGRAPHIC_DATA] [DEMOGRAPHIC_DATA] [DEMOGRAPHIC_DATA] [DEMOGRAPHIC…" at bounding box center [520, 259] width 341 height 53
select select "18_24"
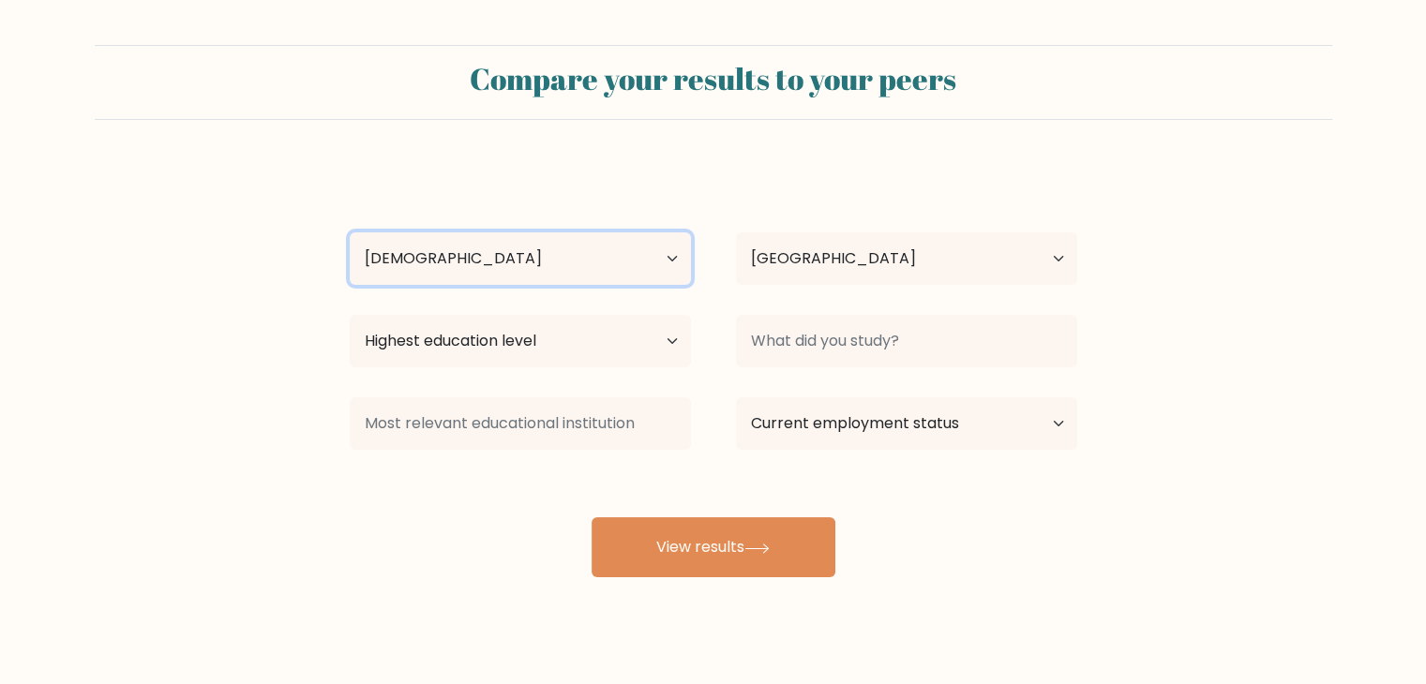
click at [350, 233] on select "Age Under [DEMOGRAPHIC_DATA] [DEMOGRAPHIC_DATA] [DEMOGRAPHIC_DATA] [DEMOGRAPHIC…" at bounding box center [520, 259] width 341 height 53
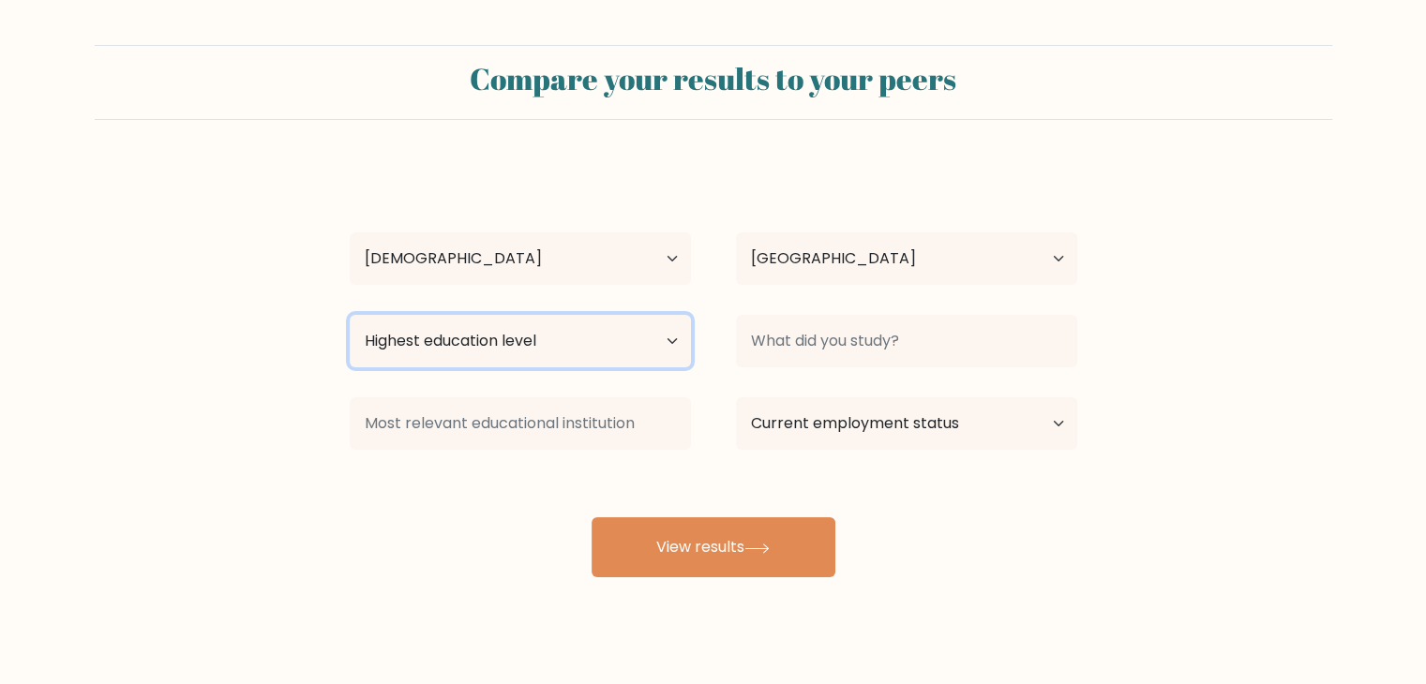
click at [486, 348] on select "Highest education level No schooling Primary Lower Secondary Upper Secondary Oc…" at bounding box center [520, 341] width 341 height 53
select select "bachelors_degree"
click at [350, 315] on select "Highest education level No schooling Primary Lower Secondary Upper Secondary Oc…" at bounding box center [520, 341] width 341 height 53
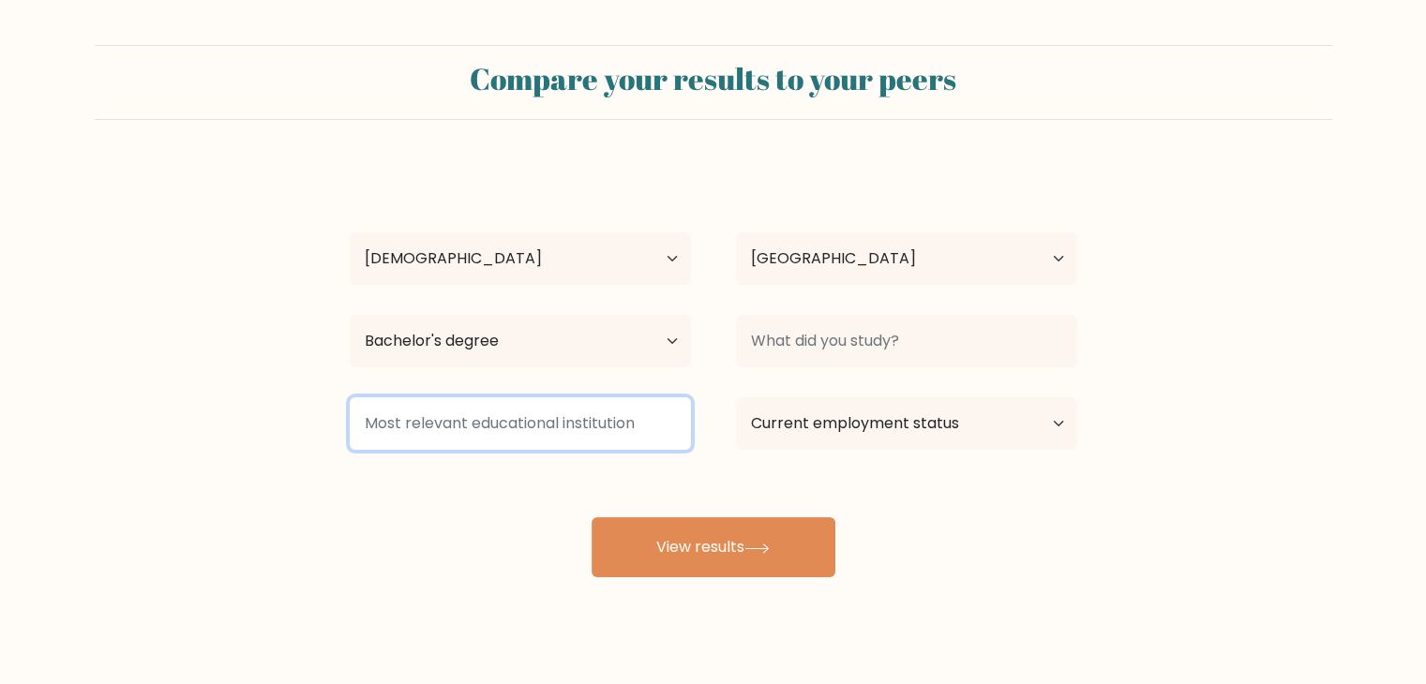
click at [502, 440] on input at bounding box center [520, 424] width 341 height 53
click at [512, 427] on input at bounding box center [520, 424] width 341 height 53
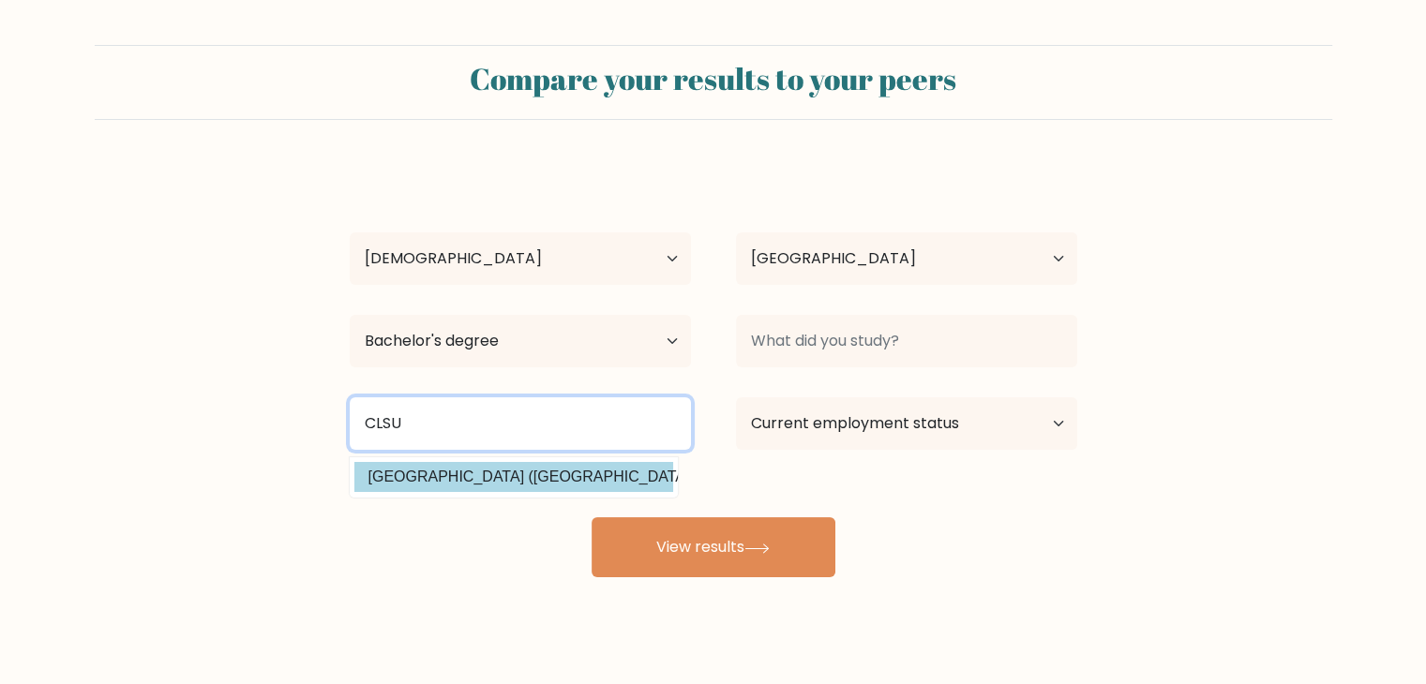
type input "CLSU"
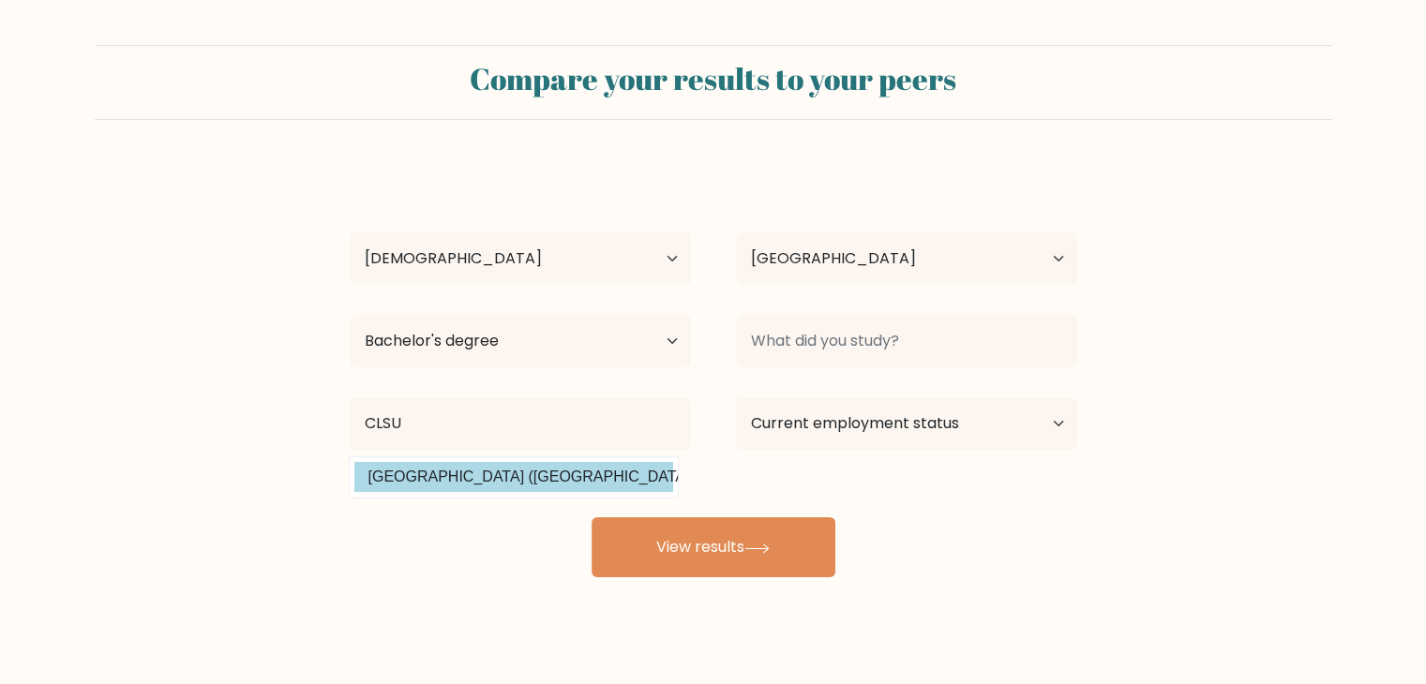
click at [508, 468] on div "[PERSON_NAME] Age Under [DEMOGRAPHIC_DATA] [DEMOGRAPHIC_DATA] [DEMOGRAPHIC_DATA…" at bounding box center [713, 371] width 750 height 413
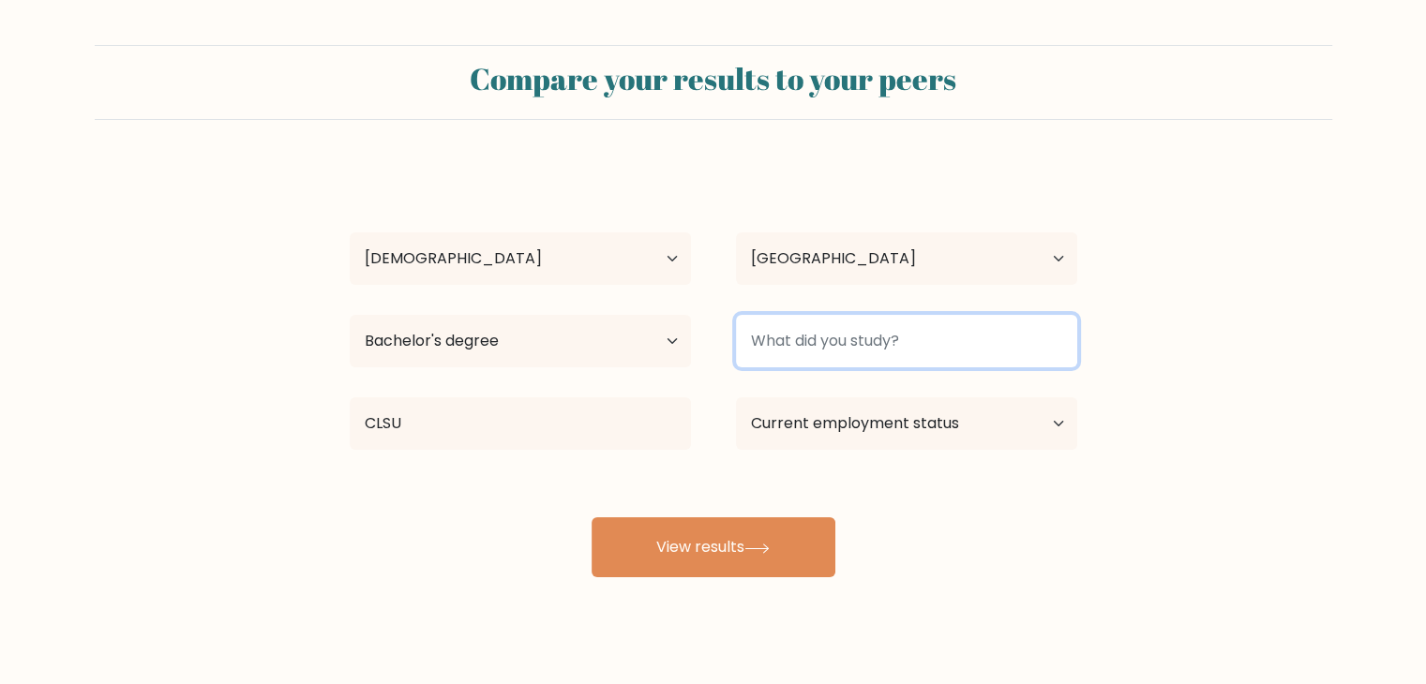
click at [812, 336] on input at bounding box center [906, 341] width 341 height 53
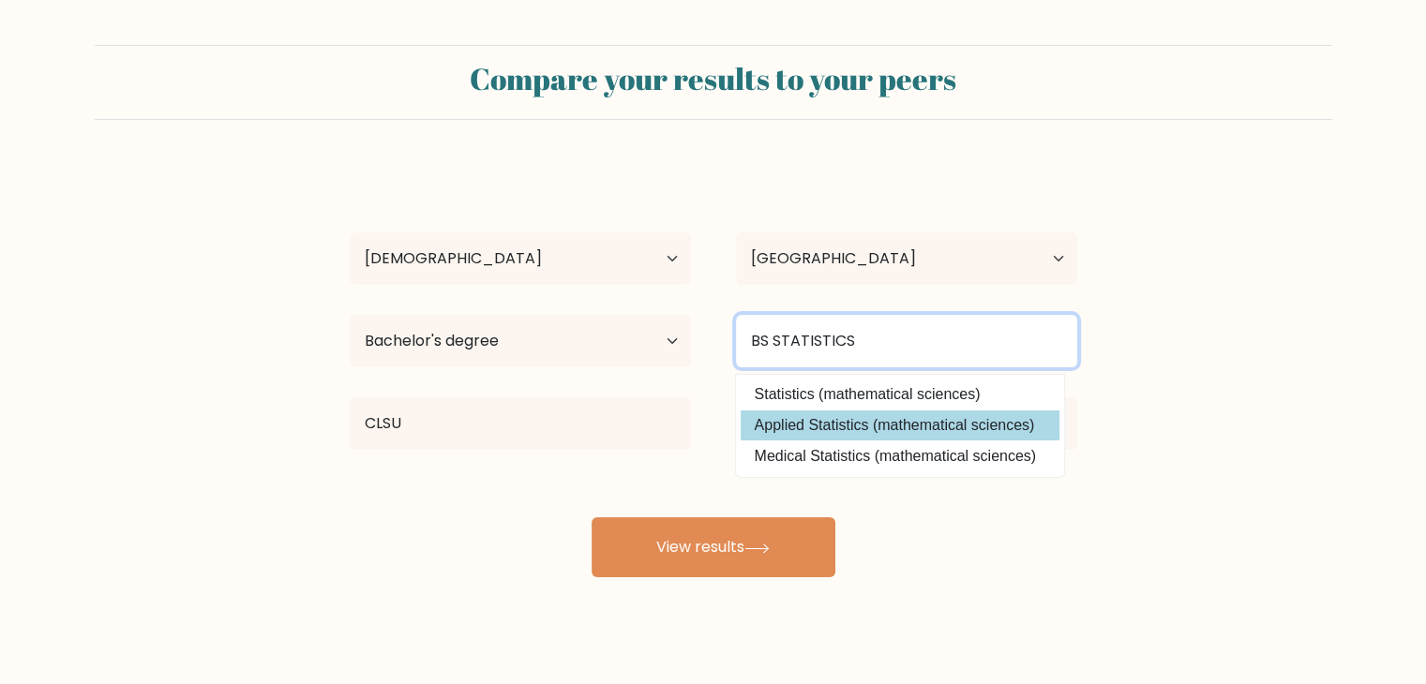
type input "BS STATISTICS"
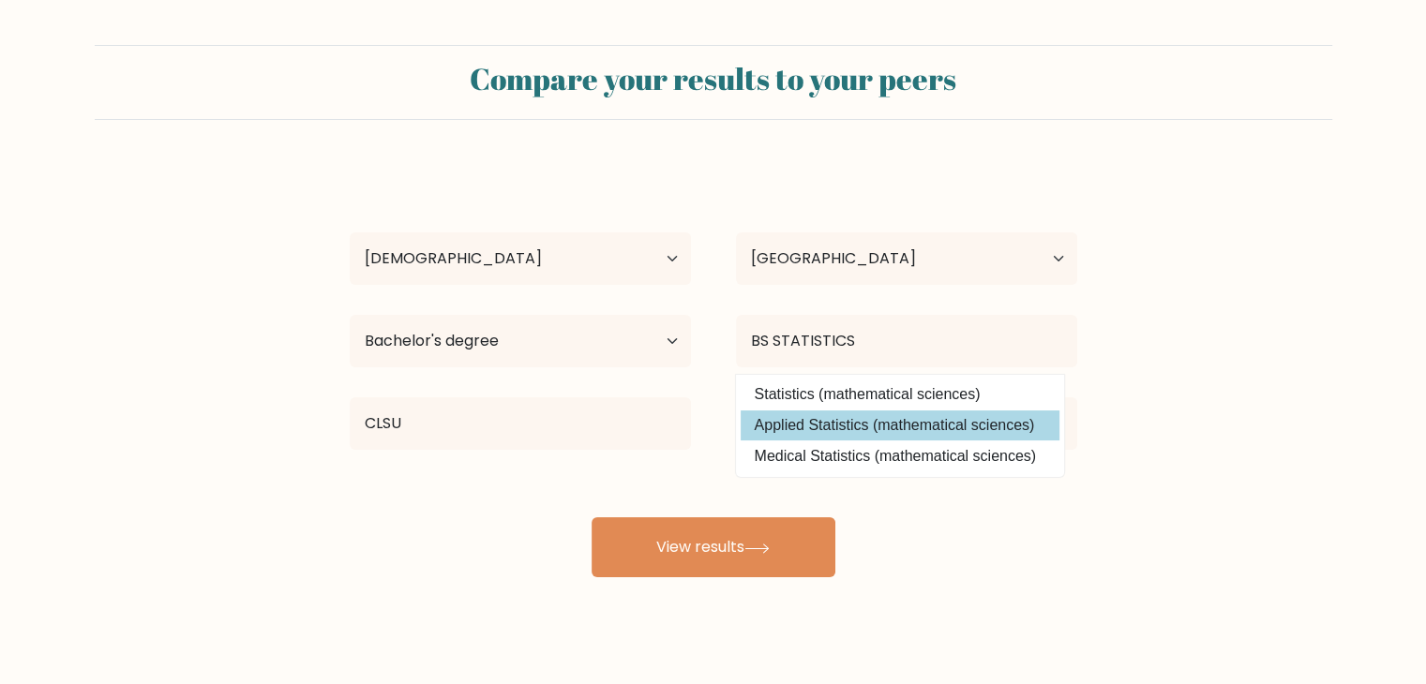
click at [867, 428] on div "[PERSON_NAME] Age Under [DEMOGRAPHIC_DATA] [DEMOGRAPHIC_DATA] [DEMOGRAPHIC_DATA…" at bounding box center [713, 371] width 750 height 413
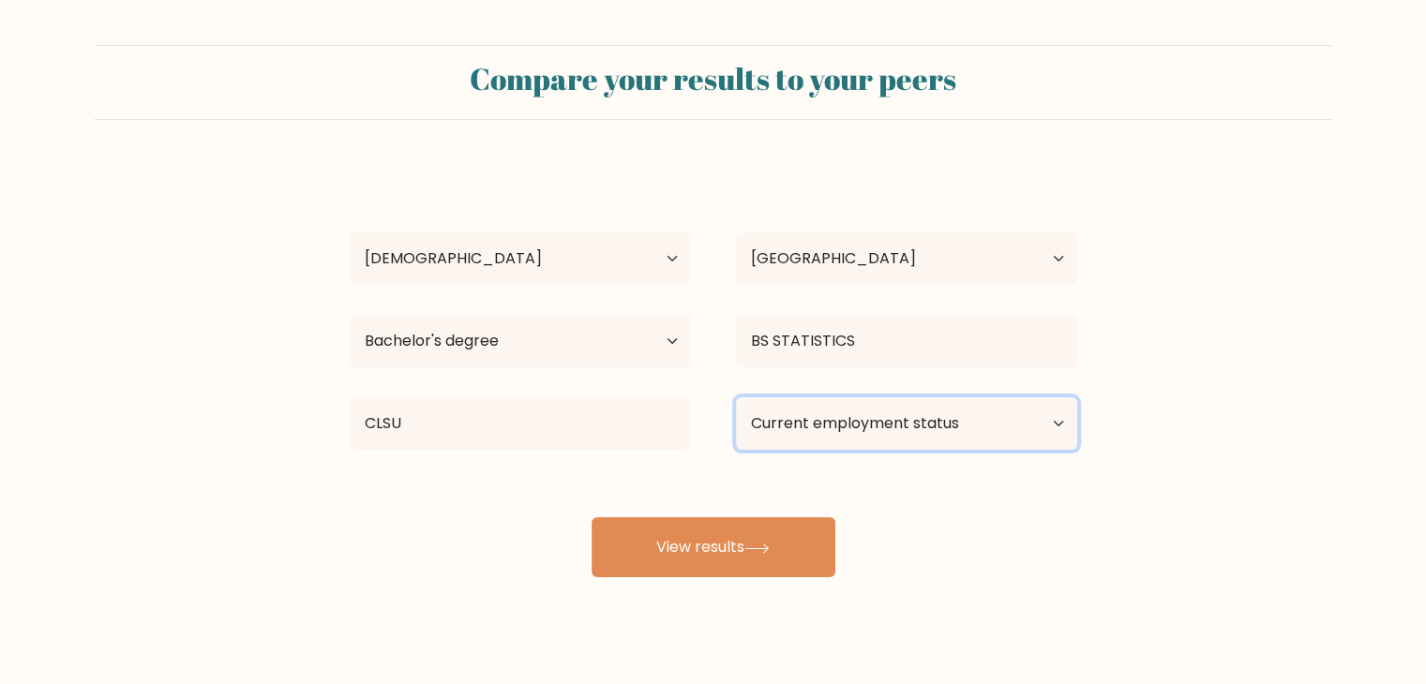
click at [867, 428] on select "Current employment status Employed Student Retired Other / prefer not to answer" at bounding box center [906, 424] width 341 height 53
select select "student"
click at [736, 398] on select "Current employment status Employed Student Retired Other / prefer not to answer" at bounding box center [906, 424] width 341 height 53
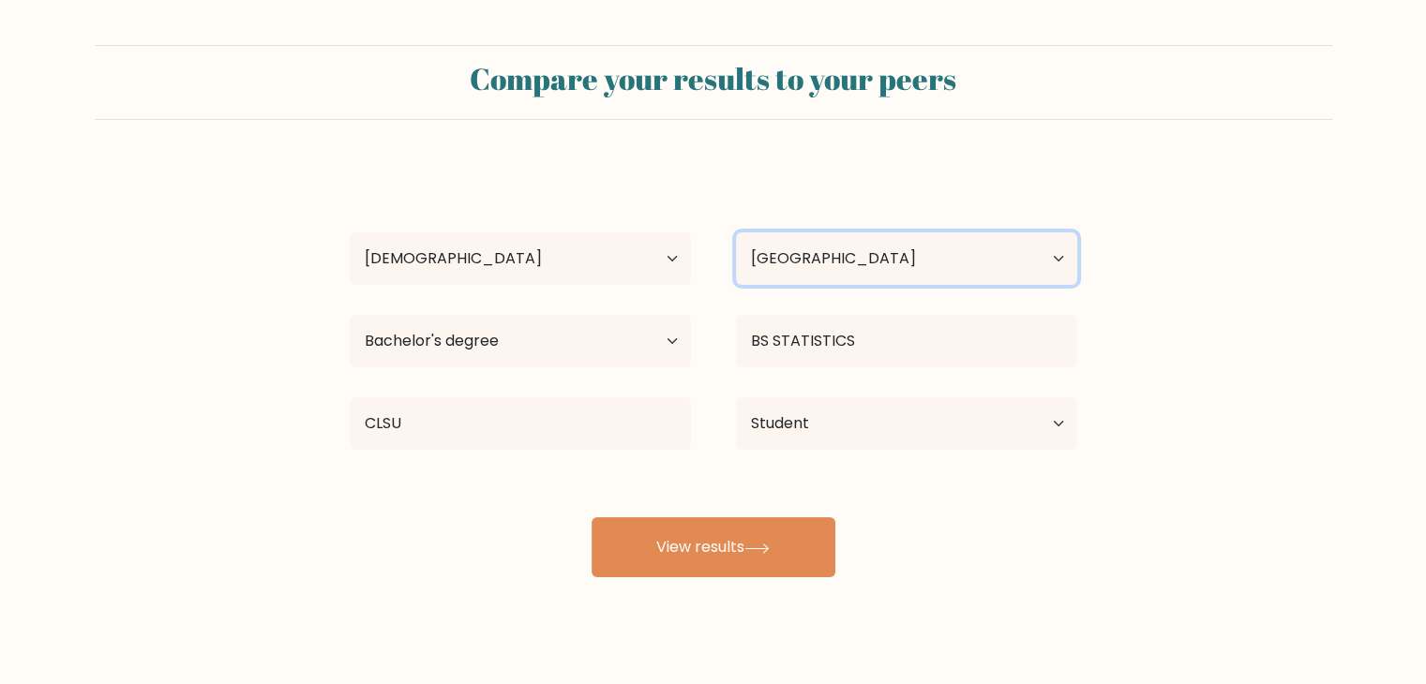
click at [845, 267] on select "Country [GEOGRAPHIC_DATA] [GEOGRAPHIC_DATA] [GEOGRAPHIC_DATA] [US_STATE] [GEOGR…" at bounding box center [906, 259] width 341 height 53
click at [407, 593] on div "Compare your results to your peers [PERSON_NAME] Age Under [DEMOGRAPHIC_DATA] […" at bounding box center [713, 355] width 1426 height 711
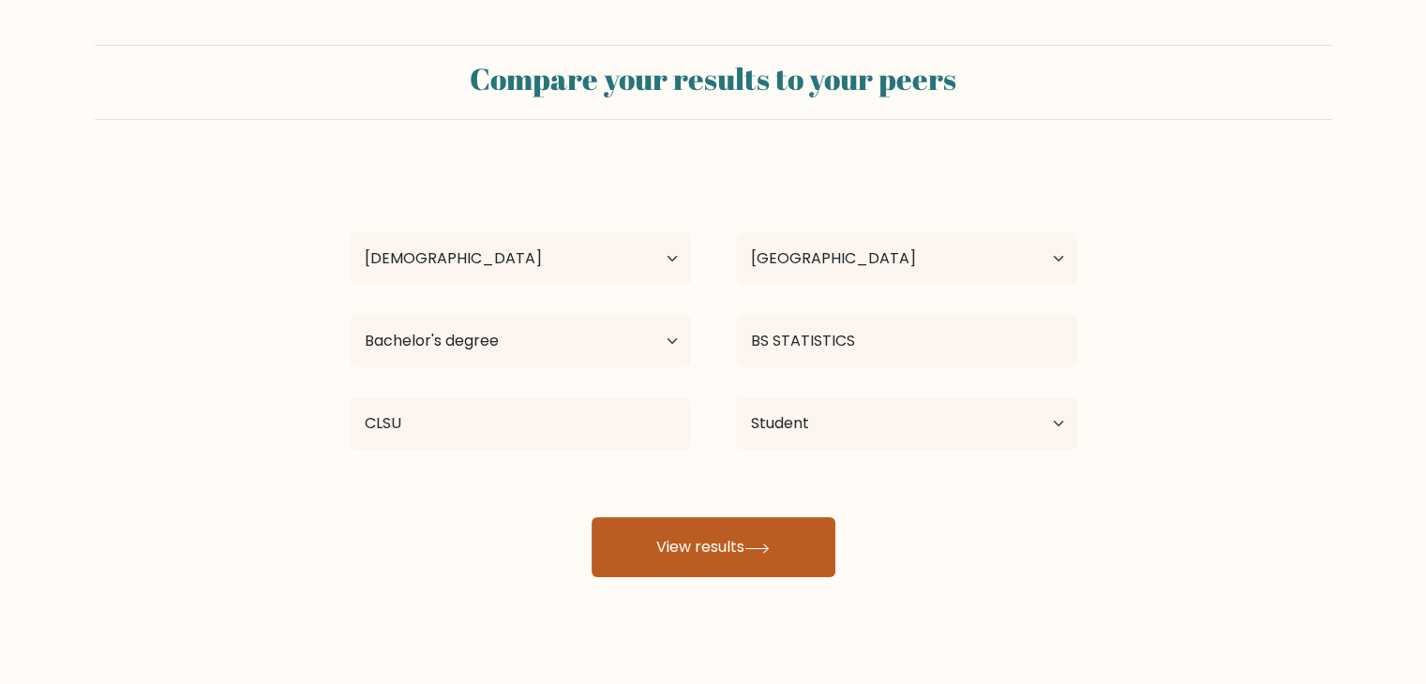
click at [683, 555] on button "View results" at bounding box center [714, 548] width 244 height 60
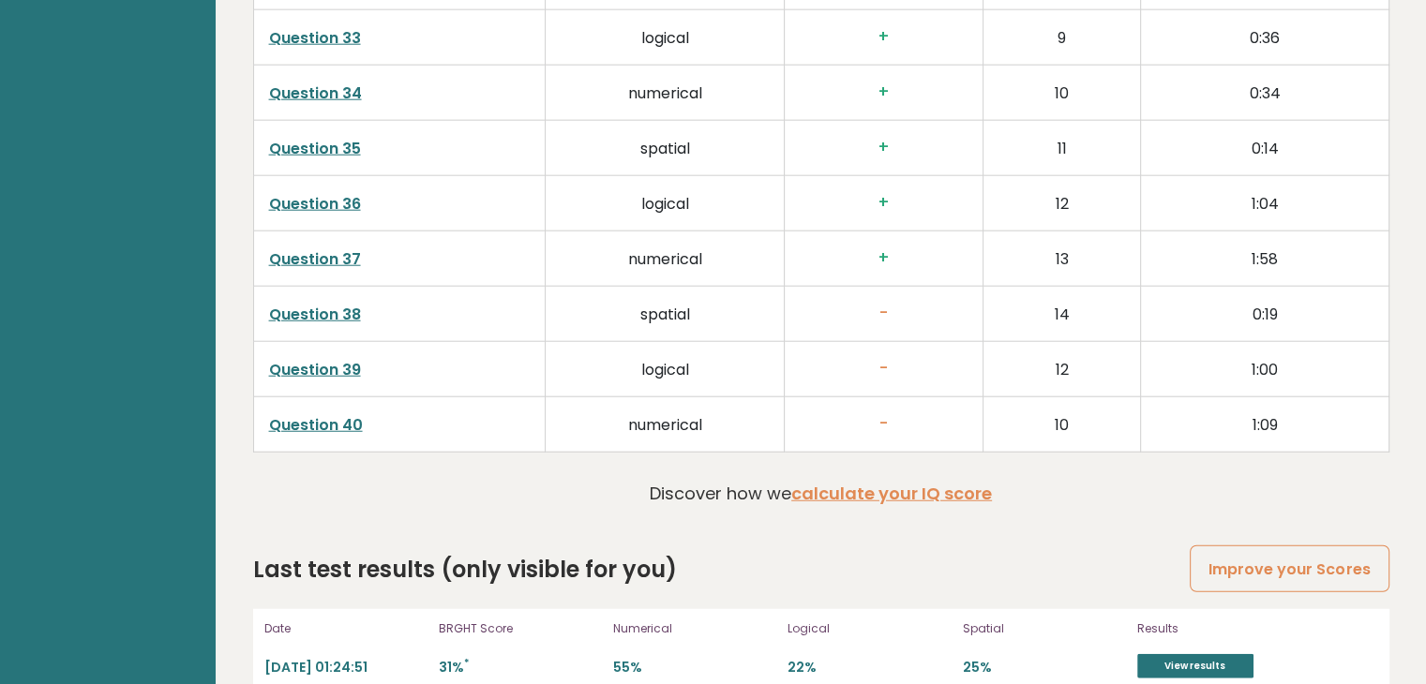
scroll to position [4789, 0]
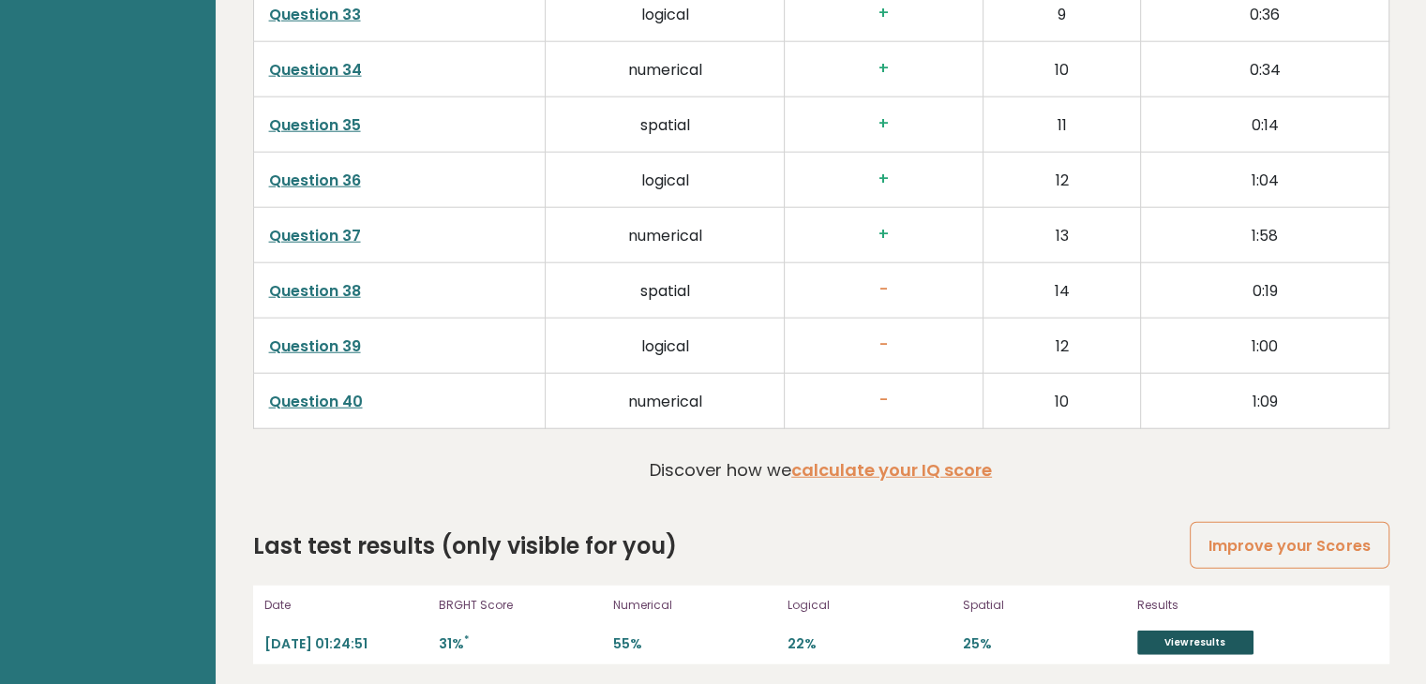
click at [1158, 631] on link "View results" at bounding box center [1195, 643] width 116 height 24
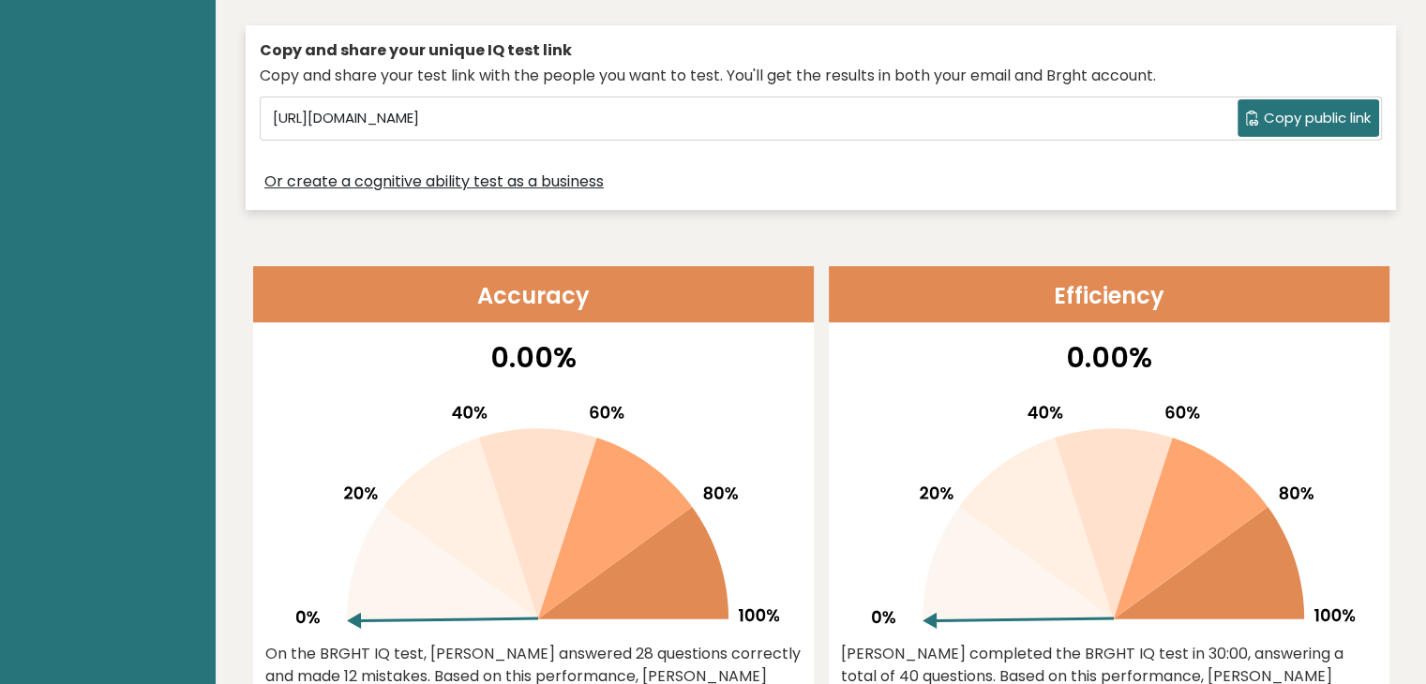
scroll to position [0, 0]
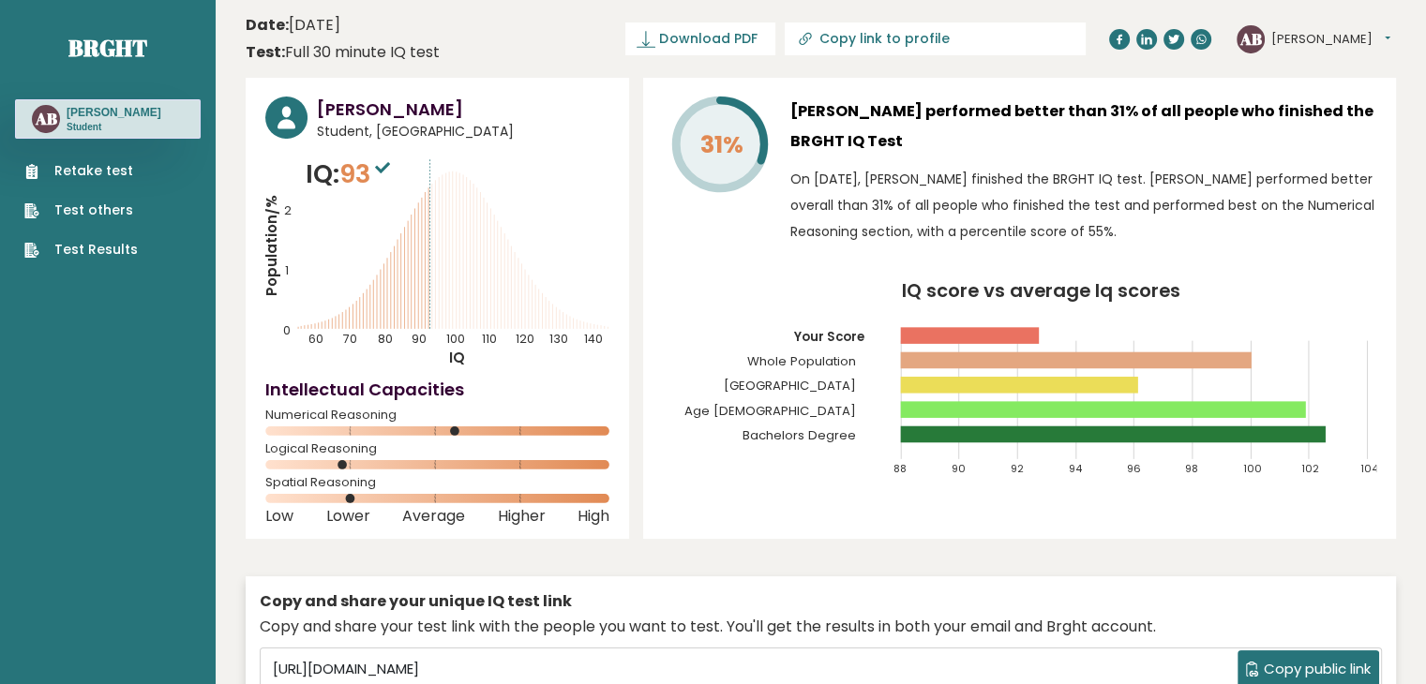
click at [83, 252] on link "Test Results" at bounding box center [80, 250] width 113 height 20
click at [79, 250] on link "Test Results" at bounding box center [80, 250] width 113 height 20
click at [757, 39] on span "Download PDF" at bounding box center [708, 39] width 98 height 20
click at [743, 32] on span "✓ Your PDF is downloaded..." at bounding box center [669, 39] width 213 height 33
click at [726, 38] on span "✓ Your PDF is downloaded..." at bounding box center [669, 39] width 213 height 33
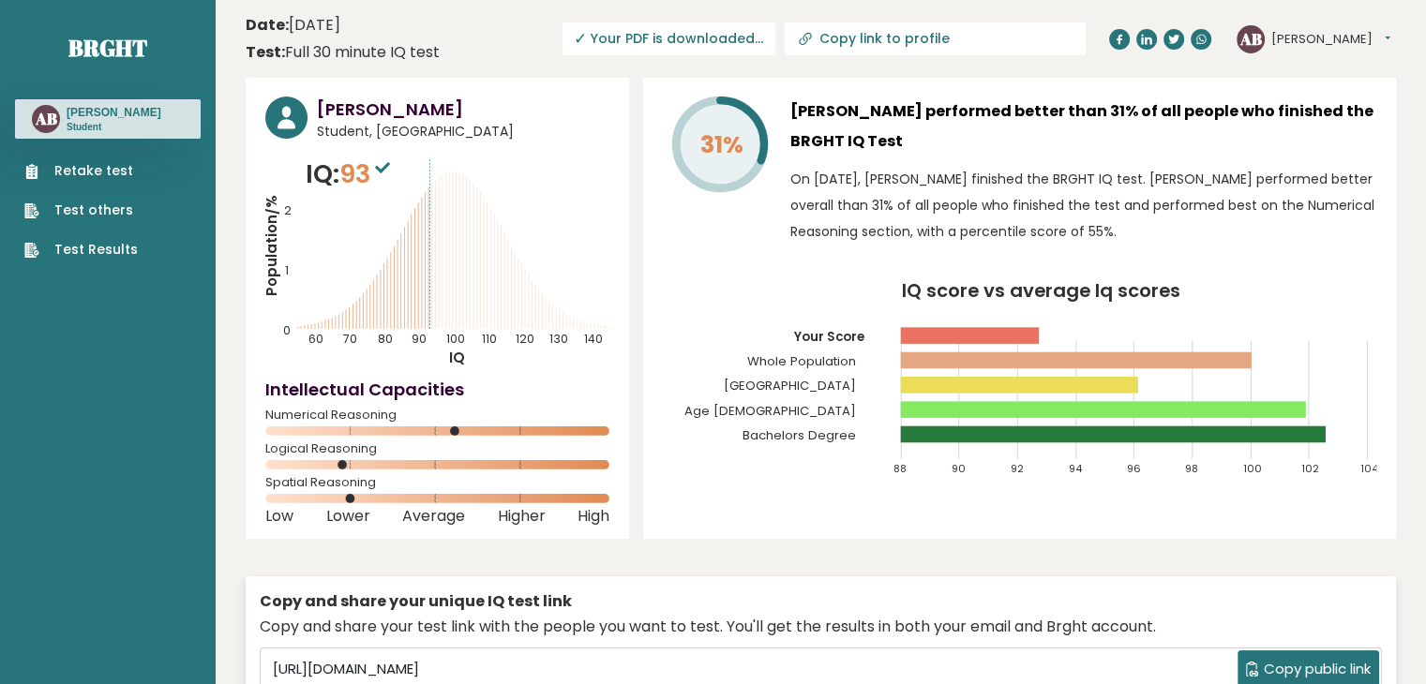
click at [690, 42] on span "✓ Your PDF is downloaded..." at bounding box center [669, 39] width 213 height 33
click at [775, 41] on span "✓ Your PDF is downloaded..." at bounding box center [669, 39] width 213 height 33
click at [1329, 35] on button "[PERSON_NAME]" at bounding box center [1330, 39] width 119 height 19
click at [1327, 91] on link "Profile" at bounding box center [1320, 95] width 96 height 26
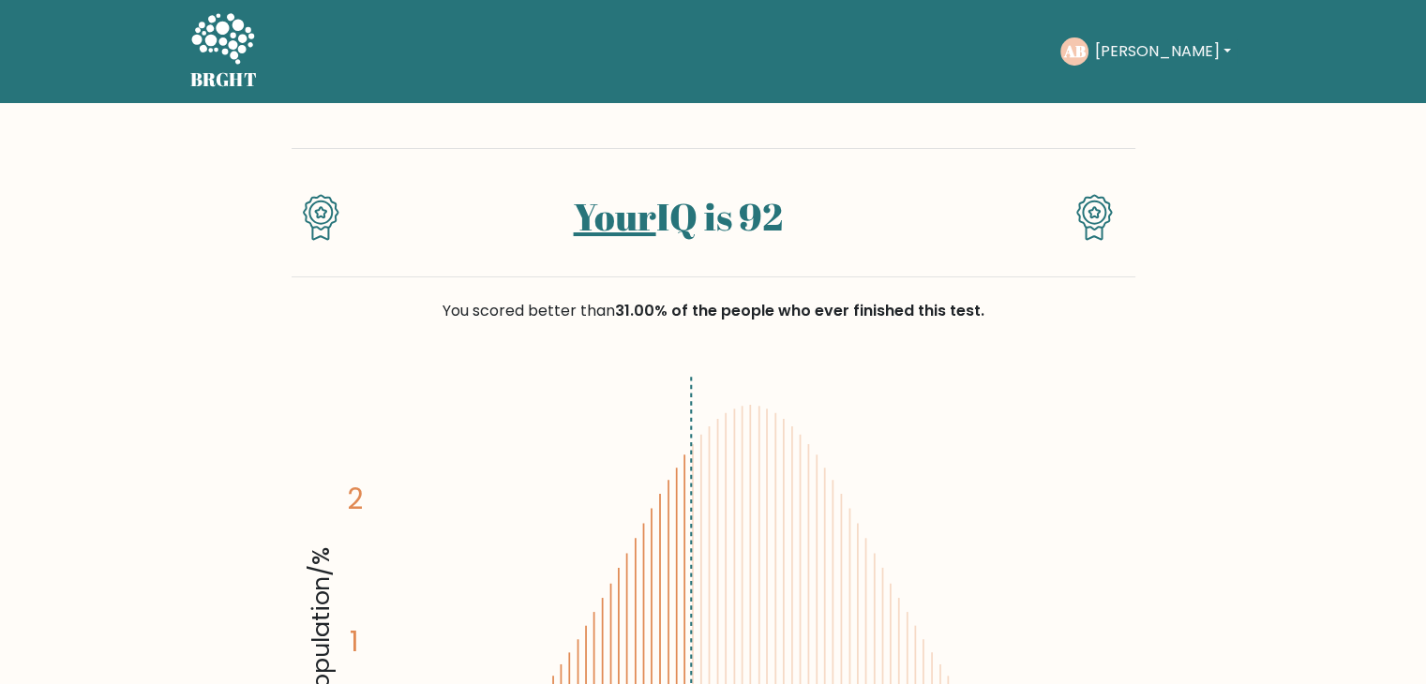
click at [1118, 55] on button "[PERSON_NAME]" at bounding box center [1162, 51] width 147 height 24
click at [1128, 41] on button "Angeline" at bounding box center [1162, 51] width 147 height 24
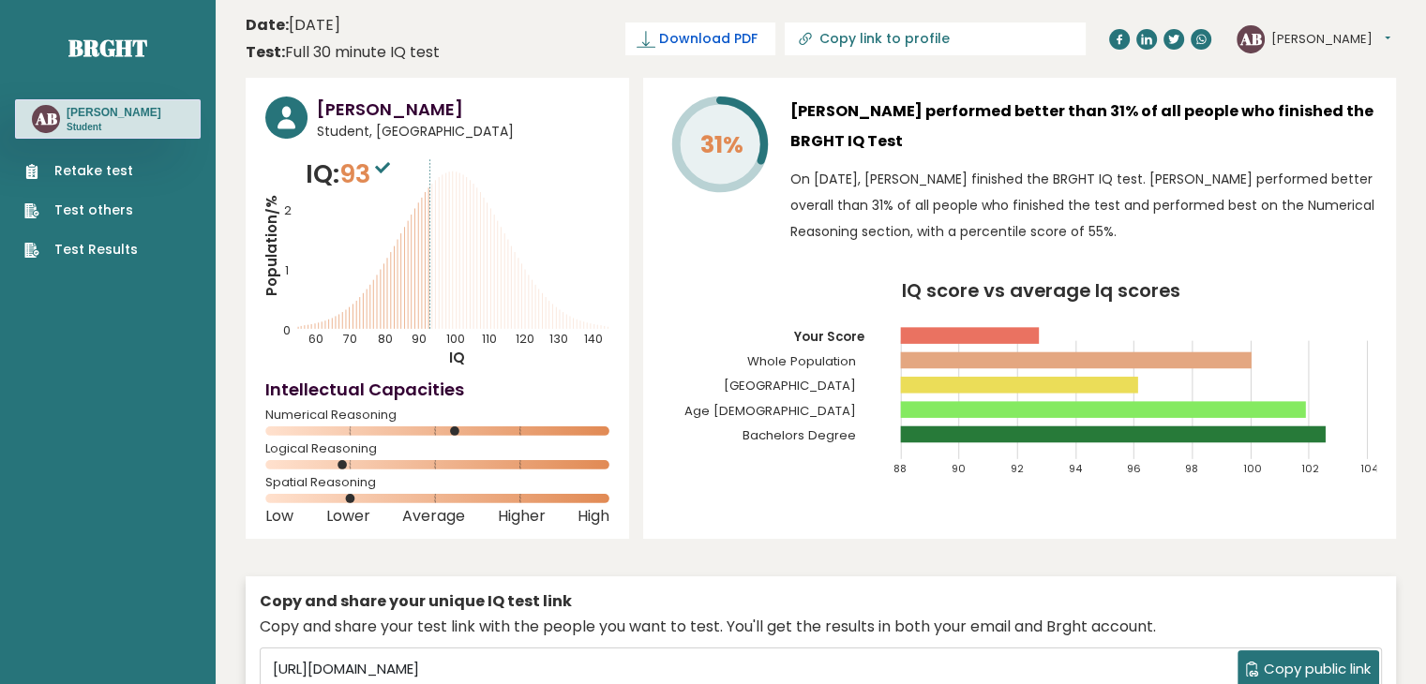
click at [742, 38] on link "Download PDF" at bounding box center [700, 39] width 150 height 33
click at [83, 117] on h3 "Angeline Bernabe" at bounding box center [114, 112] width 95 height 15
click at [51, 119] on text "AB" at bounding box center [46, 119] width 23 height 22
click at [124, 114] on h3 "Angeline Bernabe" at bounding box center [114, 112] width 95 height 15
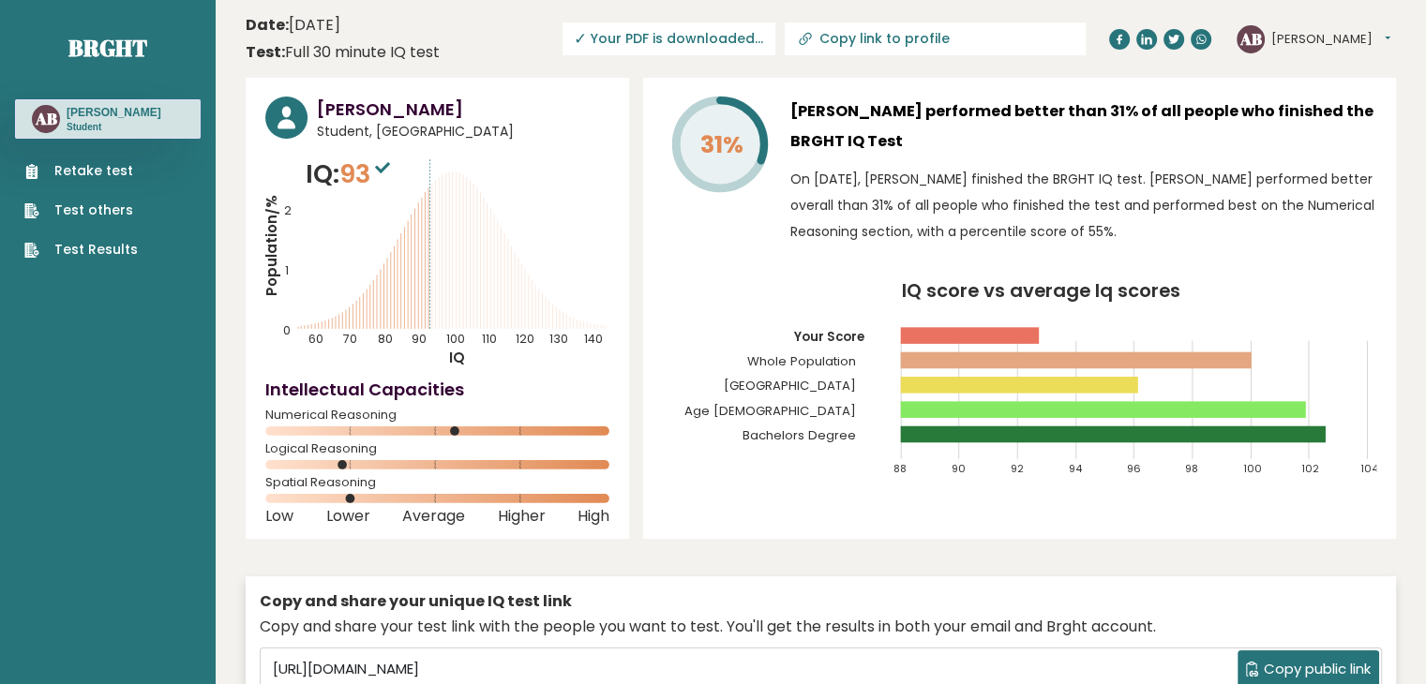
click at [82, 245] on link "Test Results" at bounding box center [80, 250] width 113 height 20
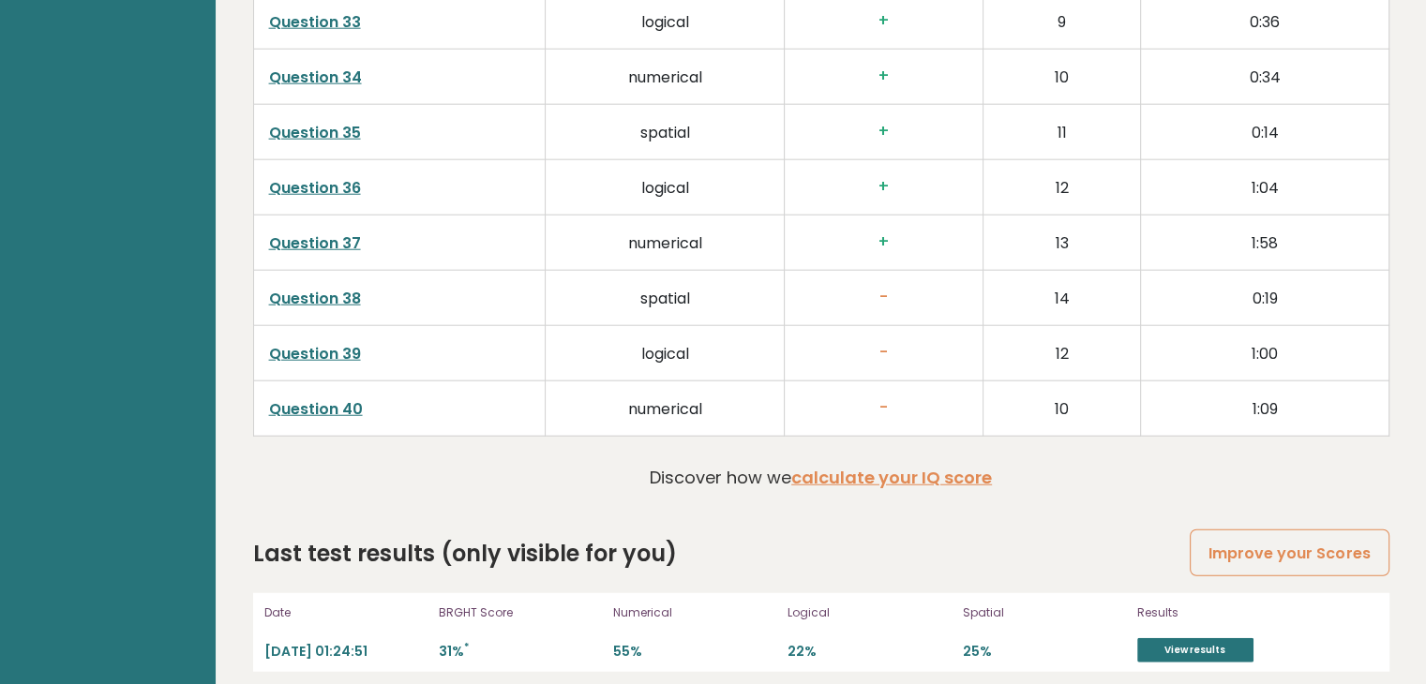
scroll to position [4789, 0]
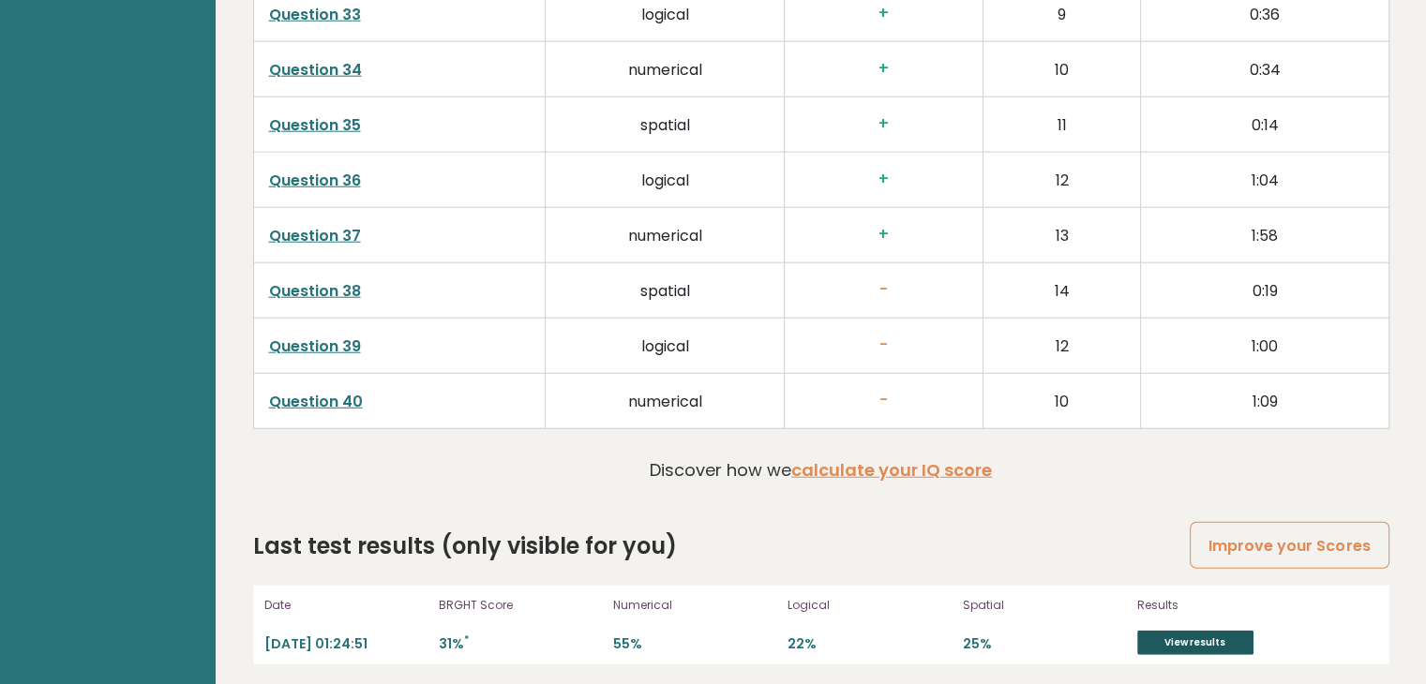
click at [1178, 631] on link "View results" at bounding box center [1195, 643] width 116 height 24
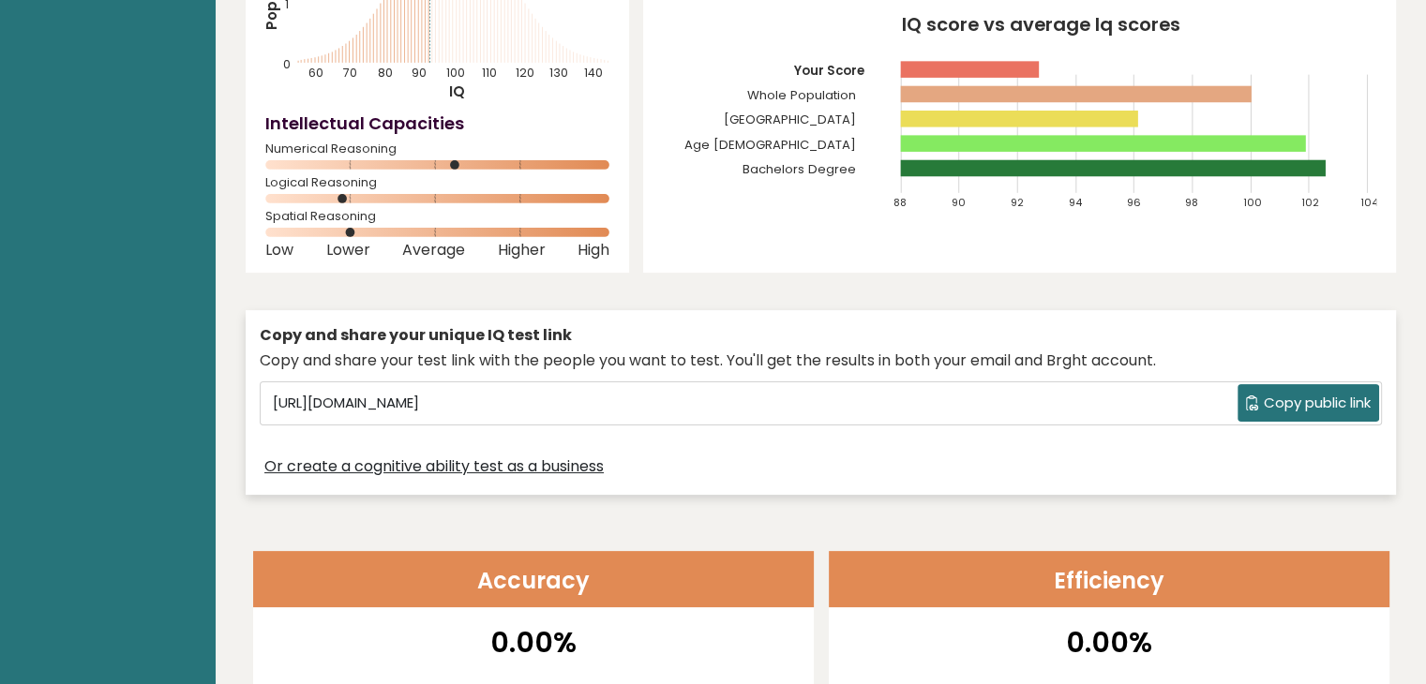
scroll to position [0, 0]
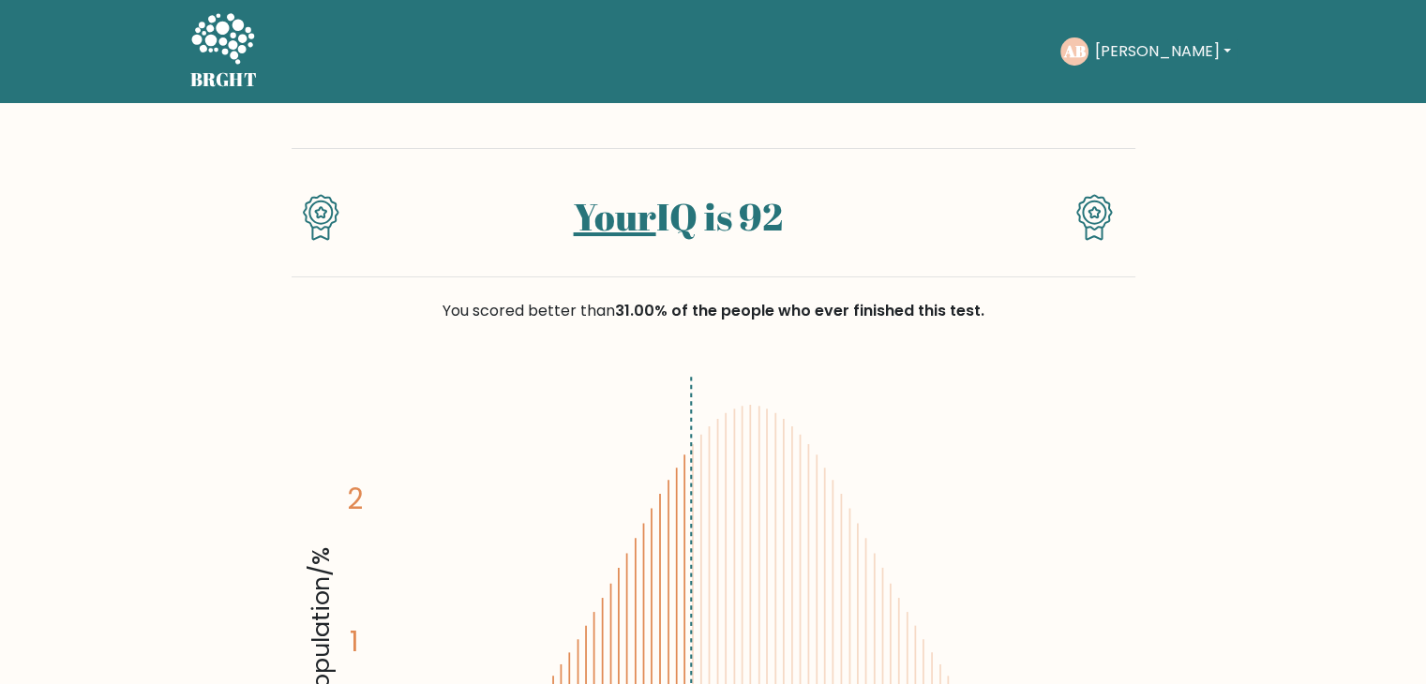
click at [1111, 50] on button "[PERSON_NAME]" at bounding box center [1162, 51] width 147 height 24
click at [1175, 46] on button "[PERSON_NAME]" at bounding box center [1162, 51] width 147 height 24
click at [1140, 45] on button "[PERSON_NAME]" at bounding box center [1162, 51] width 147 height 24
click at [1155, 83] on link "Dashboard" at bounding box center [1135, 91] width 148 height 30
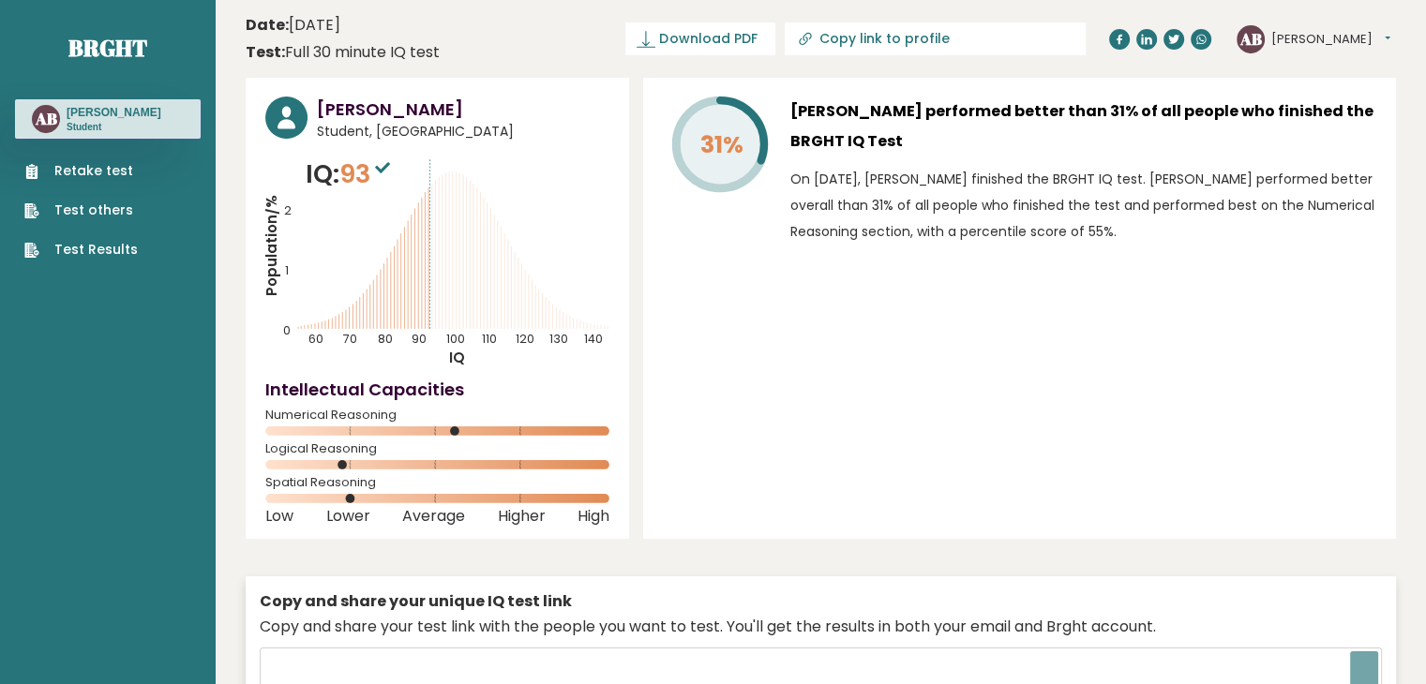
type input "[URL][DOMAIN_NAME]"
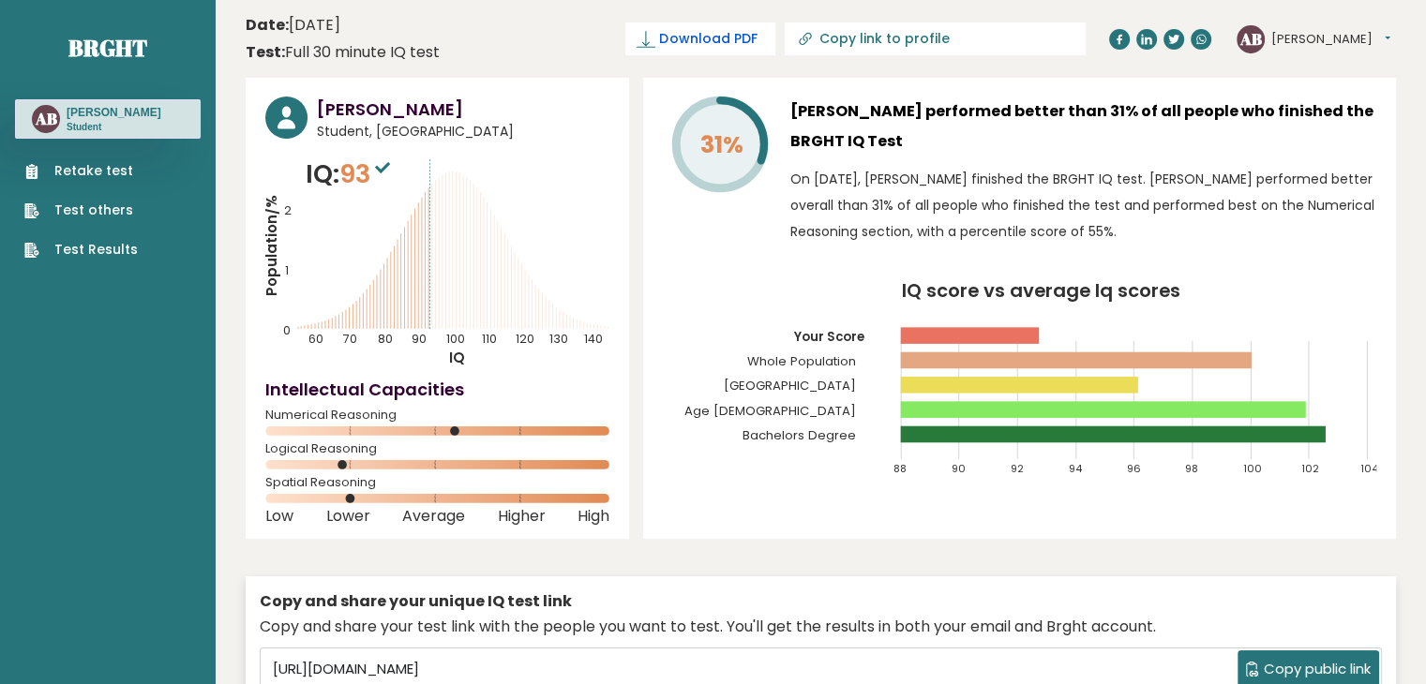
click at [757, 38] on span "Download PDF" at bounding box center [708, 39] width 98 height 20
click at [815, 42] on icon at bounding box center [805, 39] width 19 height 19
type input "https://brght.org/profile/angeline-bernabe/?utm_source=share&utm_medium=copy&ut…"
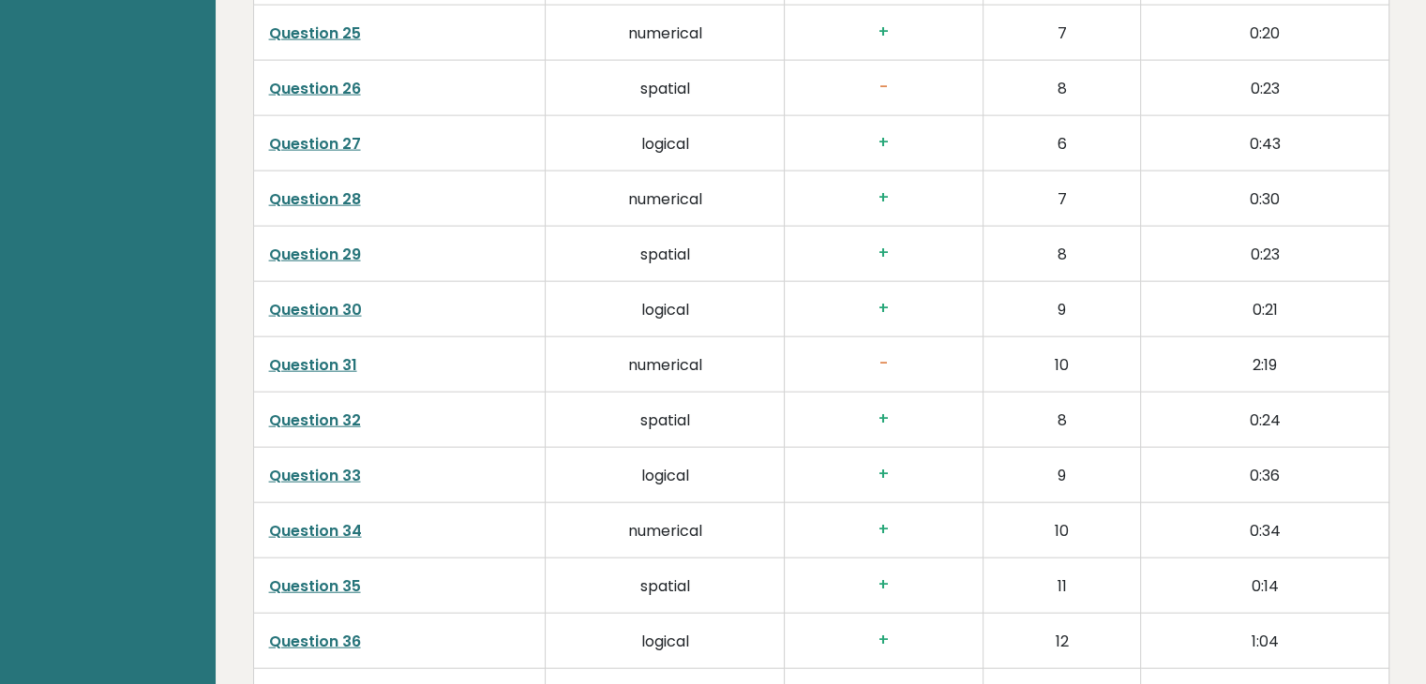
scroll to position [4789, 0]
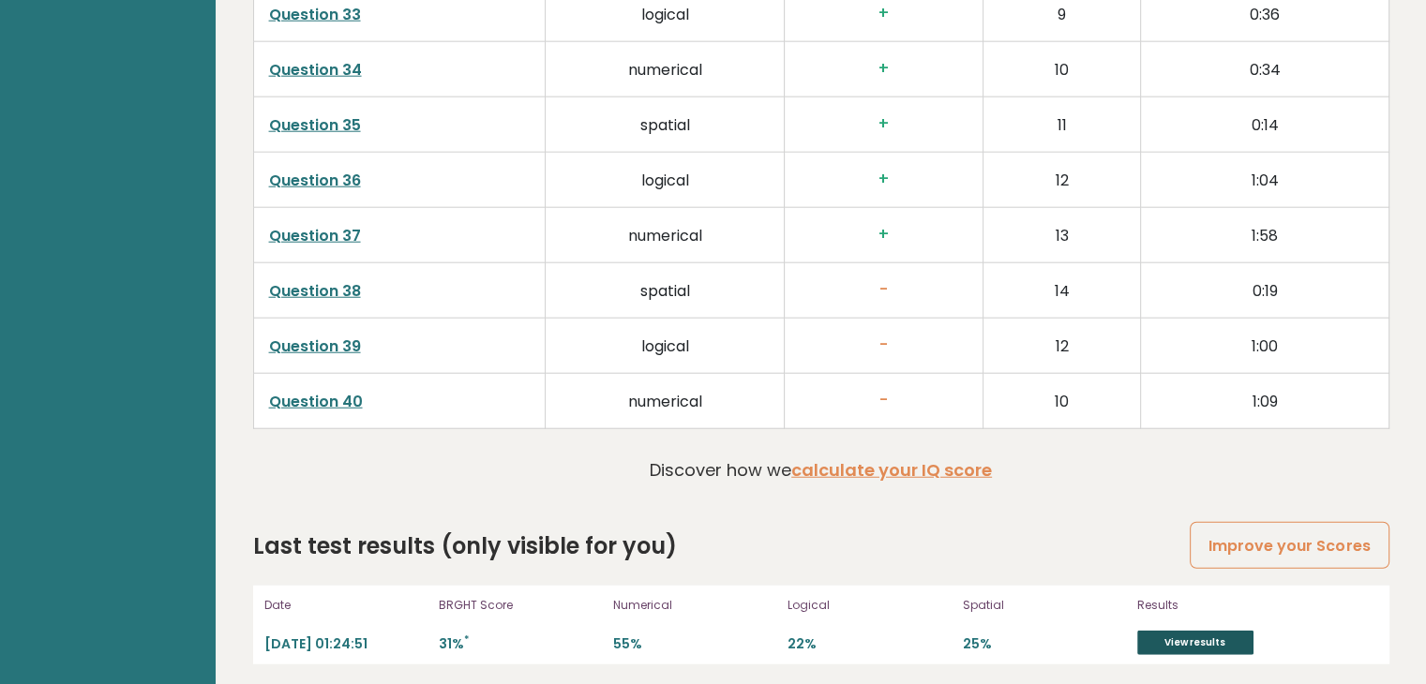
click at [1208, 633] on link "View results" at bounding box center [1195, 643] width 116 height 24
